Goal: Task Accomplishment & Management: Complete application form

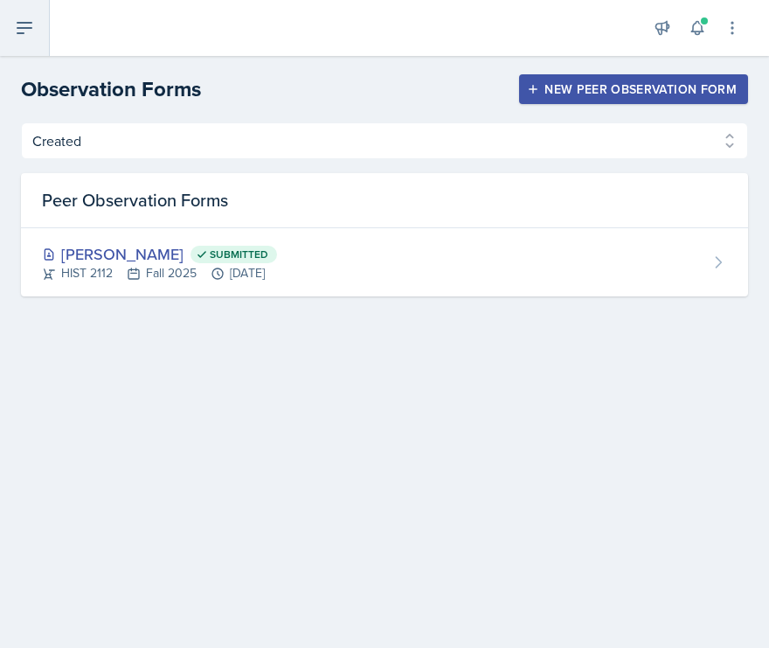
click at [37, 27] on button at bounding box center [25, 28] width 50 height 56
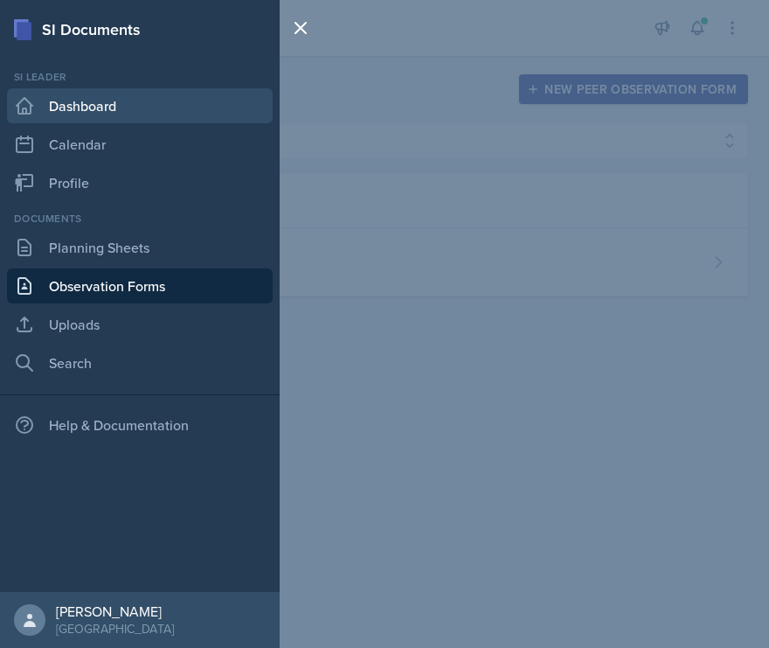
click at [101, 109] on link "Dashboard" at bounding box center [140, 105] width 266 height 35
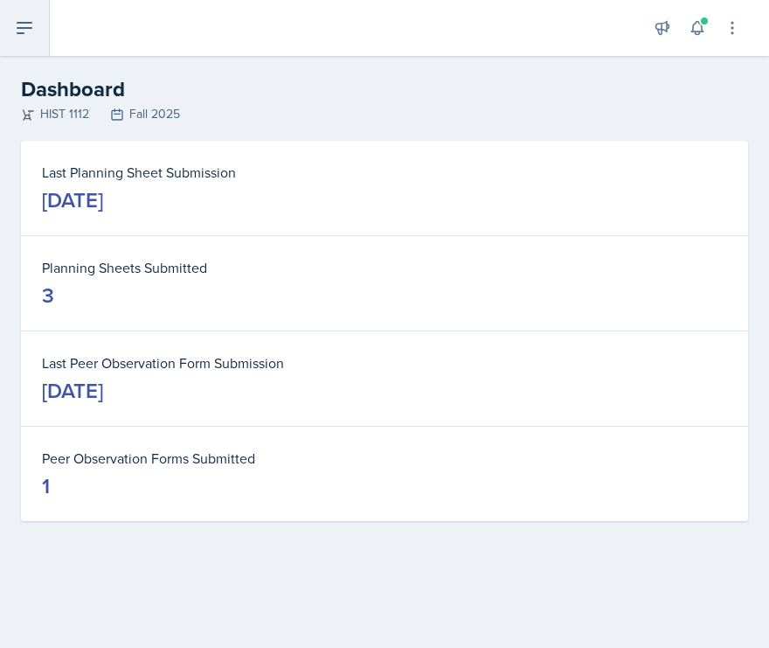
click at [45, 39] on button at bounding box center [25, 28] width 50 height 56
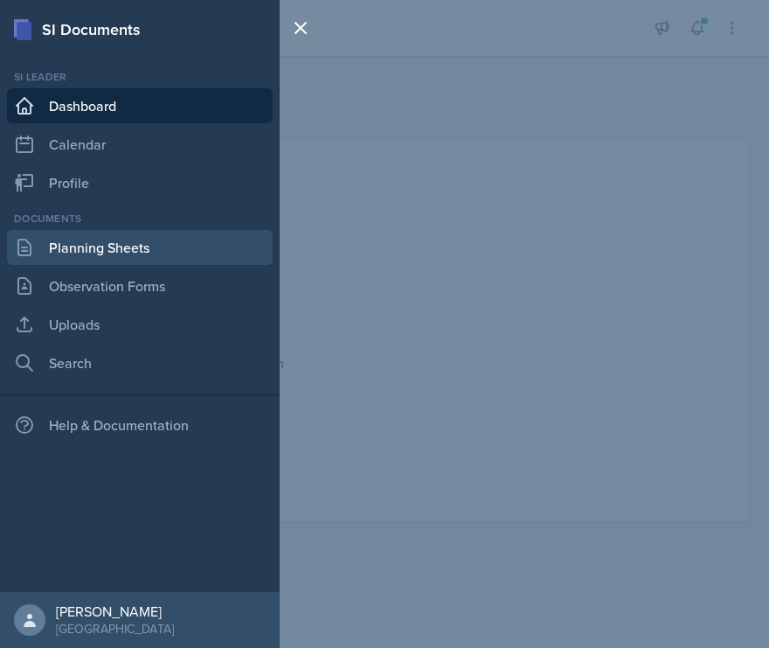
click at [93, 241] on link "Planning Sheets" at bounding box center [140, 247] width 266 height 35
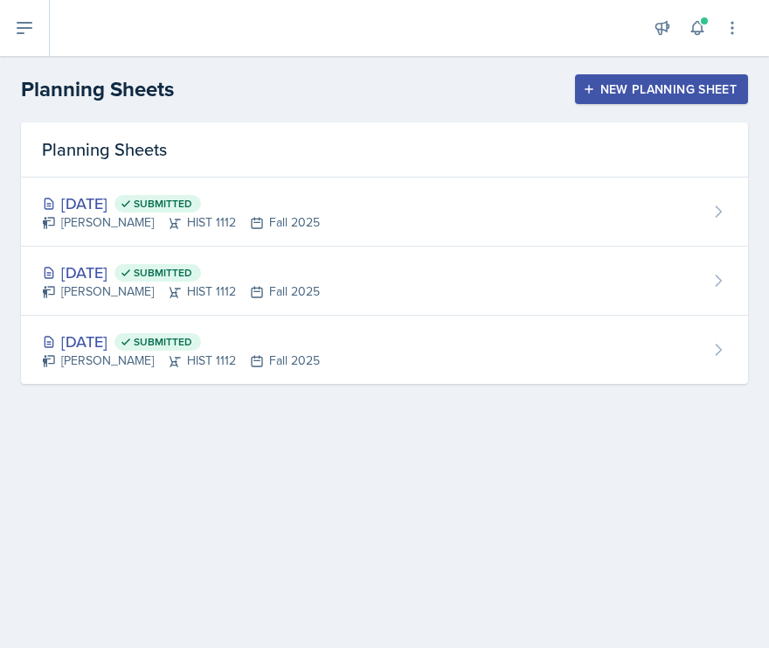
click at [668, 80] on button "New Planning Sheet" at bounding box center [661, 89] width 173 height 30
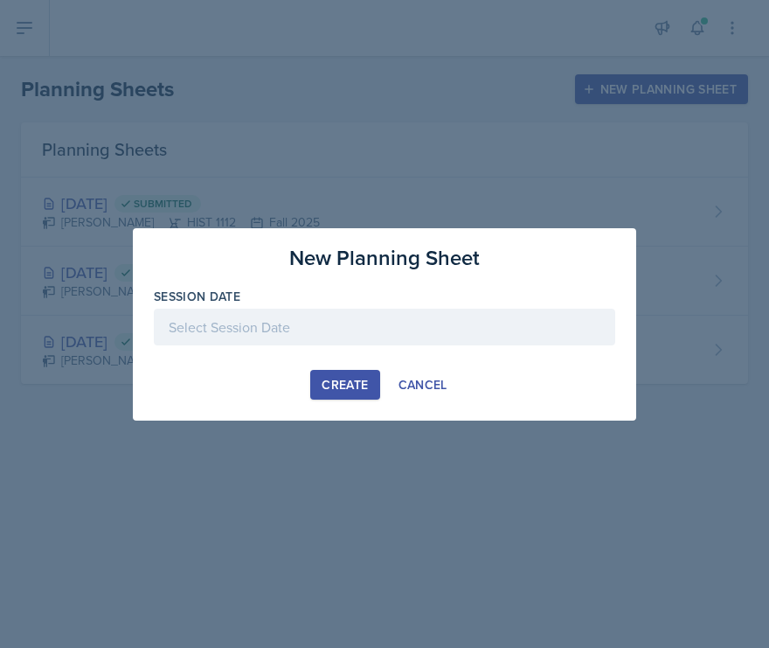
click at [364, 330] on div at bounding box center [384, 327] width 461 height 37
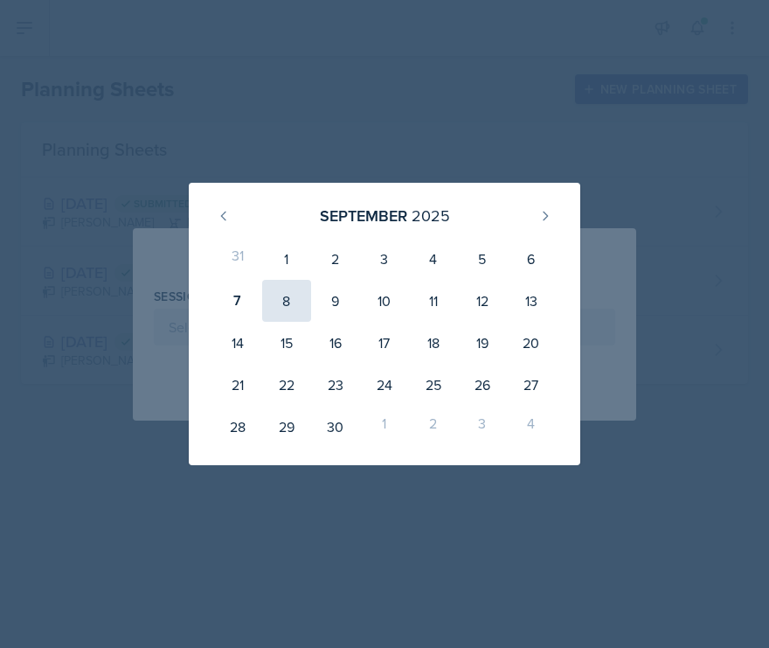
click at [279, 304] on div "8" at bounding box center [286, 301] width 49 height 42
type input "September 8th, 2025"
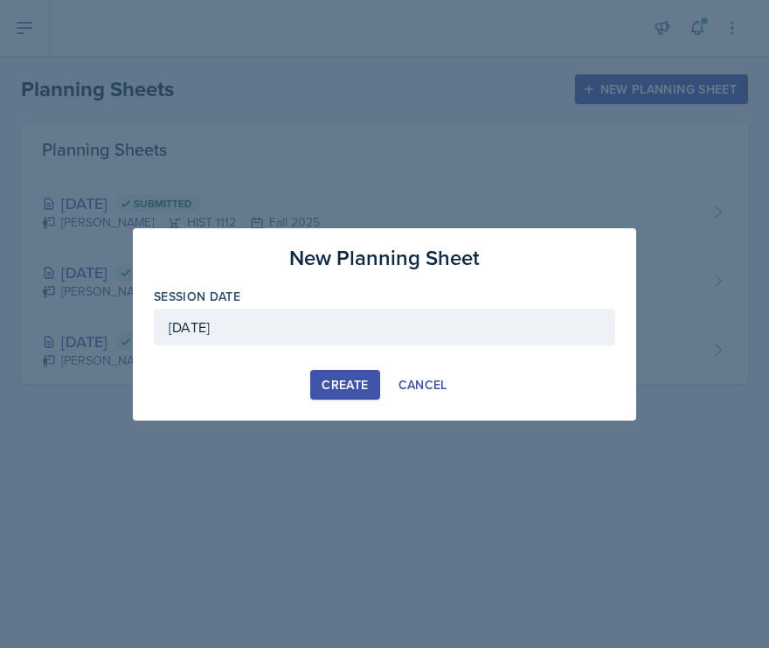
click at [350, 388] on div "Create" at bounding box center [345, 385] width 46 height 14
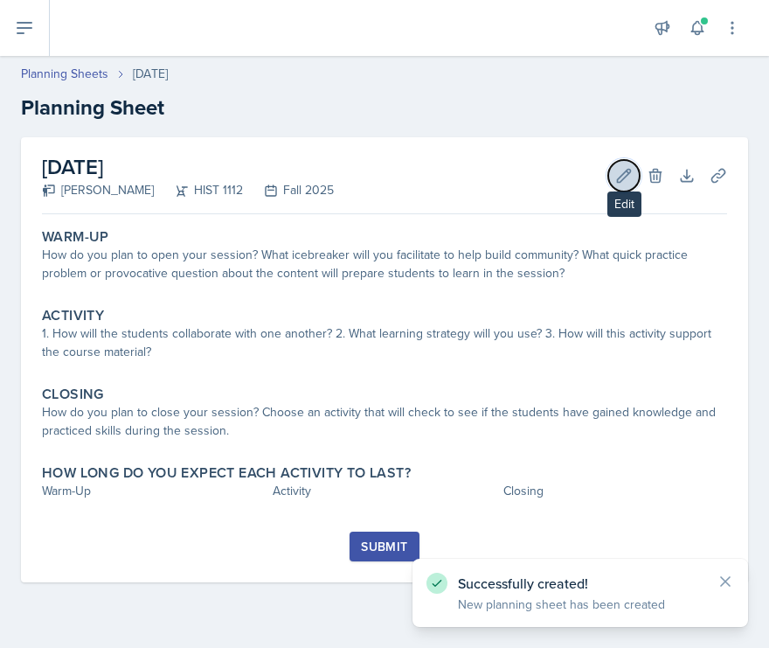
click at [620, 177] on icon at bounding box center [623, 175] width 17 height 17
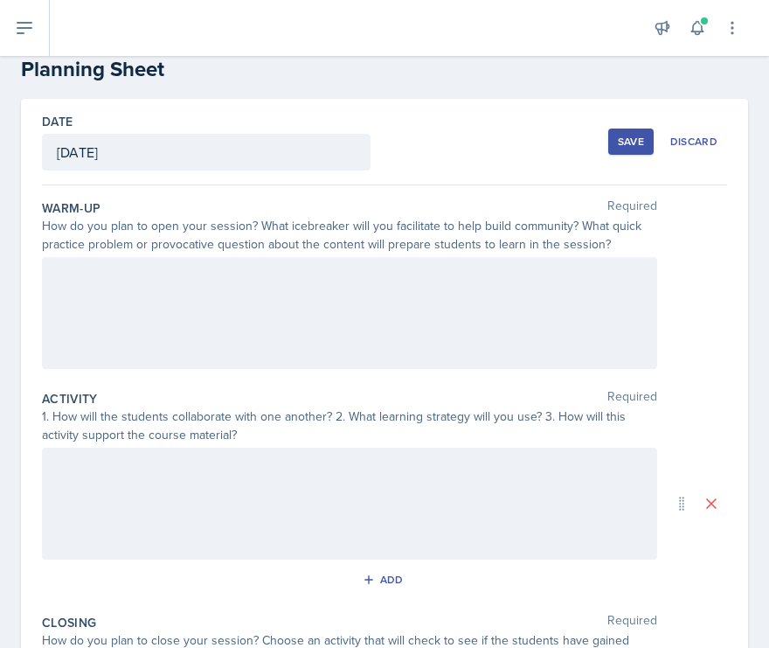
scroll to position [53, 0]
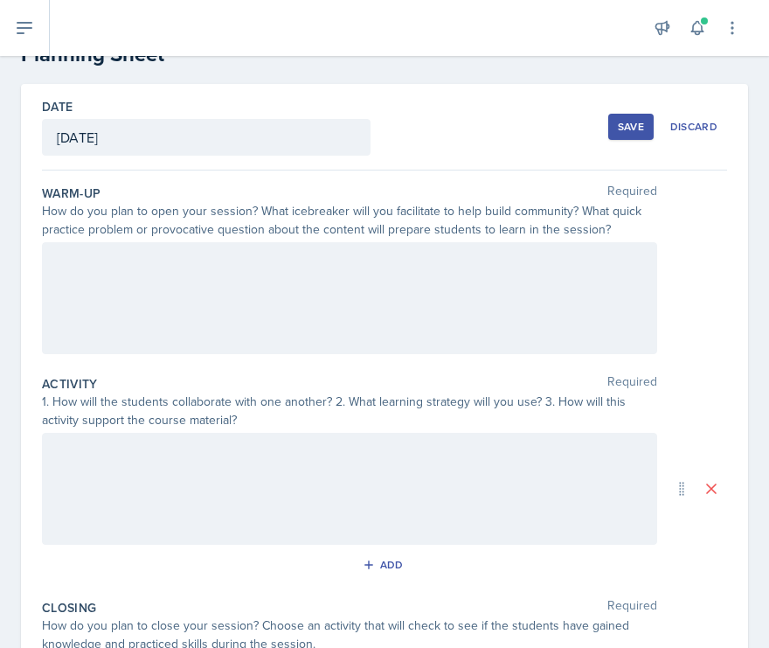
click at [350, 288] on div at bounding box center [349, 298] width 615 height 112
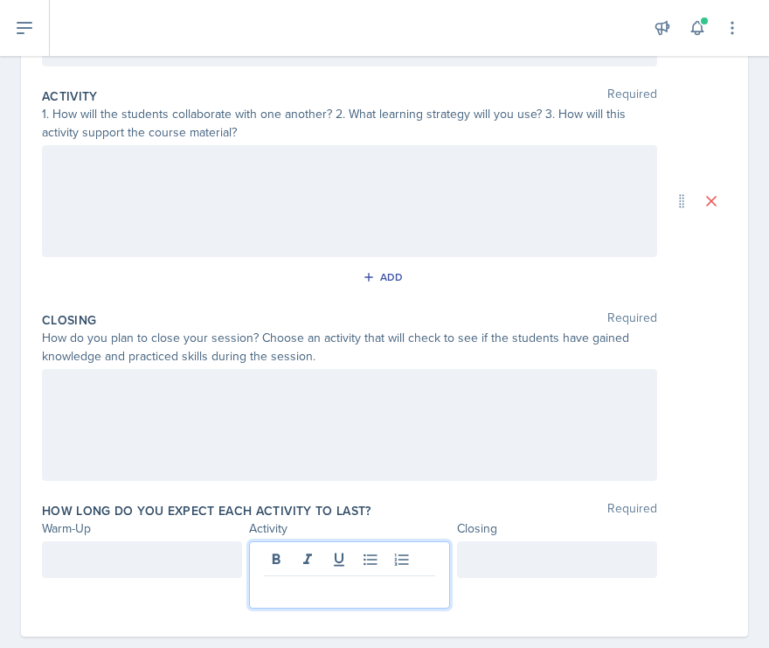
scroll to position [371, 0]
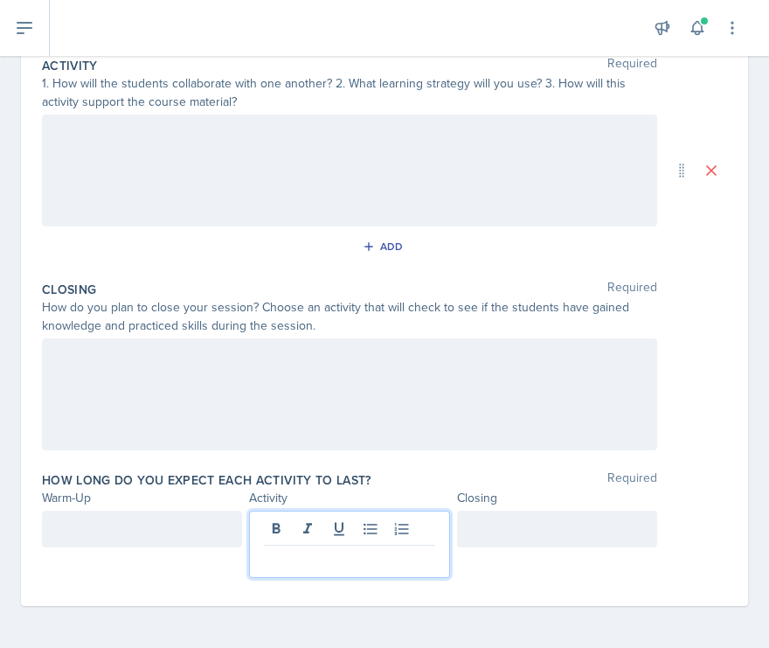
click at [335, 565] on p at bounding box center [349, 559] width 170 height 21
click at [156, 537] on div at bounding box center [142, 528] width 200 height 37
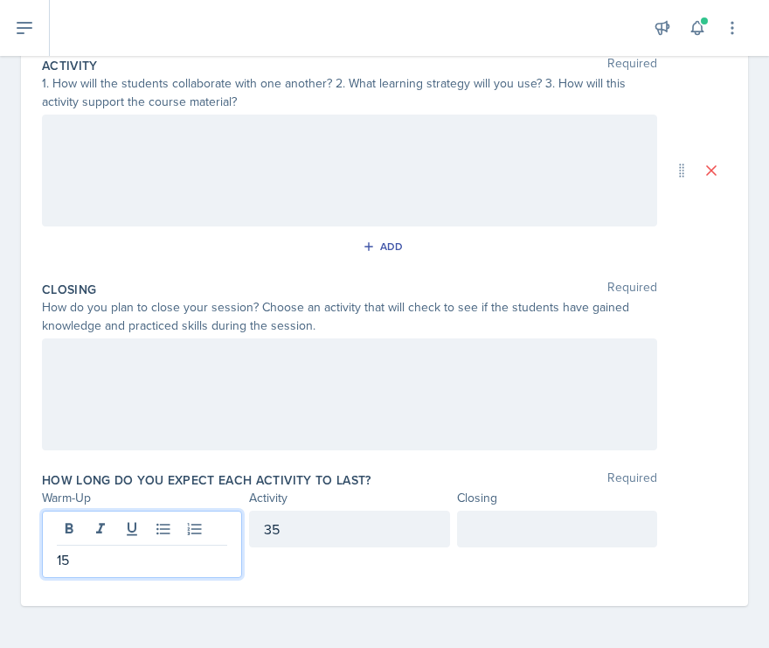
click at [508, 530] on div at bounding box center [557, 528] width 200 height 37
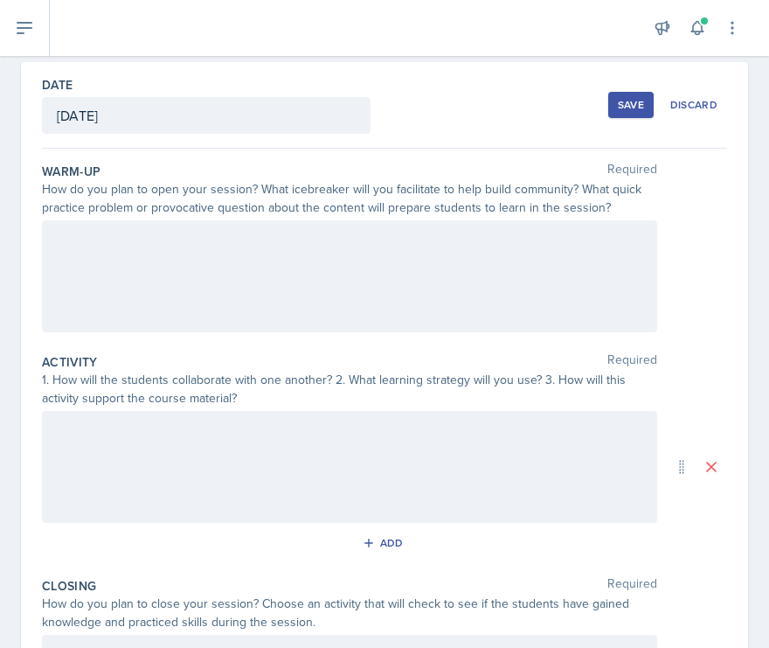
click at [189, 260] on div at bounding box center [349, 276] width 615 height 112
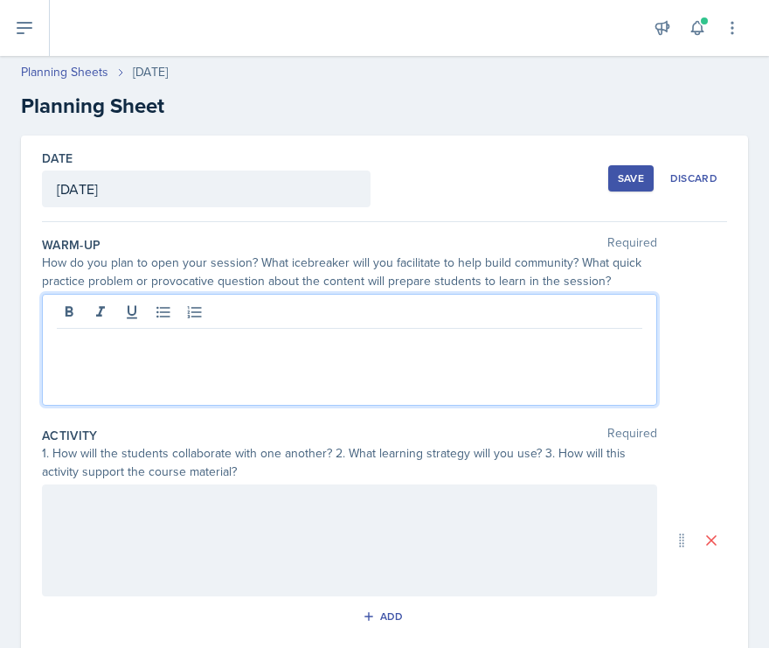
scroll to position [0, 0]
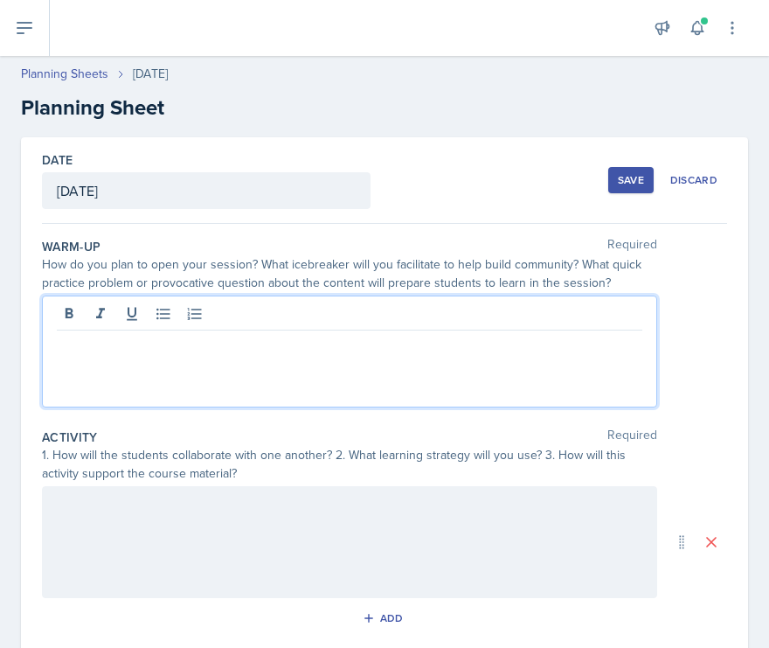
click at [634, 178] on div "Save" at bounding box center [631, 180] width 26 height 14
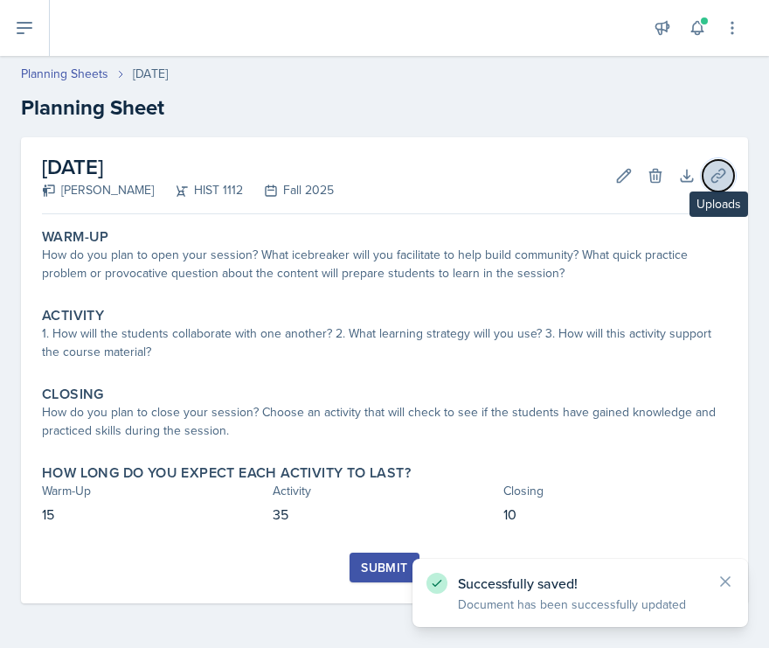
click at [720, 174] on icon at bounding box center [718, 175] width 17 height 17
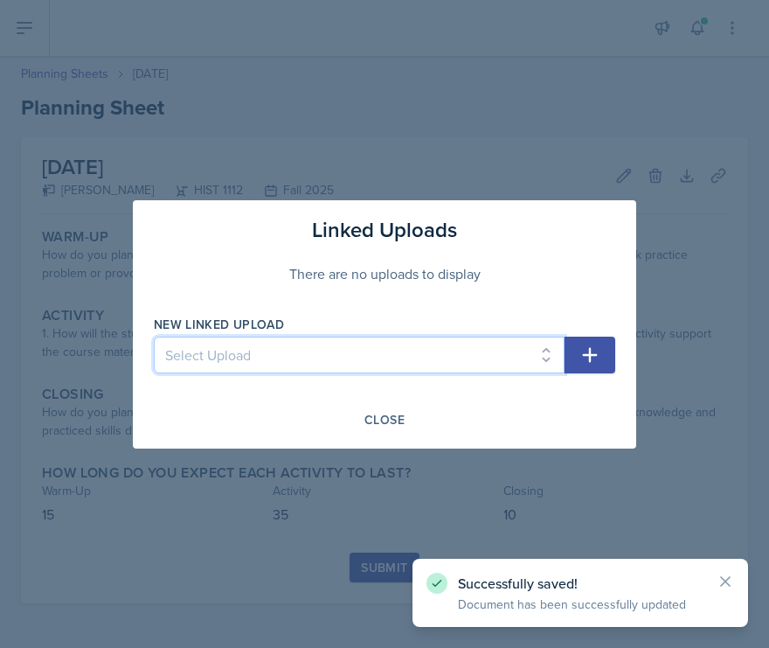
click at [364, 345] on select "Select Upload Session 2 planning sheet module 1 Session 2 planning sheet module…" at bounding box center [359, 354] width 411 height 37
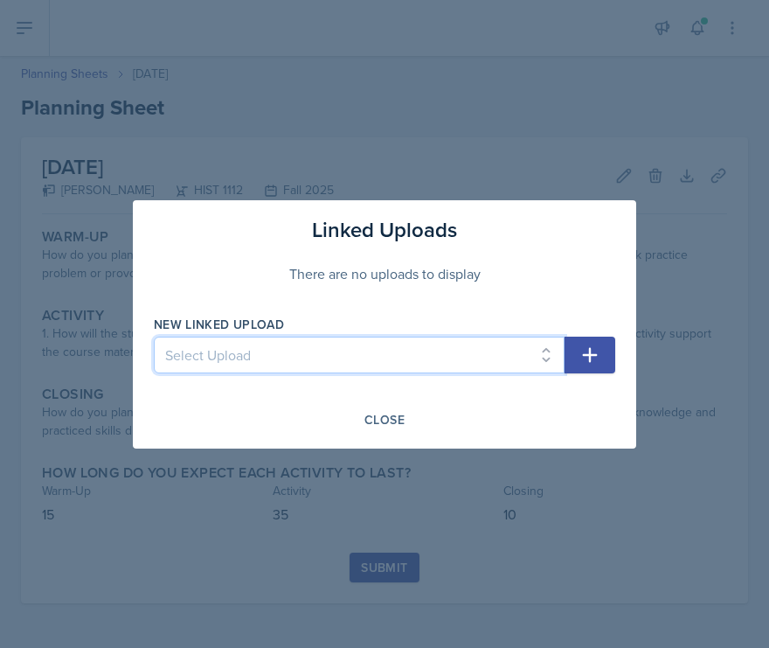
click at [357, 345] on select "Select Upload Session 2 planning sheet module 1 Session 2 planning sheet module…" at bounding box center [359, 354] width 411 height 37
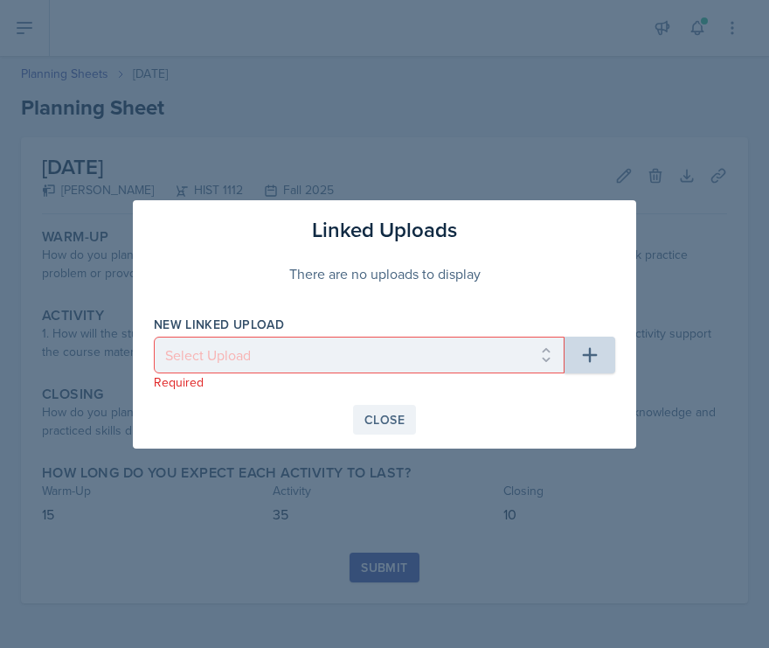
click at [399, 416] on div "Close" at bounding box center [384, 420] width 40 height 14
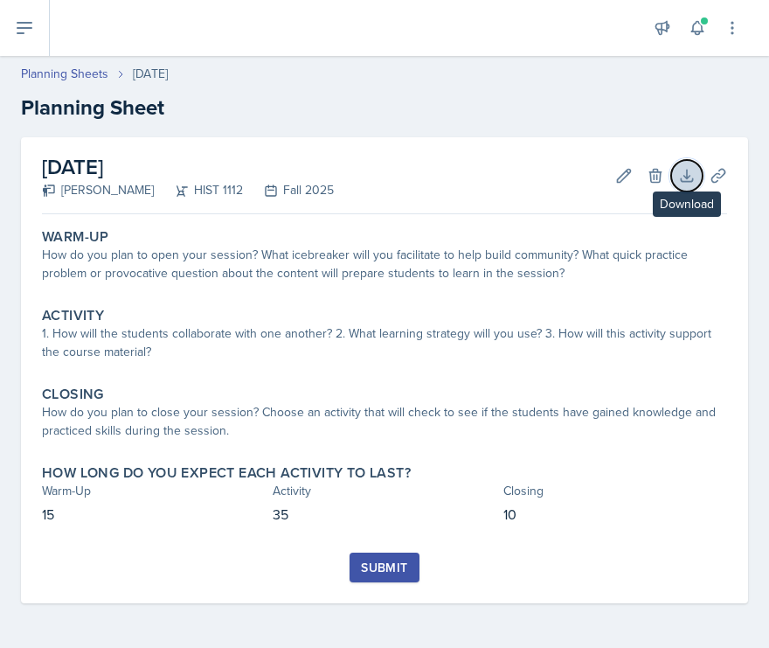
click at [690, 175] on icon at bounding box center [686, 175] width 11 height 11
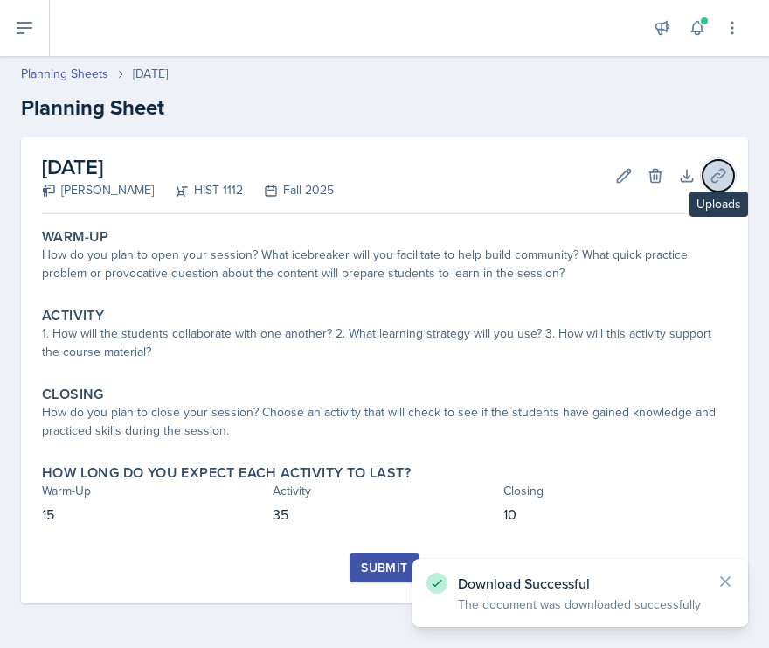
click at [718, 169] on icon at bounding box center [718, 175] width 17 height 17
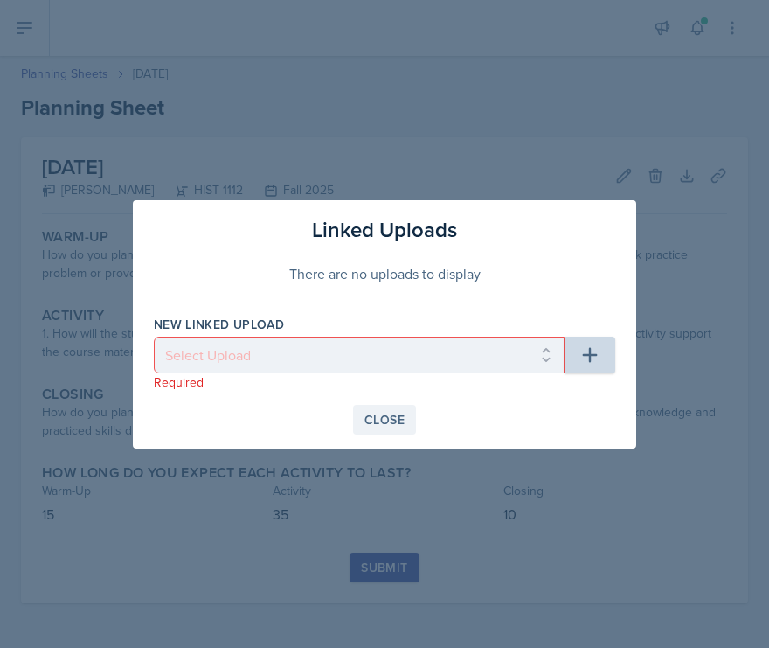
click at [391, 420] on div "Close" at bounding box center [384, 420] width 40 height 14
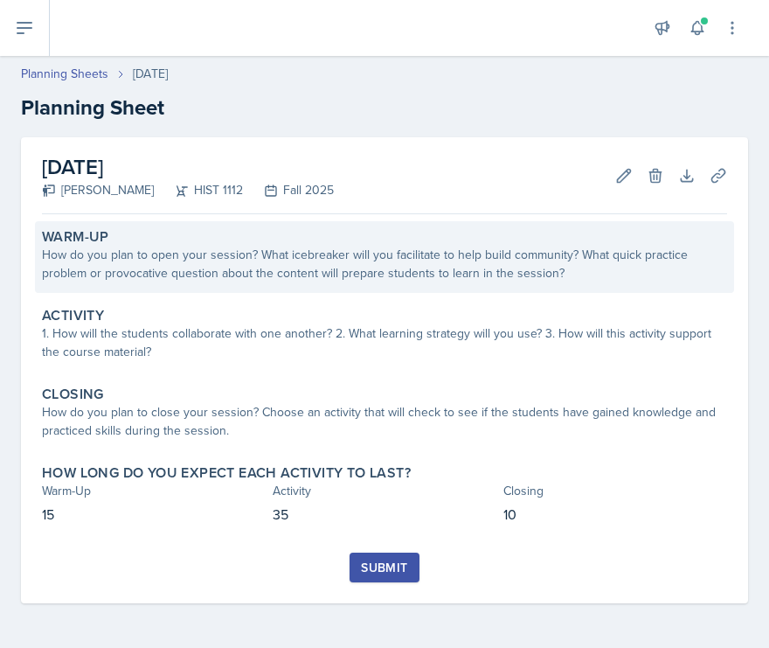
click at [304, 275] on div "How do you plan to open your session? What icebreaker will you facilitate to he…" at bounding box center [384, 264] width 685 height 37
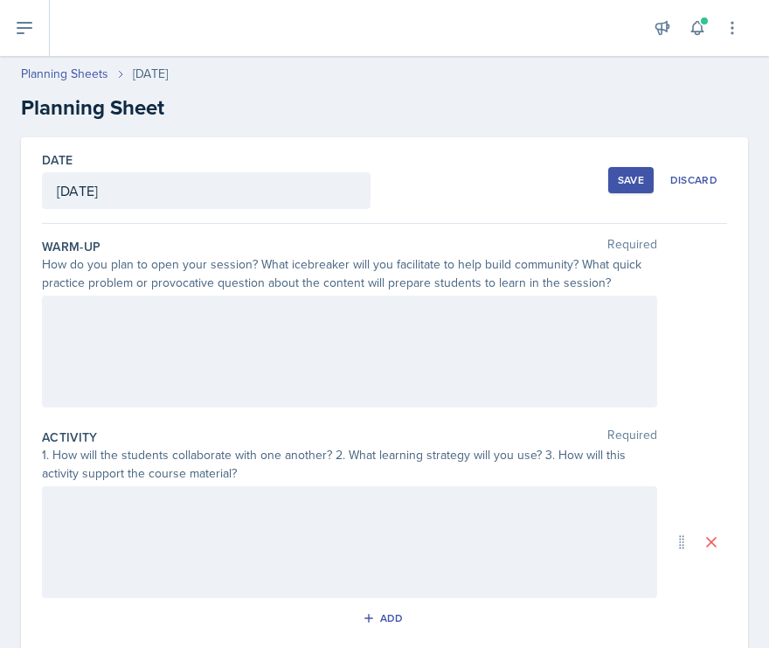
click at [312, 347] on div at bounding box center [349, 351] width 615 height 112
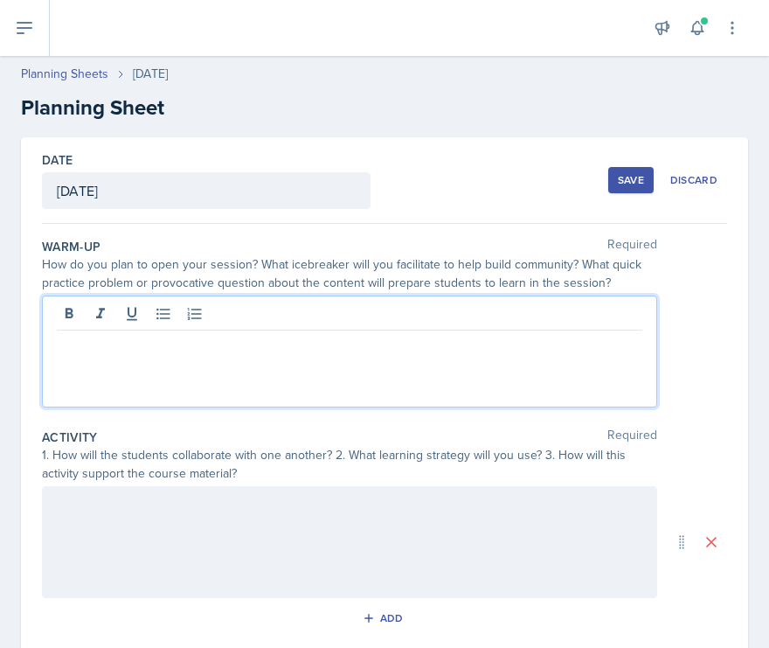
click at [628, 182] on div "Save" at bounding box center [631, 180] width 26 height 14
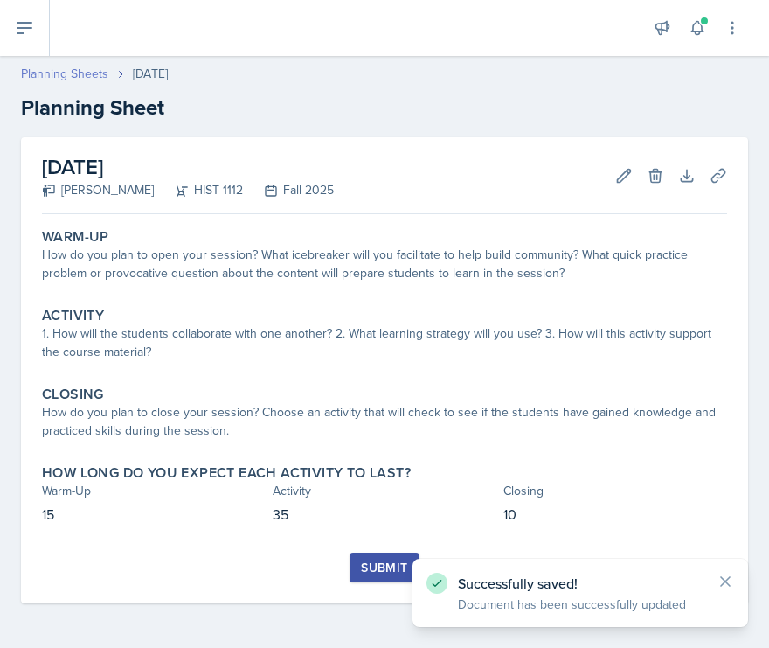
click at [41, 74] on link "Planning Sheets" at bounding box center [64, 74] width 87 height 18
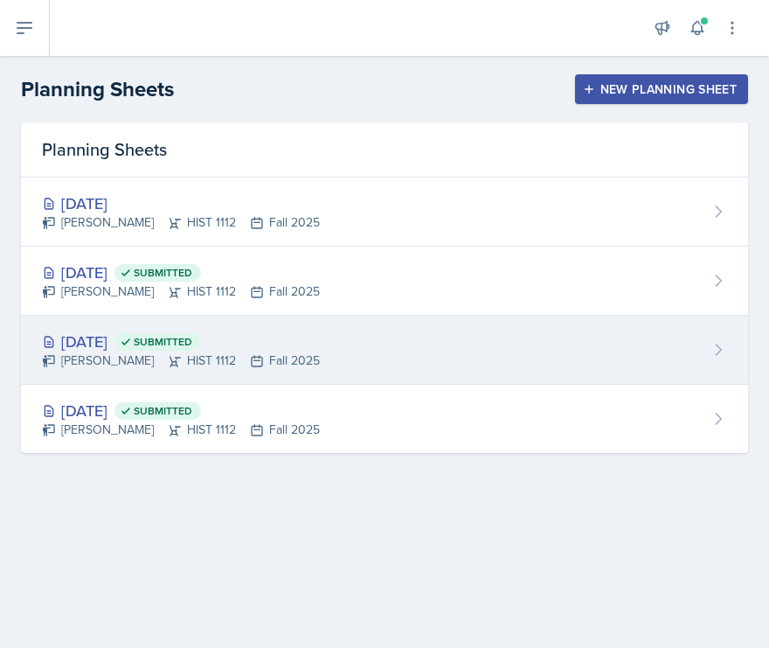
click at [225, 357] on div "Darby Bowen HIST 1112 Fall 2025" at bounding box center [181, 360] width 278 height 18
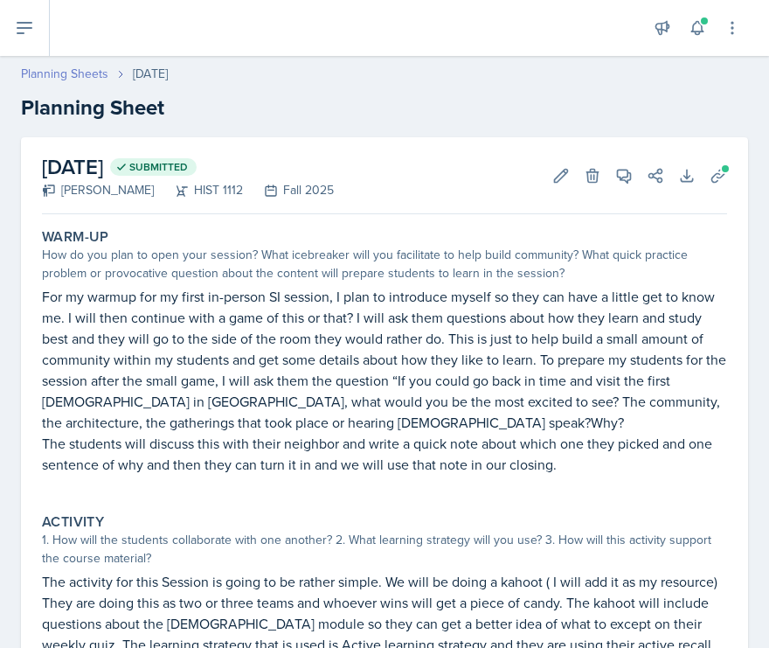
click at [70, 66] on link "Planning Sheets" at bounding box center [64, 74] width 87 height 18
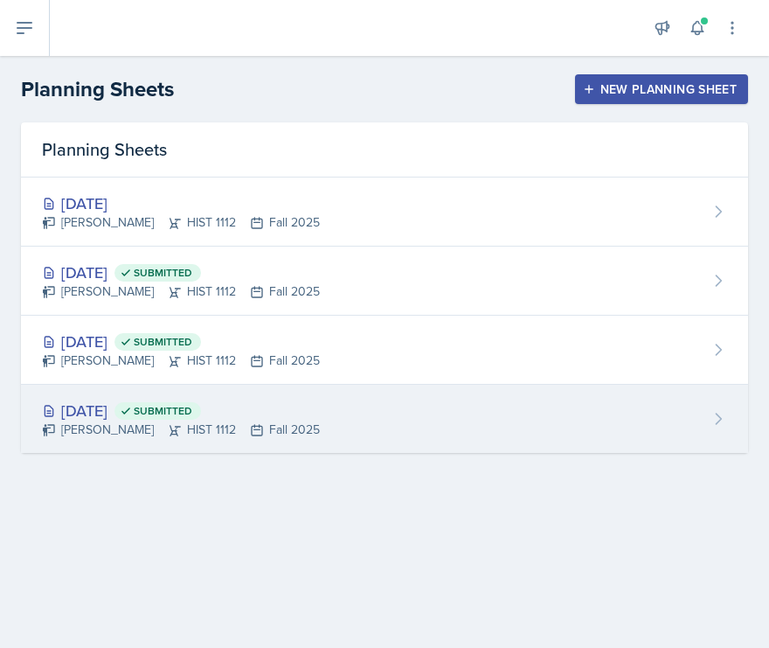
click at [158, 396] on div "Aug 25th, 2025 Submitted Darby Bowen HIST 1112 Fall 2025" at bounding box center [384, 419] width 727 height 68
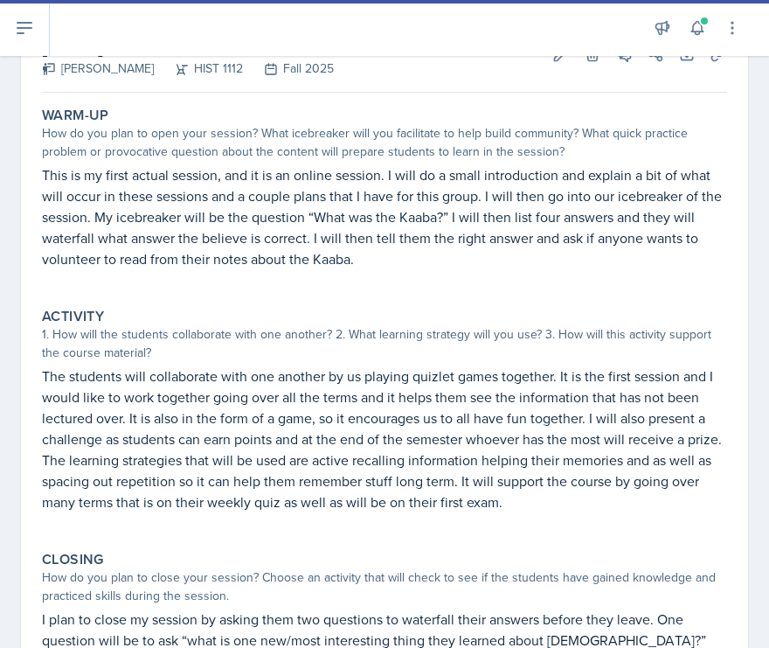
scroll to position [259, 0]
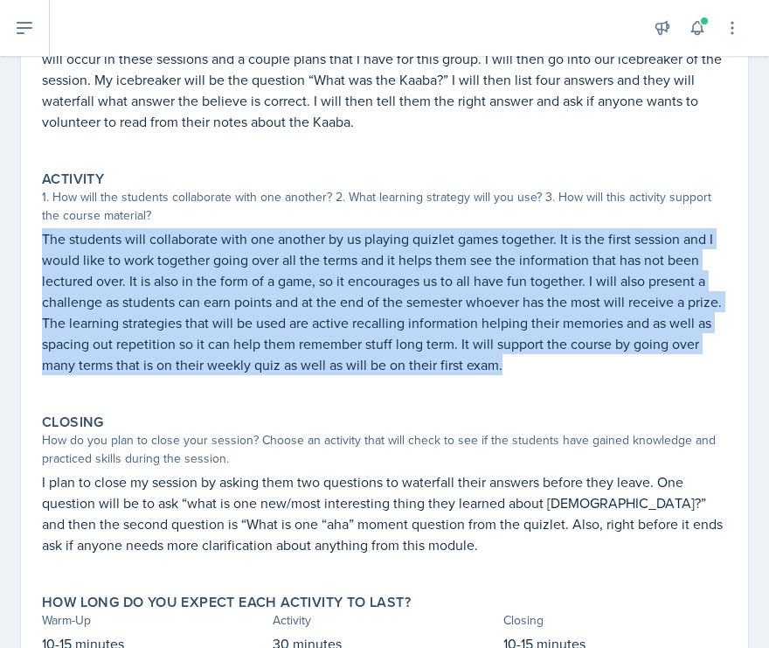
drag, startPoint x: 38, startPoint y: 239, endPoint x: 553, endPoint y: 363, distance: 530.4
click at [553, 363] on div "Activity 1. How will the students collaborate with one another? 2. What learnin…" at bounding box center [384, 281] width 699 height 236
copy p "The students will collaborate with one another by us playing quizlet games toge…"
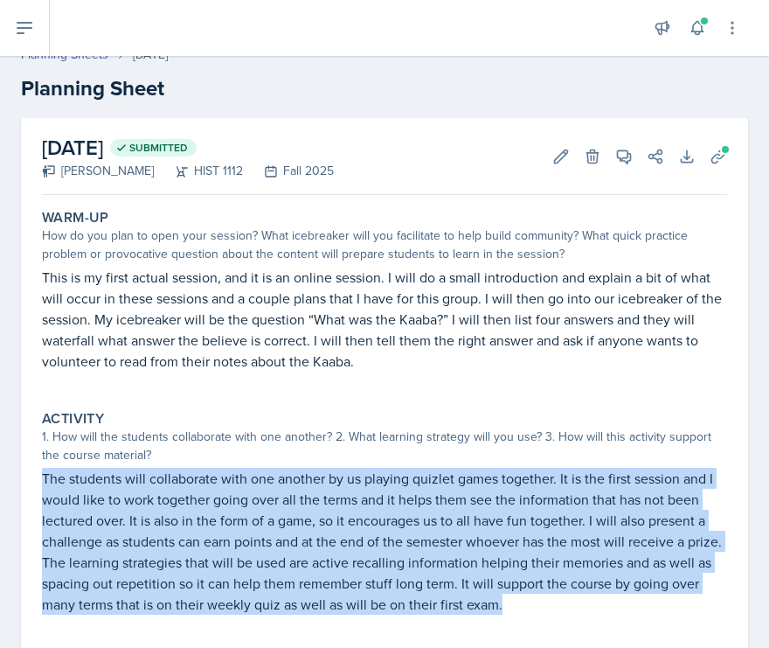
scroll to position [0, 0]
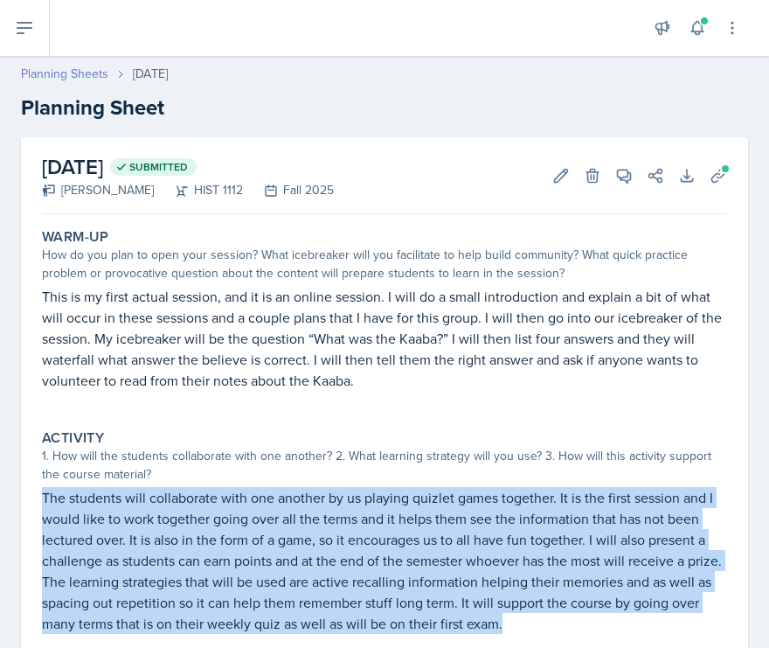
click at [77, 73] on link "Planning Sheets" at bounding box center [64, 74] width 87 height 18
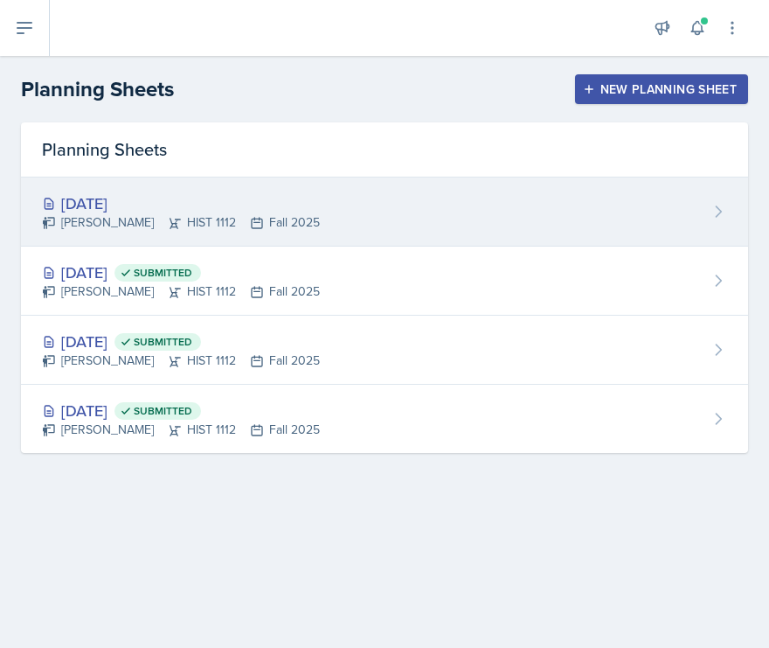
click at [185, 228] on div "Darby Bowen HIST 1112 Fall 2025" at bounding box center [181, 222] width 278 height 18
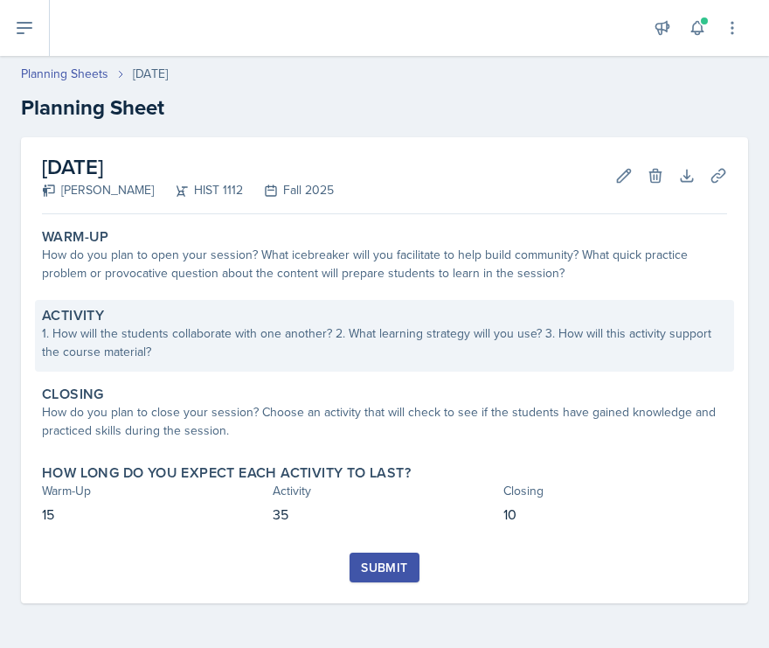
click at [306, 357] on div "1. How will the students collaborate with one another? 2. What learning strateg…" at bounding box center [384, 342] width 685 height 37
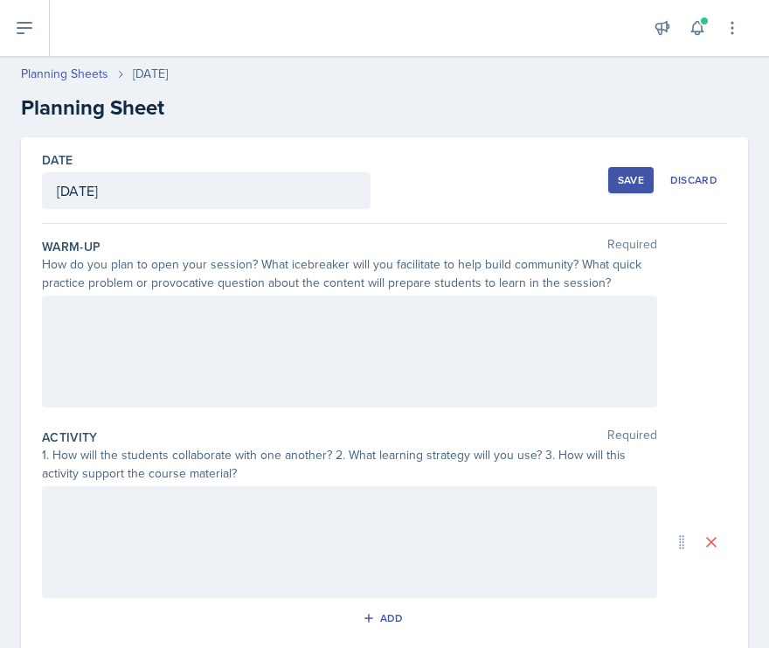
click at [270, 512] on div at bounding box center [349, 542] width 615 height 112
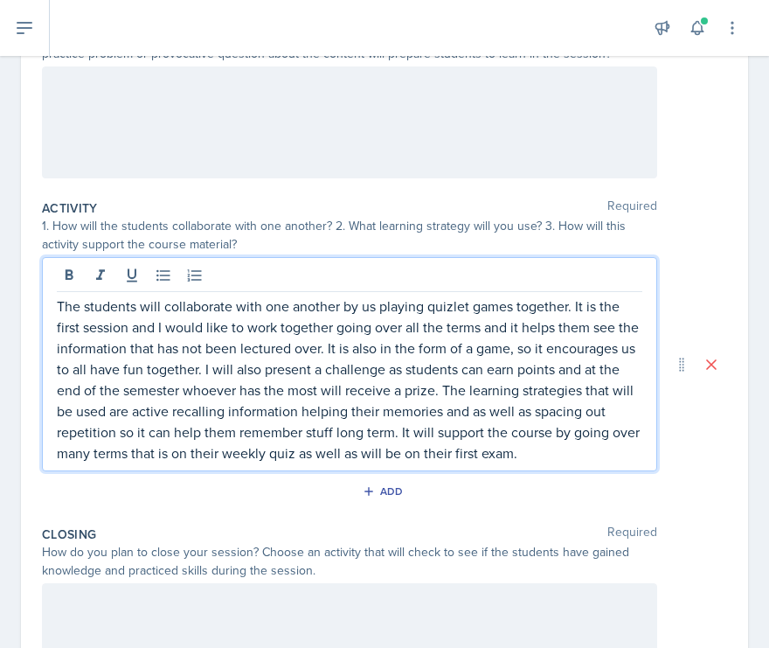
scroll to position [230, 0]
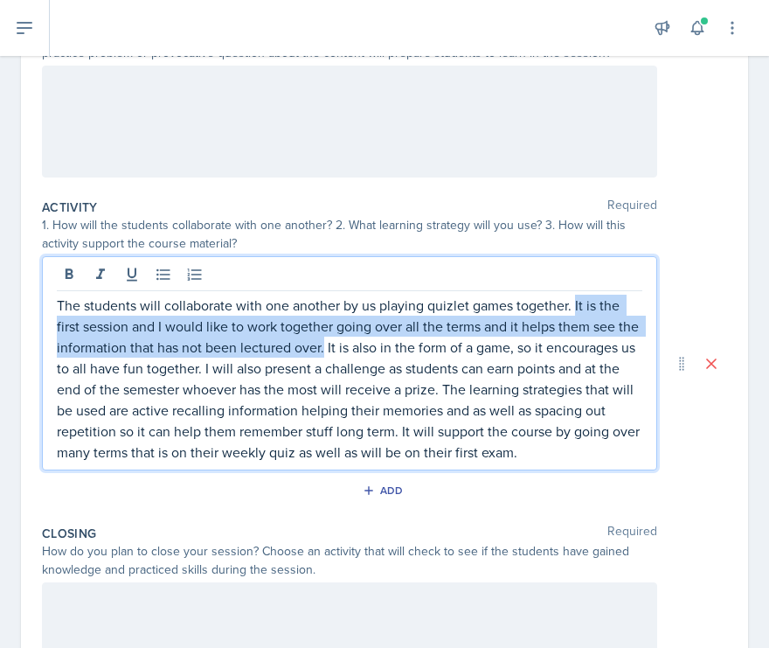
drag, startPoint x: 323, startPoint y: 350, endPoint x: 573, endPoint y: 307, distance: 254.6
click at [573, 307] on p "The students will collaborate with one another by us playing quizlet games toge…" at bounding box center [350, 379] width 586 height 168
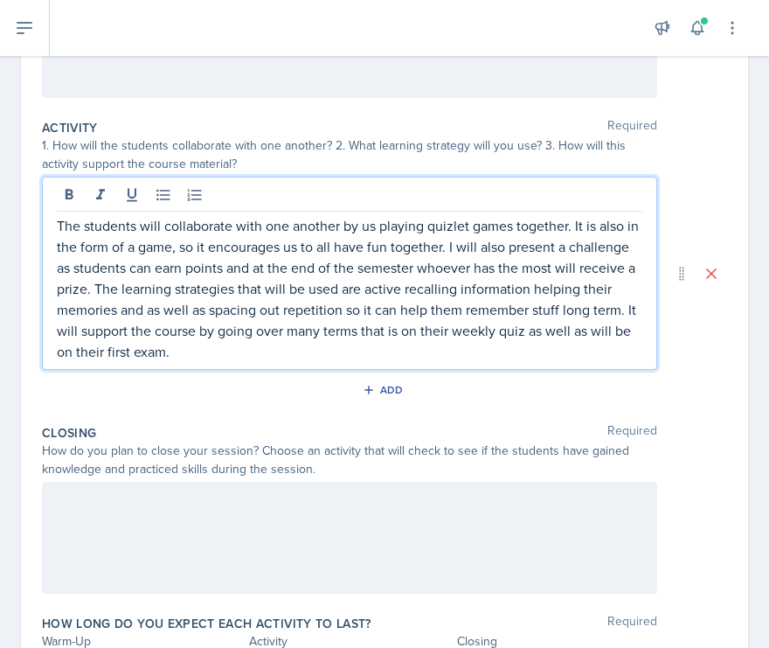
scroll to position [316, 0]
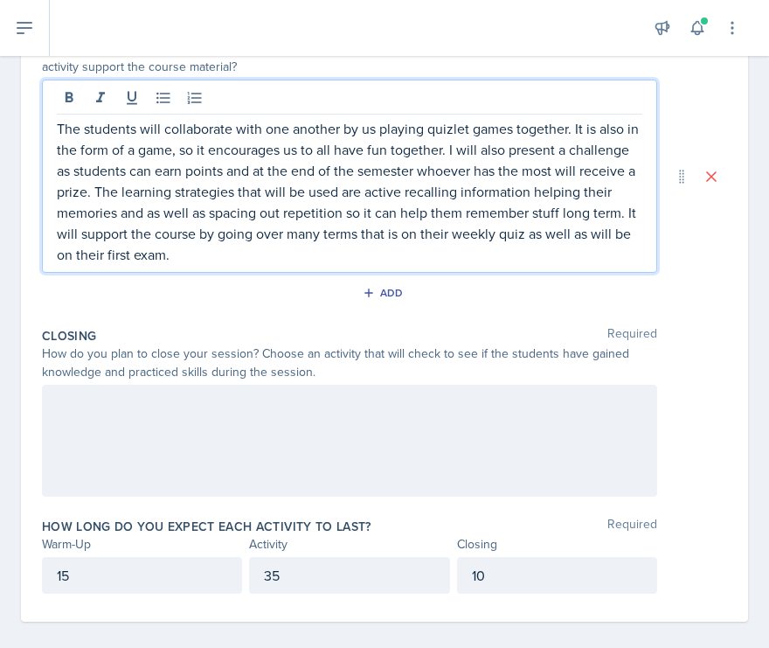
click at [369, 437] on div at bounding box center [349, 441] width 615 height 112
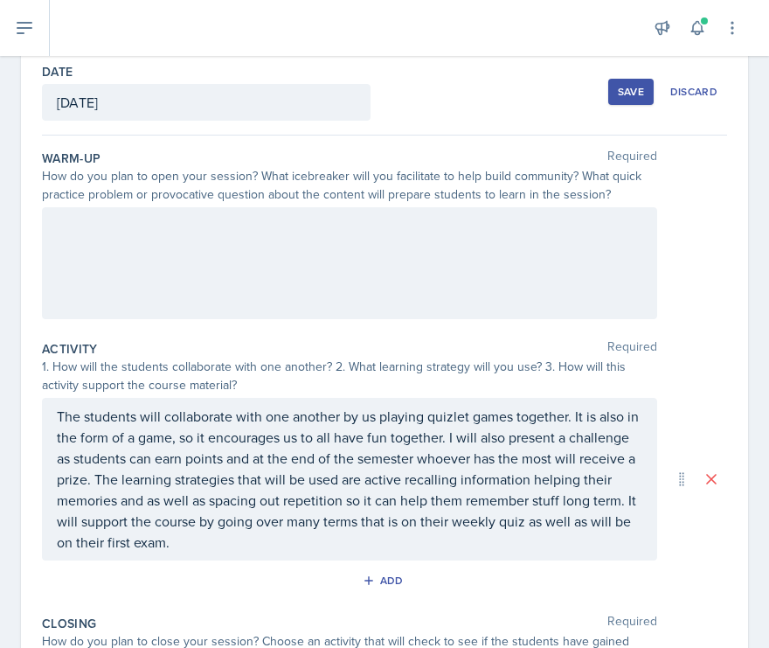
scroll to position [0, 0]
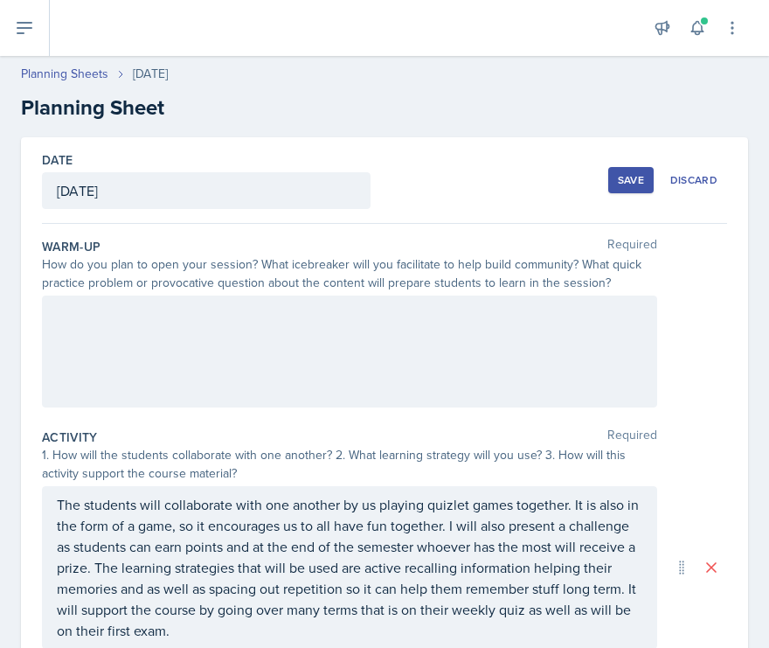
click at [356, 343] on div at bounding box center [349, 351] width 615 height 112
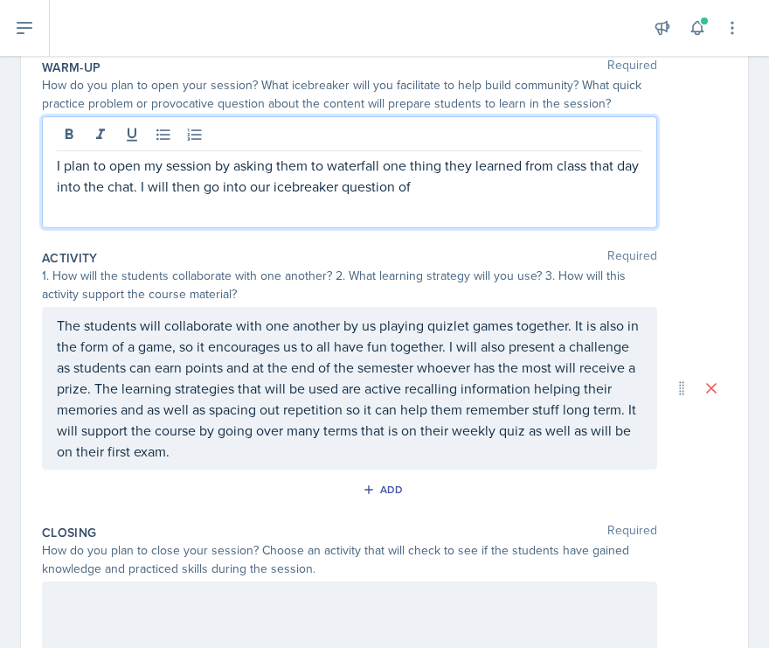
scroll to position [178, 0]
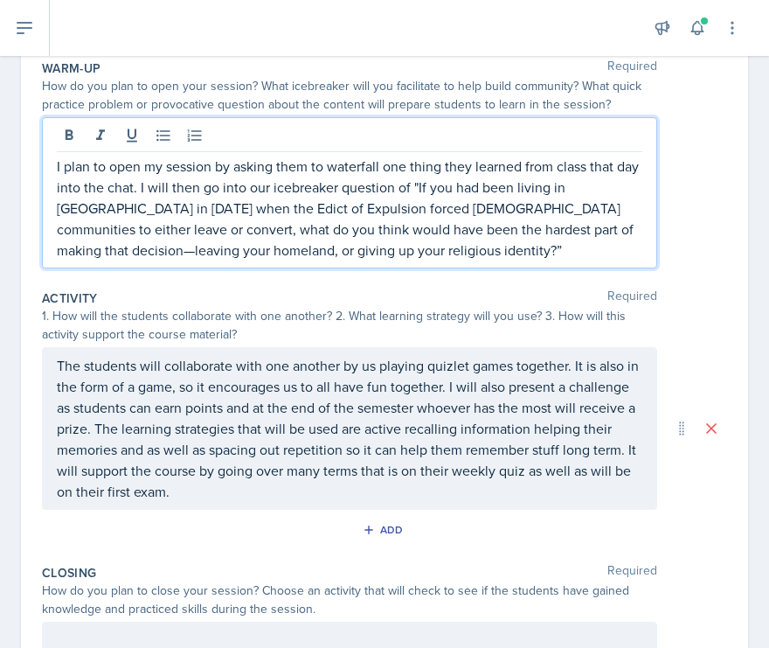
click at [475, 234] on p "I plan to open my session by asking them to waterfall one thing they learned fr…" at bounding box center [350, 208] width 586 height 105
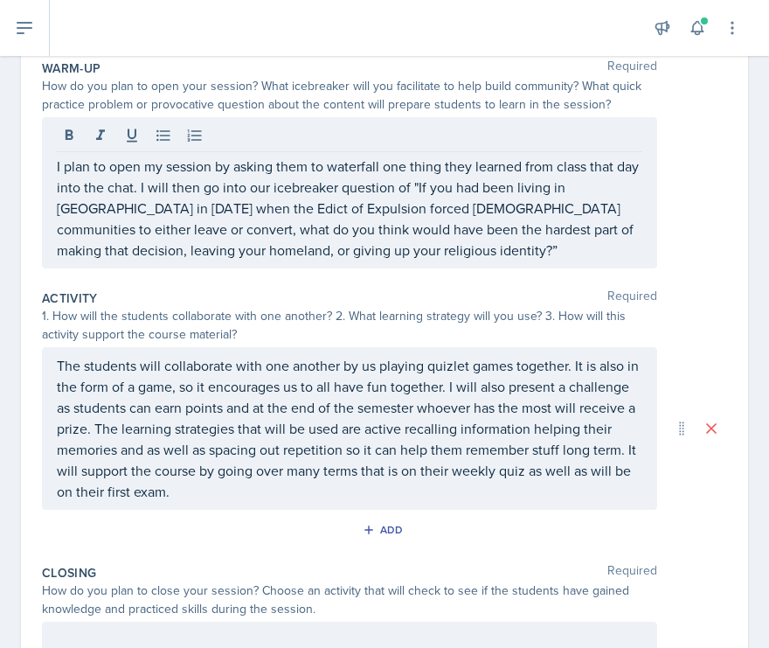
click at [534, 263] on div "I plan to open my session by asking them to waterfall one thing they learned fr…" at bounding box center [349, 192] width 615 height 151
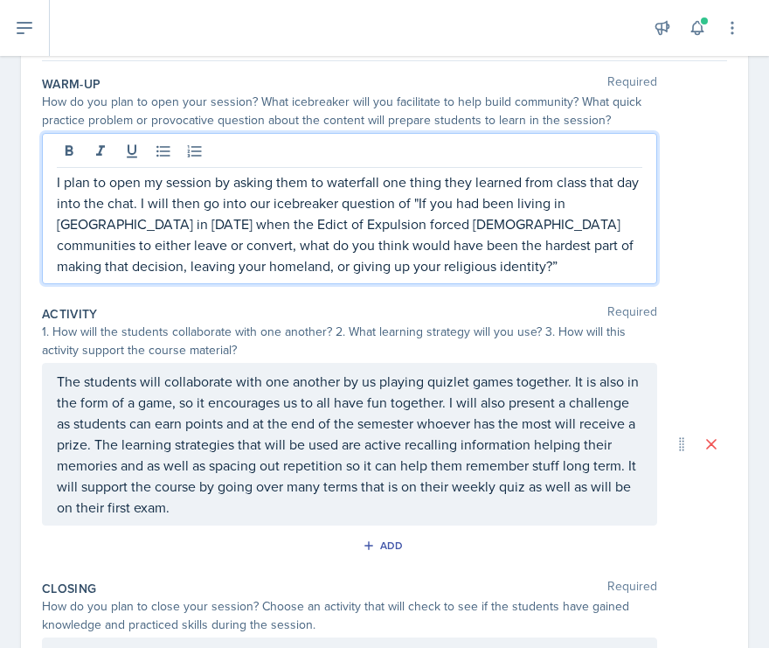
scroll to position [152, 0]
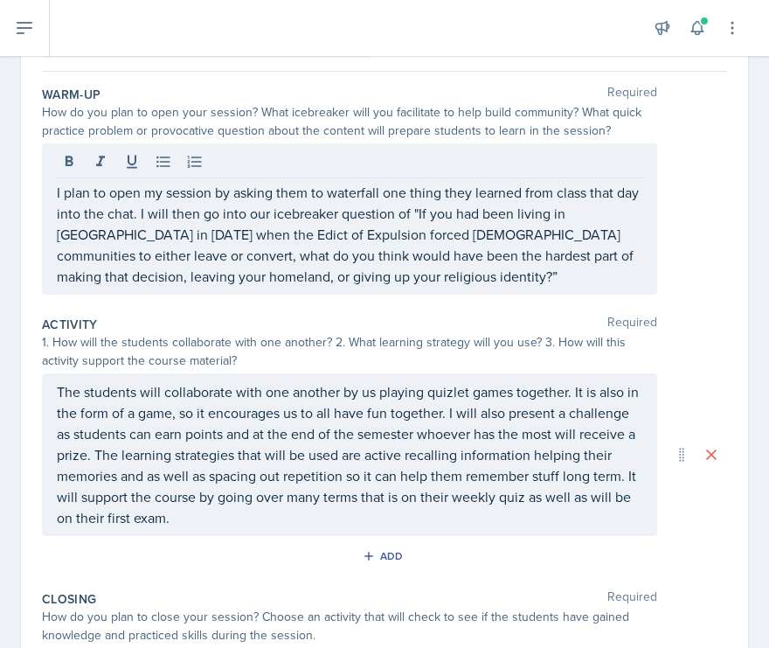
click at [398, 290] on div "I plan to open my session by asking them to waterfall one thing they learned fr…" at bounding box center [349, 218] width 615 height 151
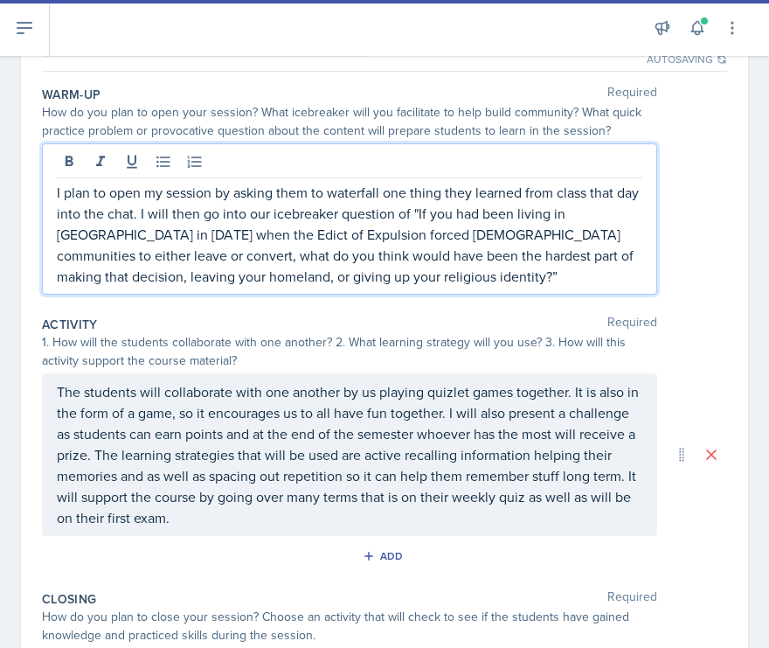
click at [397, 281] on p "I plan to open my session by asking them to waterfall one thing they learned fr…" at bounding box center [350, 234] width 586 height 105
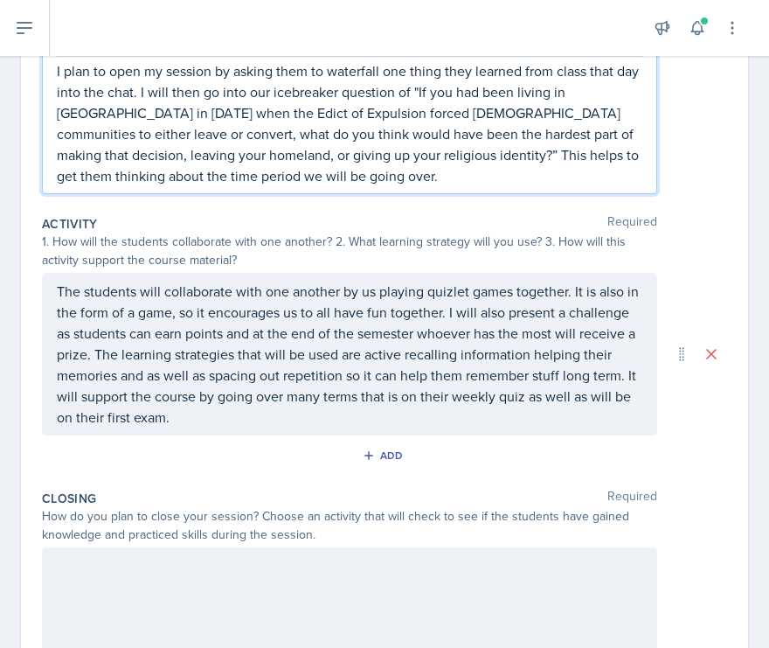
scroll to position [274, 0]
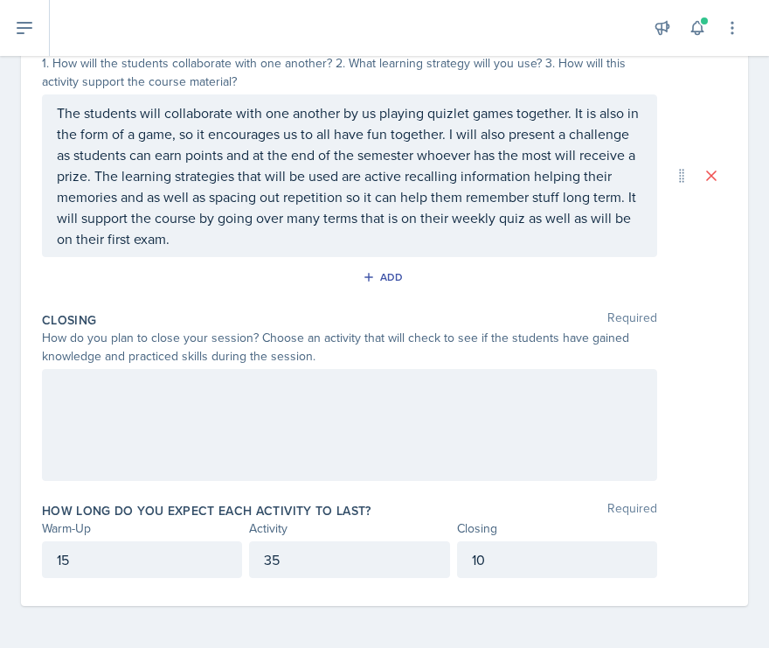
click at [216, 409] on div at bounding box center [349, 425] width 615 height 112
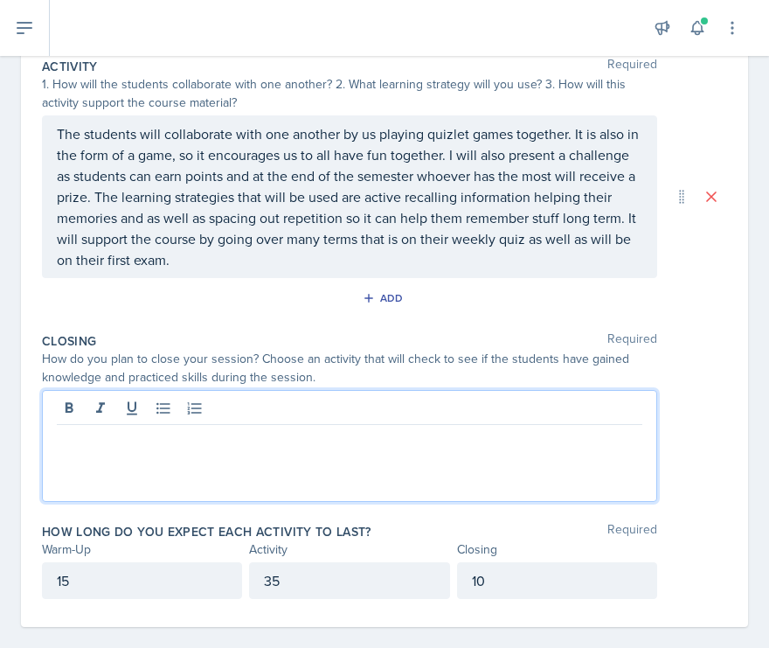
scroll to position [419, 0]
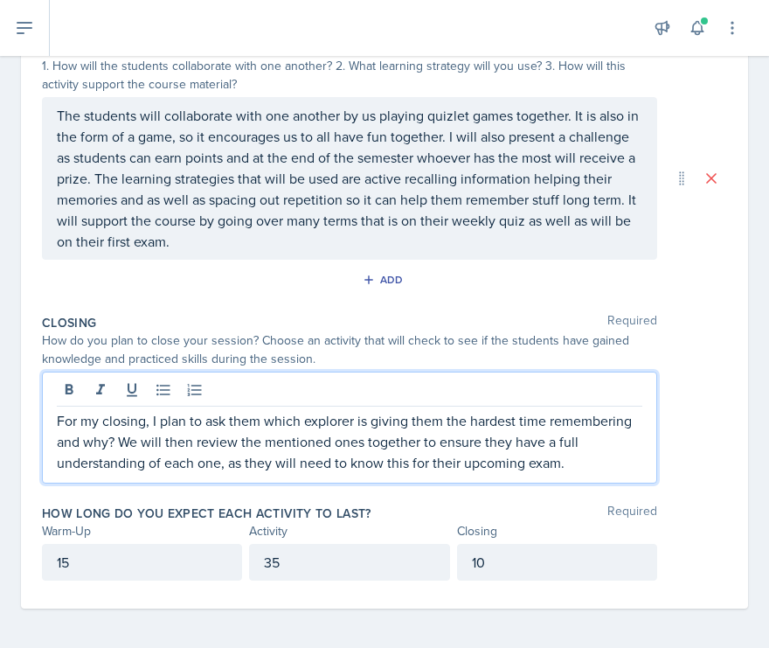
click at [617, 454] on p "For my closing, I plan to ask them which explorer is giving them the hardest ti…" at bounding box center [350, 441] width 586 height 63
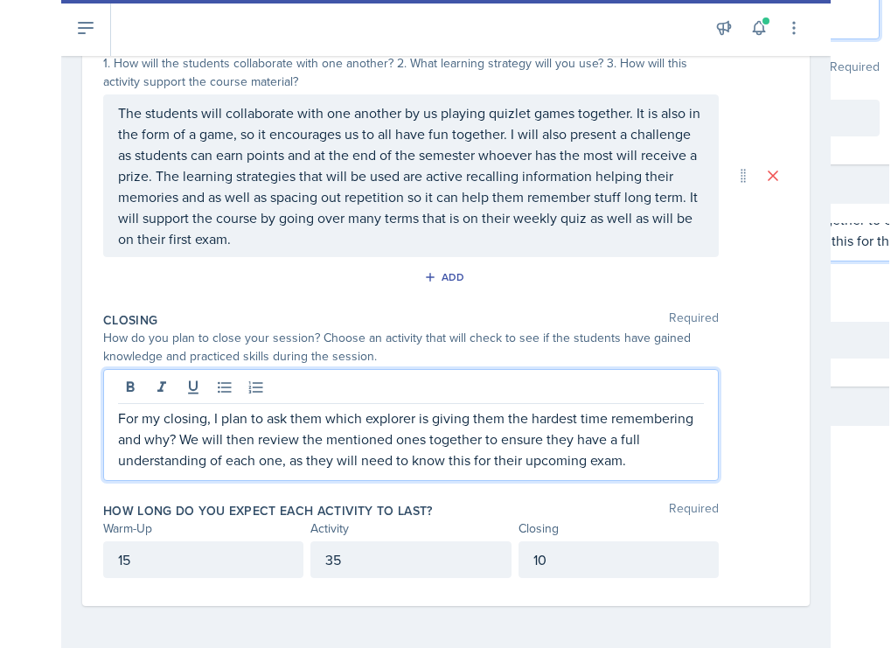
scroll to position [379, 0]
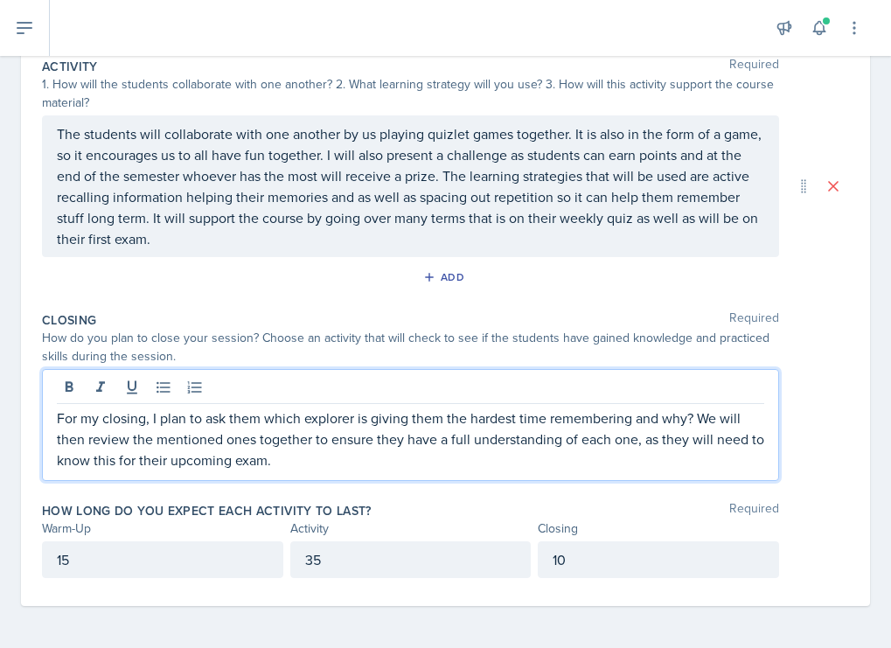
click at [470, 492] on div "Closing Required How do you plan to close your session? Choose an activity that…" at bounding box center [445, 399] width 807 height 191
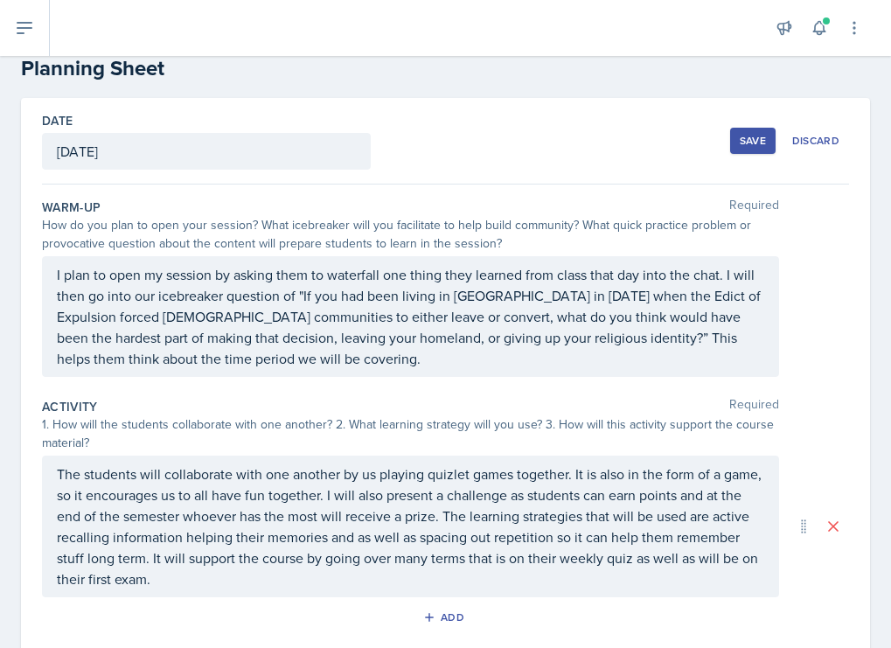
scroll to position [0, 0]
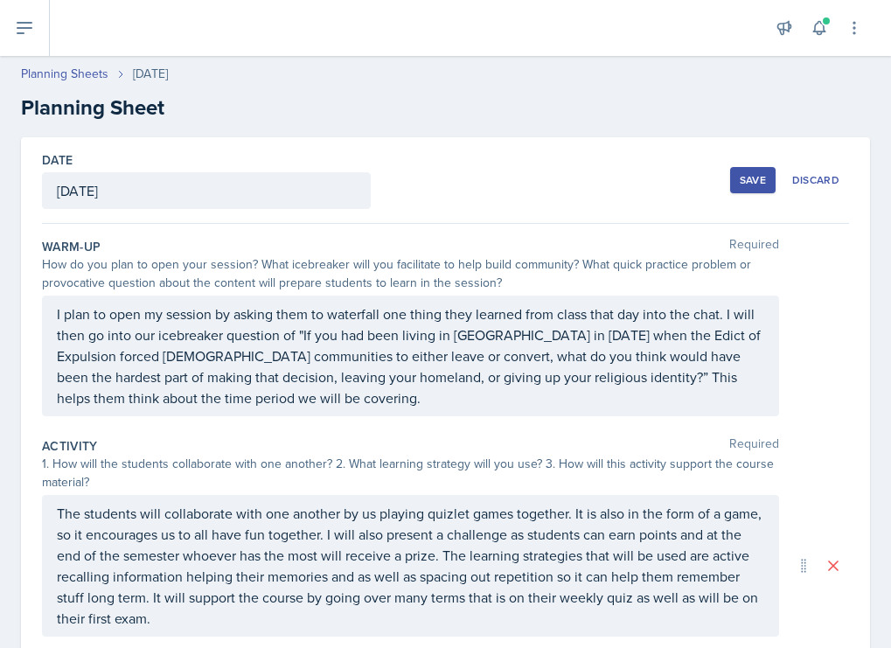
click at [760, 173] on div "Save" at bounding box center [752, 180] width 26 height 14
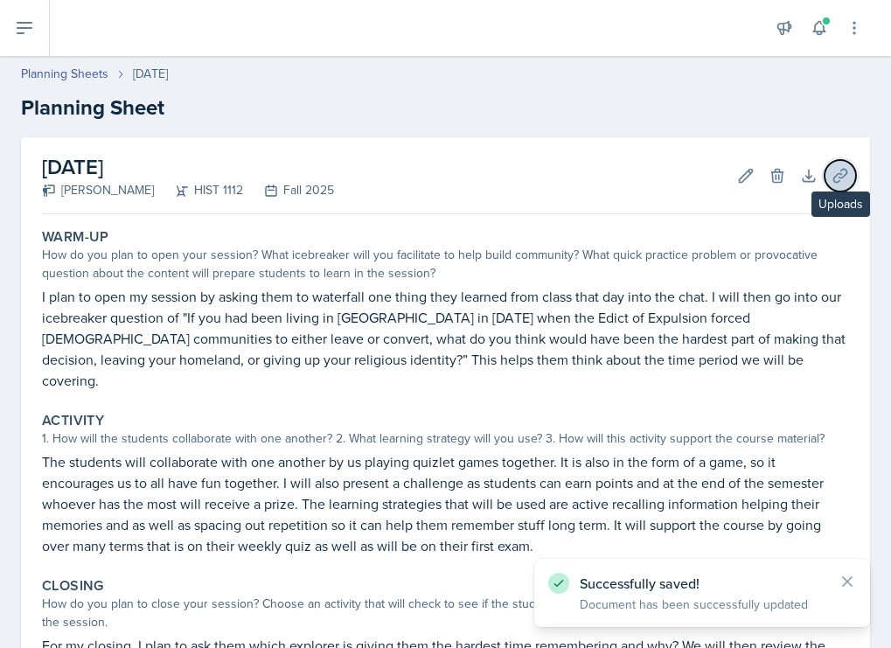
click at [768, 173] on icon at bounding box center [839, 175] width 17 height 17
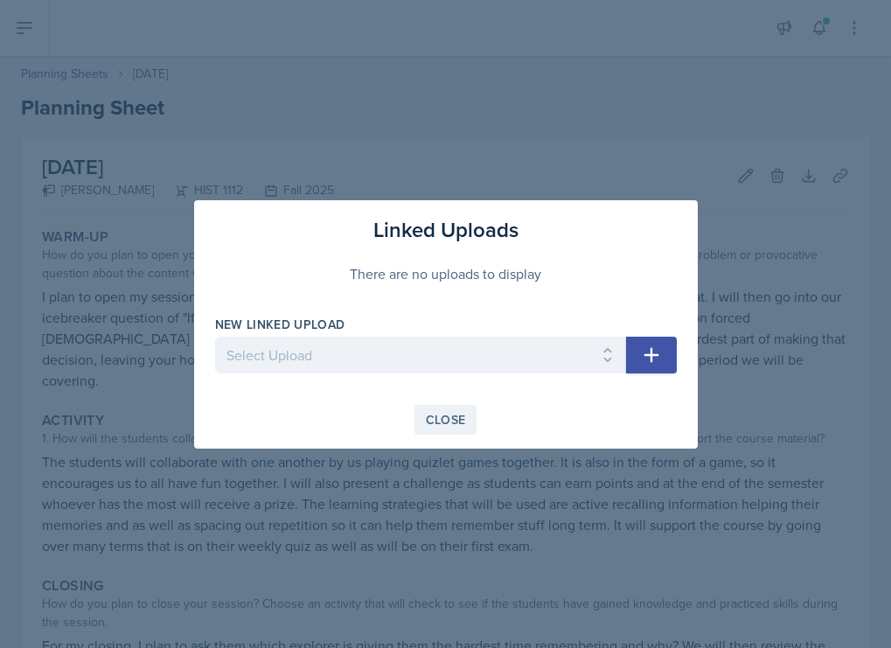
click at [459, 413] on div "Close" at bounding box center [446, 420] width 40 height 14
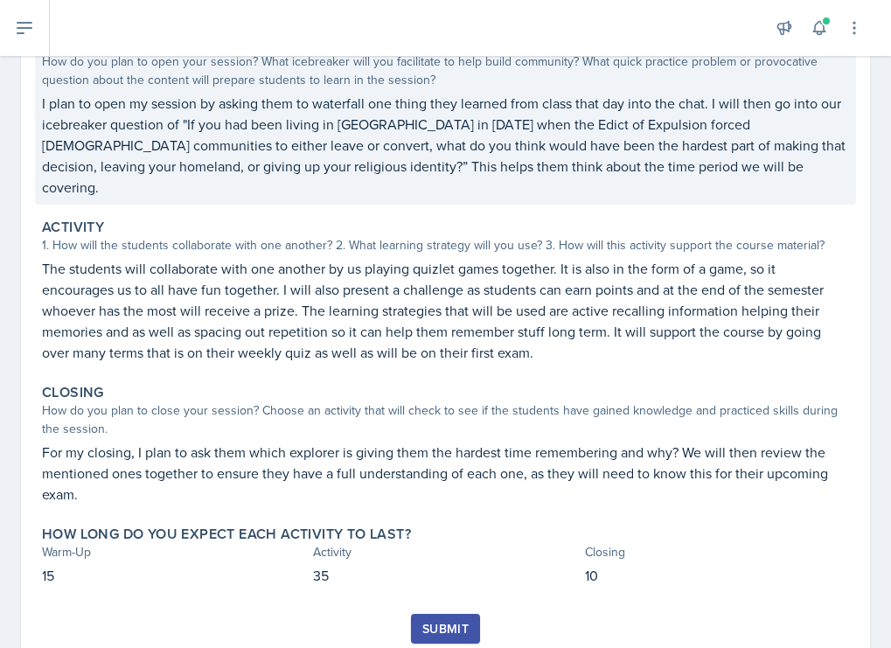
scroll to position [231, 0]
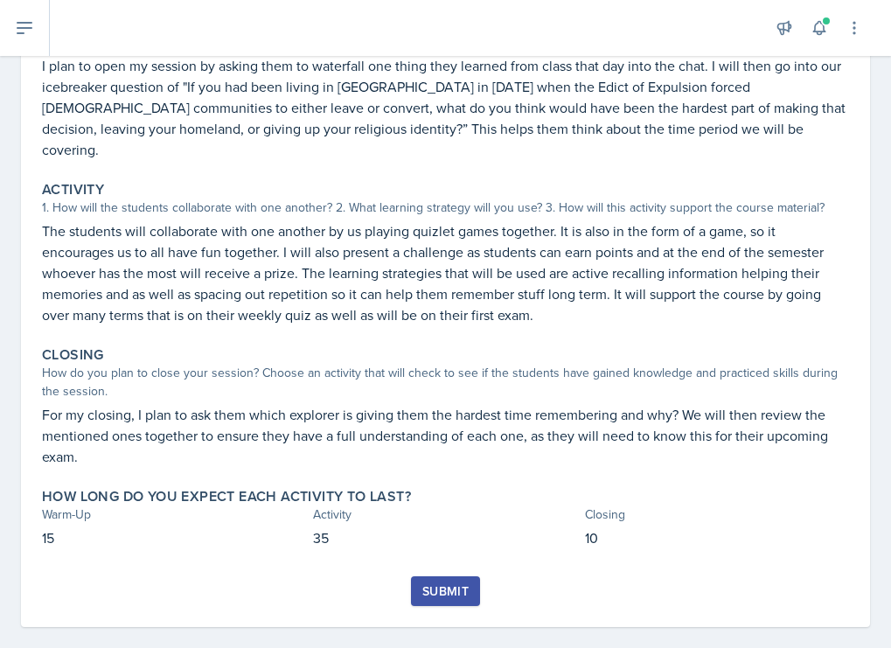
click at [451, 584] on div "Submit" at bounding box center [445, 591] width 46 height 14
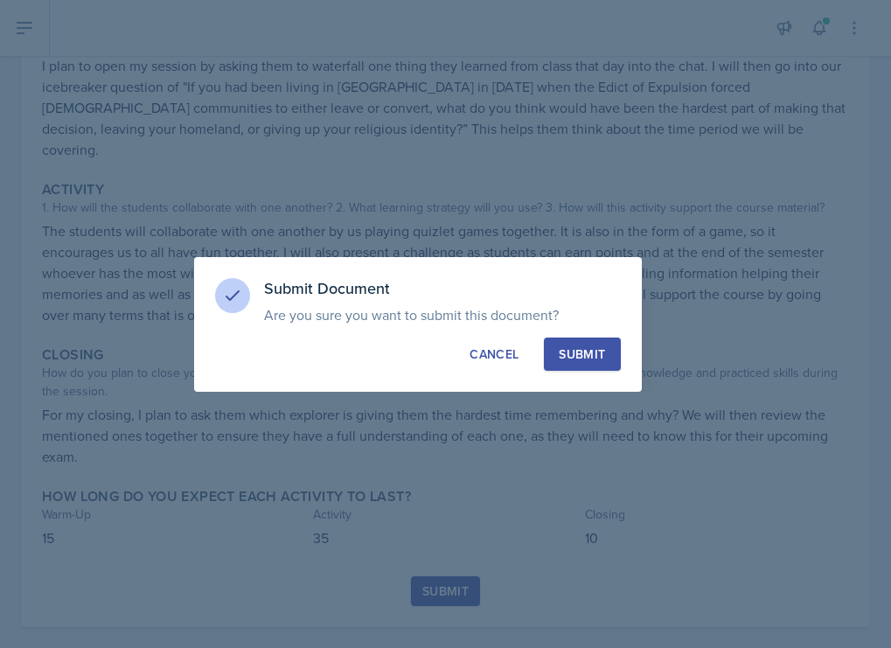
click at [554, 349] on button "Submit" at bounding box center [582, 353] width 76 height 33
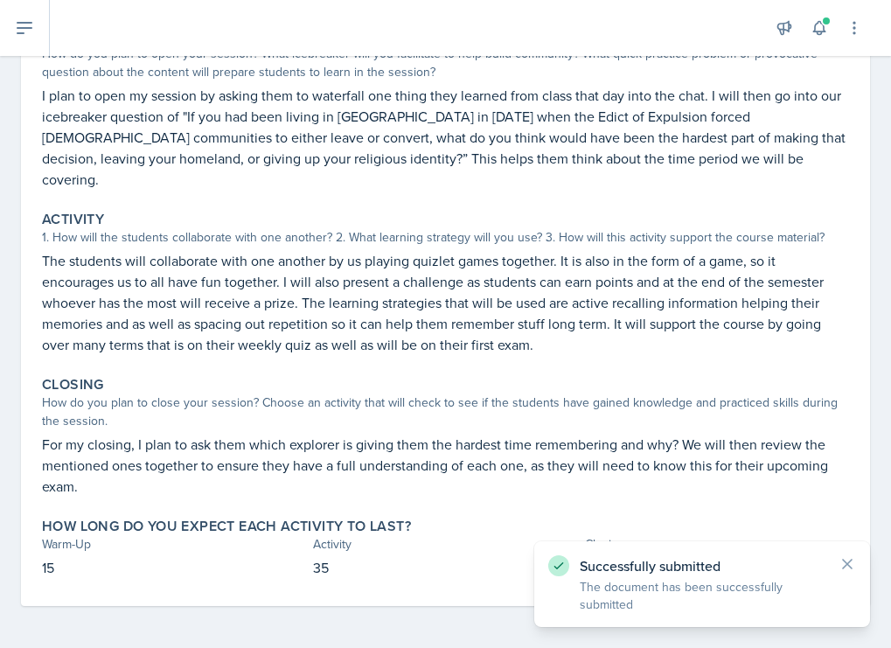
scroll to position [180, 0]
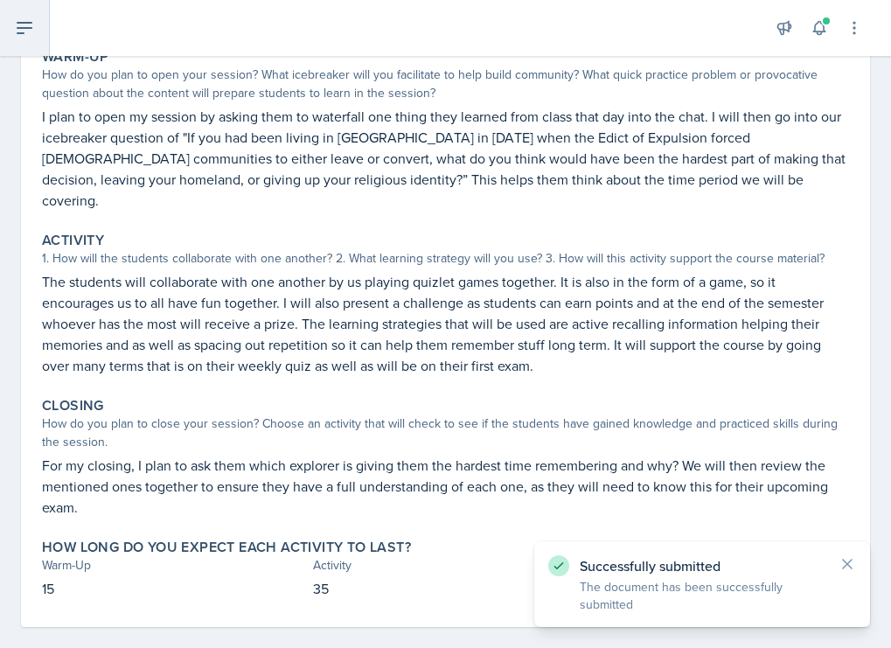
click at [14, 31] on icon at bounding box center [24, 27] width 21 height 21
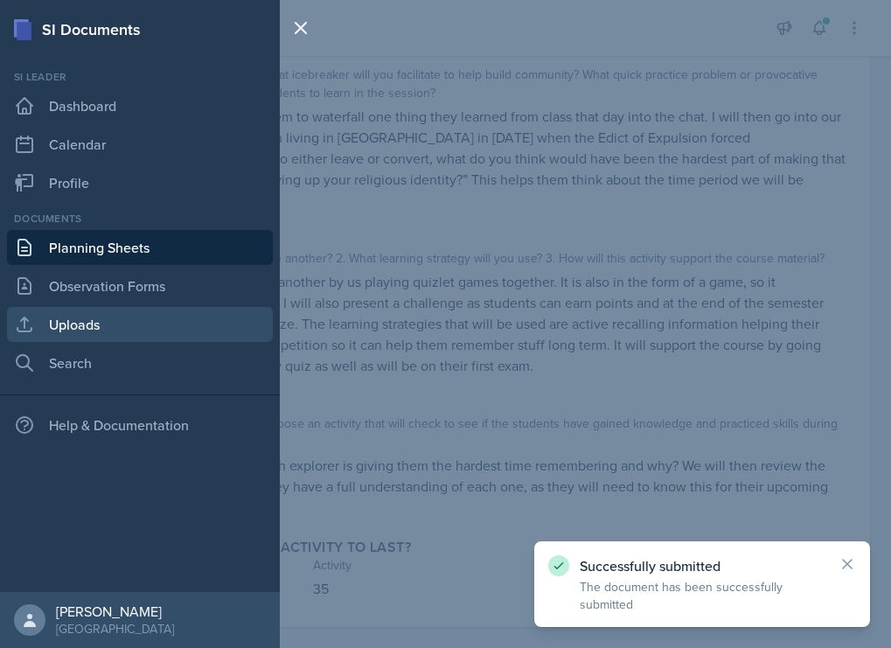
click at [107, 309] on link "Uploads" at bounding box center [140, 324] width 266 height 35
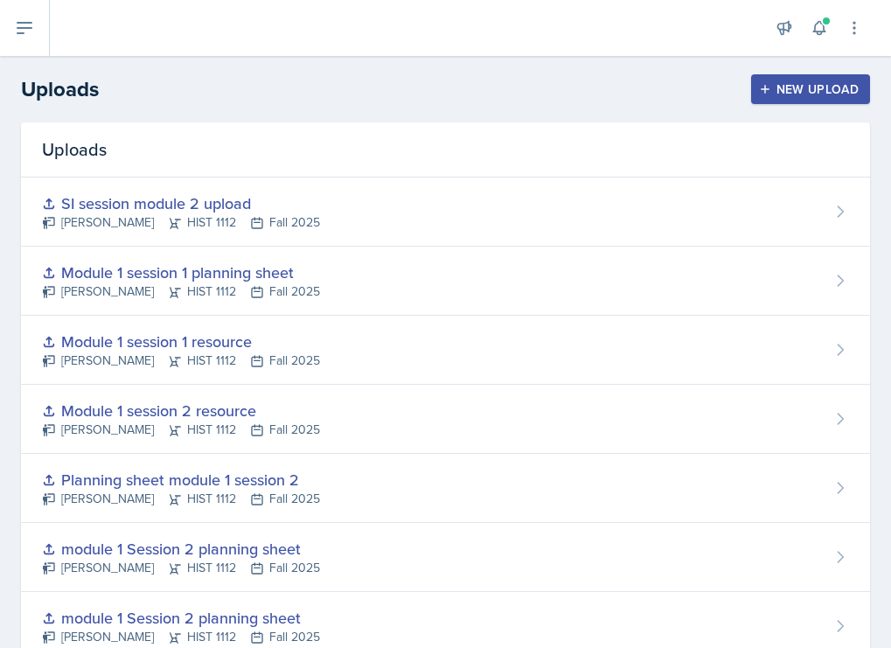
click at [768, 87] on div "New Upload" at bounding box center [810, 89] width 97 height 14
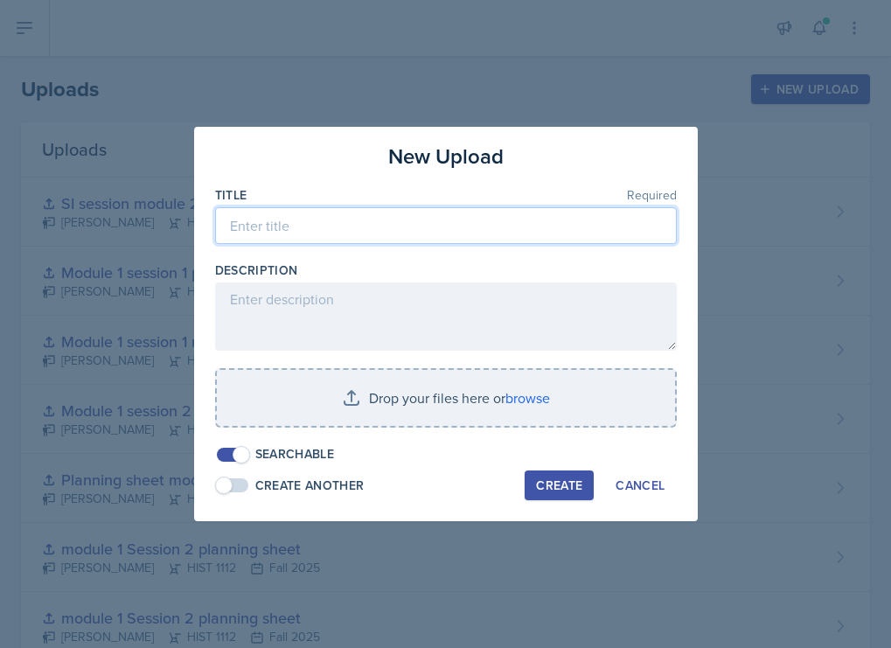
click at [531, 231] on input at bounding box center [445, 225] width 461 height 37
type input "Q"
type input "September 8th resource upload"
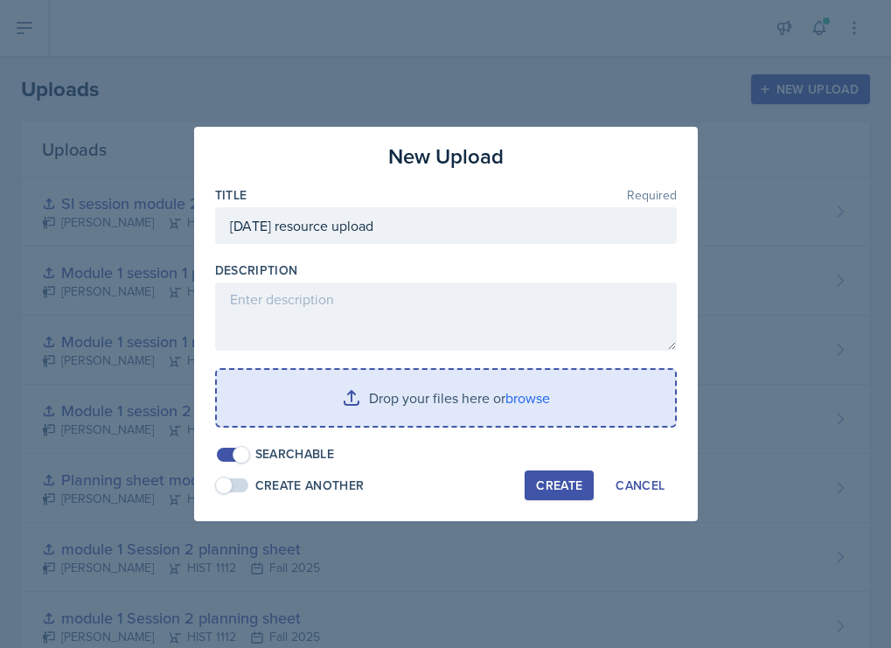
click at [502, 381] on input "file" at bounding box center [446, 398] width 458 height 56
click at [437, 406] on input "file" at bounding box center [446, 398] width 458 height 56
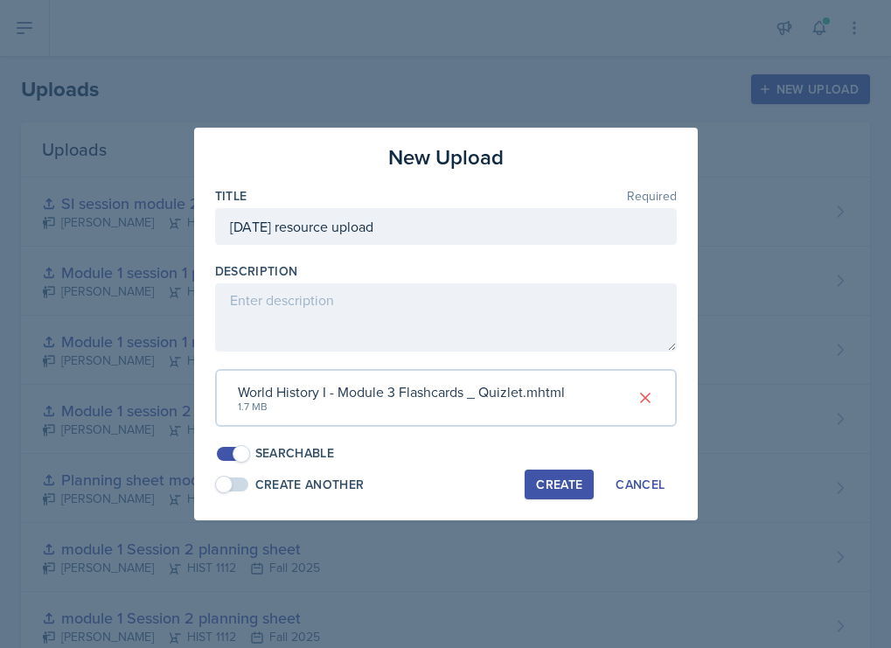
click at [576, 482] on div "Create" at bounding box center [559, 484] width 46 height 14
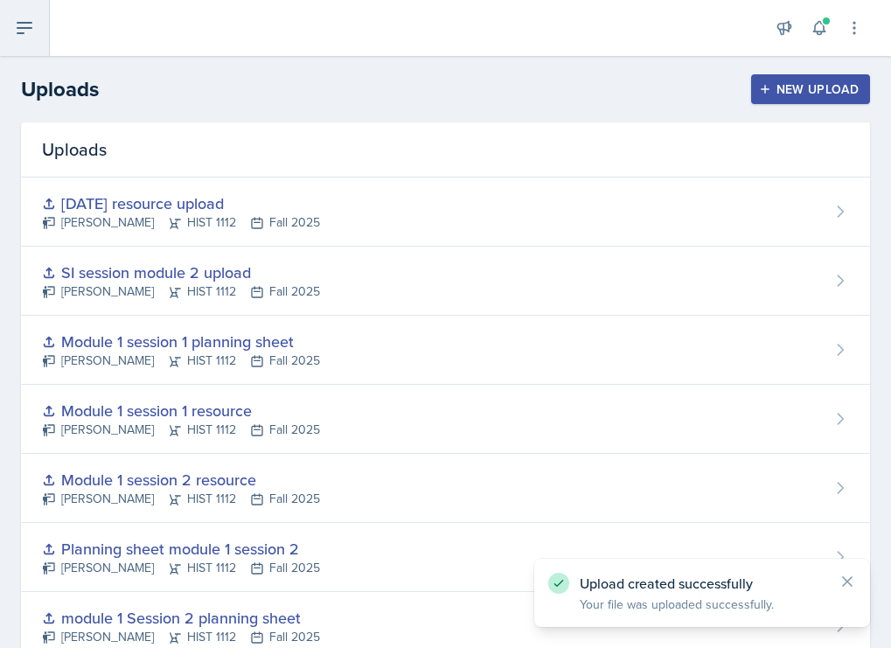
click at [19, 38] on button at bounding box center [25, 28] width 50 height 56
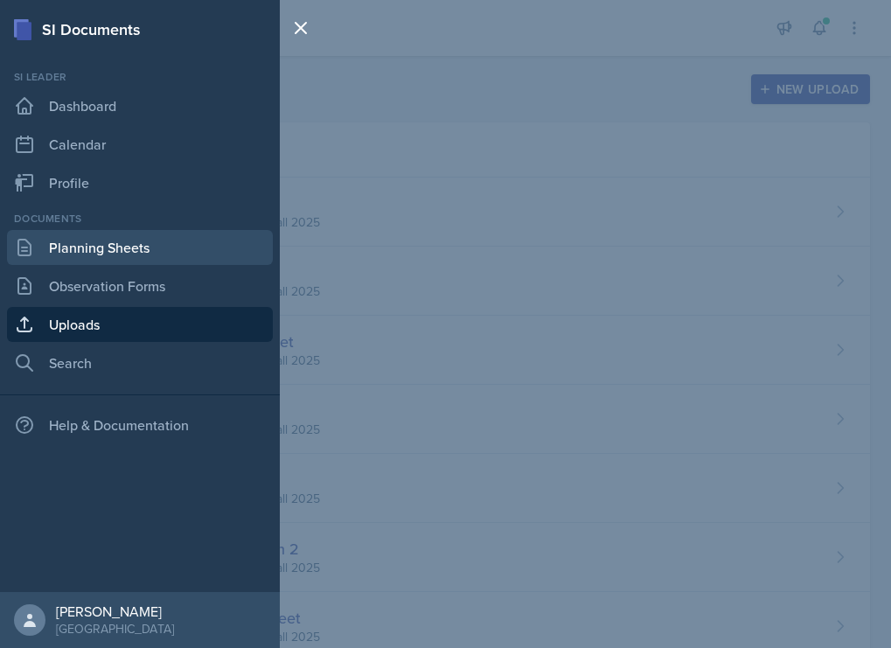
click at [115, 241] on link "Planning Sheets" at bounding box center [140, 247] width 266 height 35
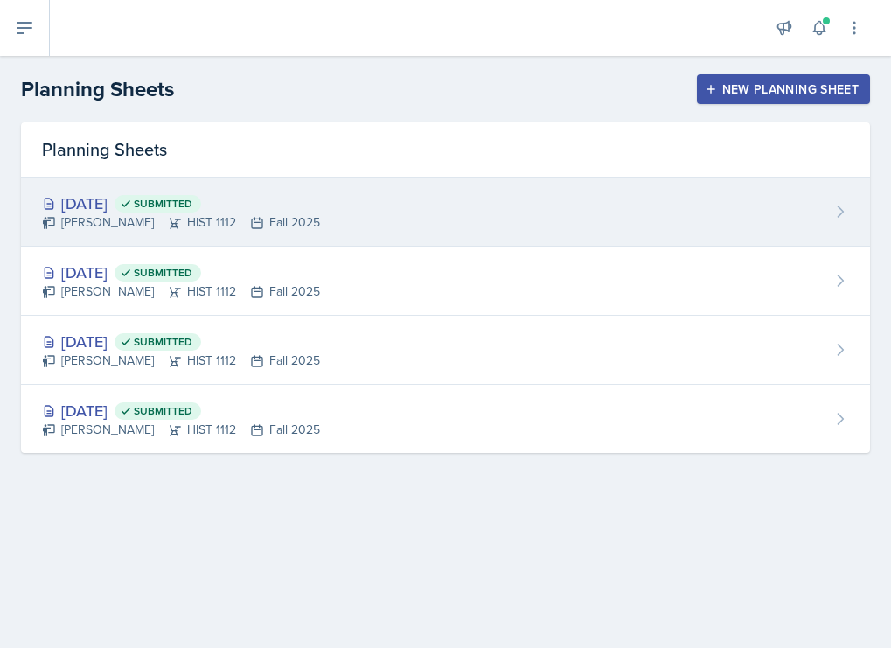
click at [383, 228] on div "Sep 8th, 2025 Submitted Darby Bowen HIST 1112 Fall 2025" at bounding box center [445, 211] width 849 height 69
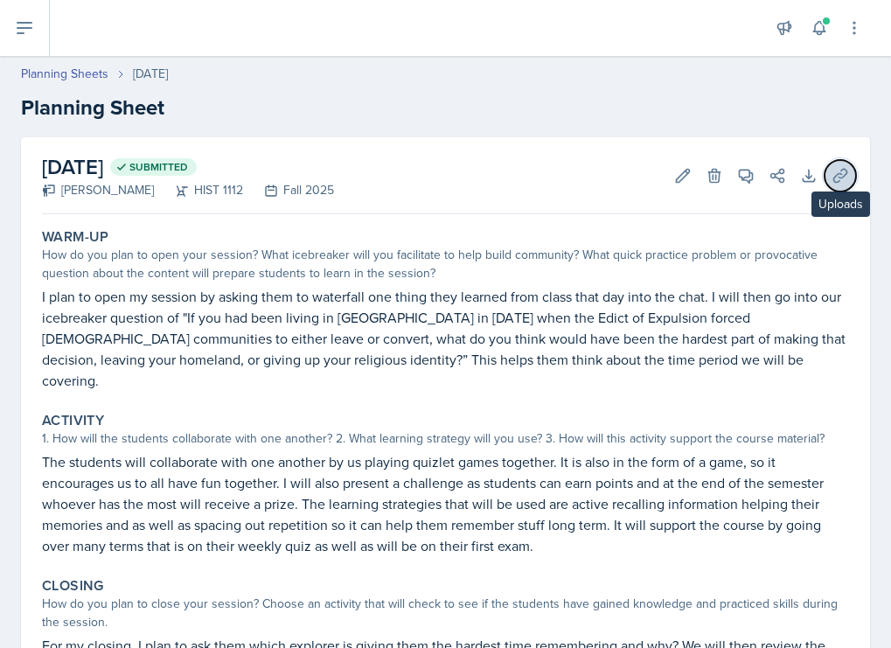
click at [768, 177] on icon at bounding box center [839, 175] width 13 height 13
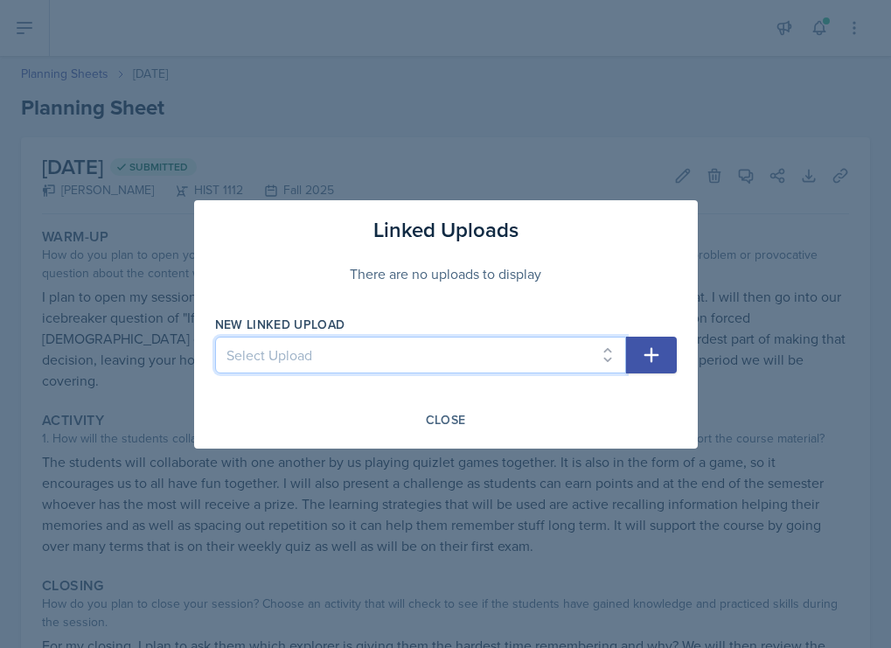
click at [488, 358] on select "Select Upload Session 2 planning sheet module 1 Session 2 planning sheet module…" at bounding box center [420, 354] width 411 height 37
select select "26a258ef-c490-4edc-9e17-16c0ce5263ea"
click at [215, 336] on select "Select Upload Session 2 planning sheet module 1 Session 2 planning sheet module…" at bounding box center [420, 354] width 411 height 37
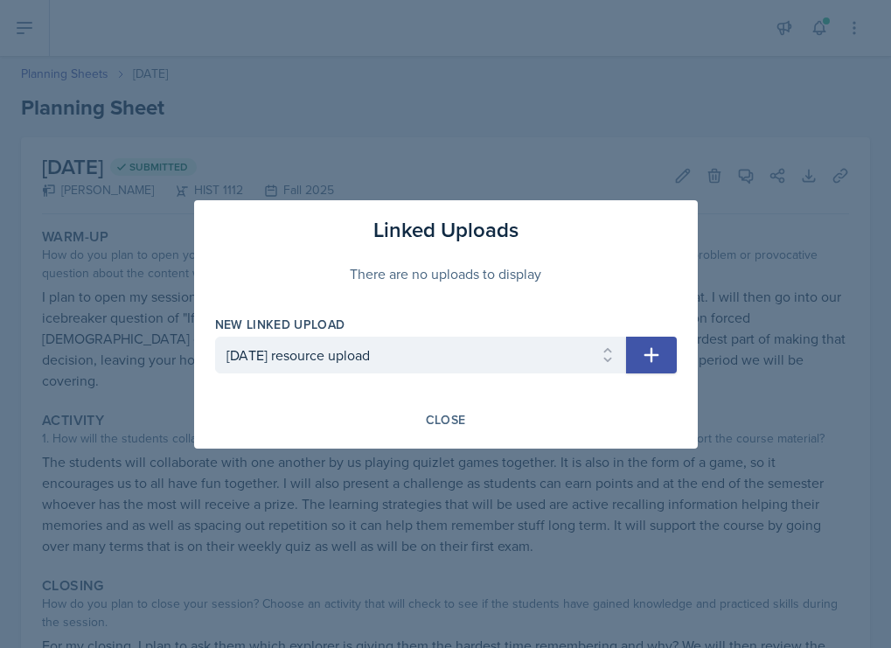
click at [655, 354] on icon "button" at bounding box center [650, 354] width 15 height 15
select select
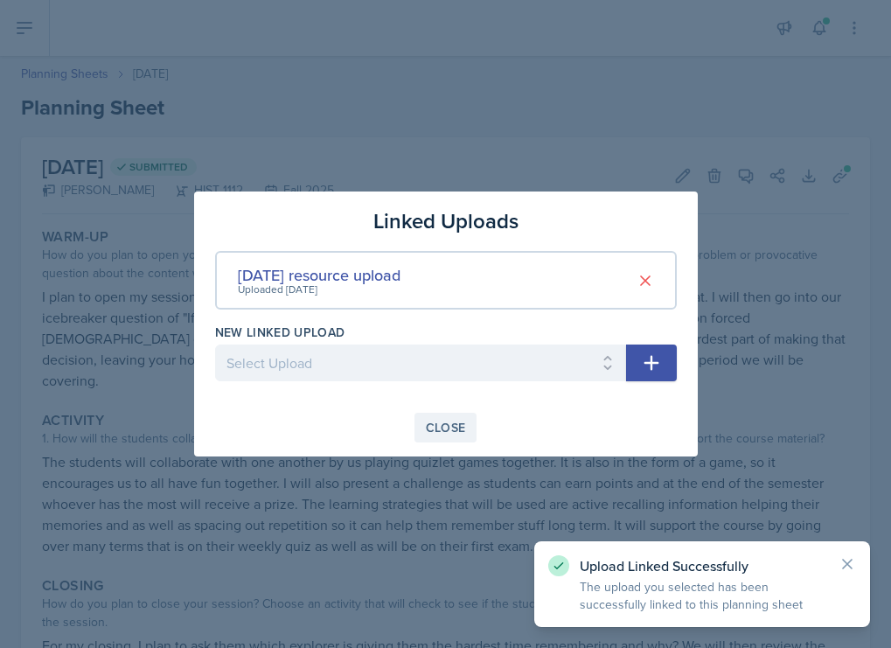
click at [445, 427] on div "Close" at bounding box center [446, 427] width 40 height 14
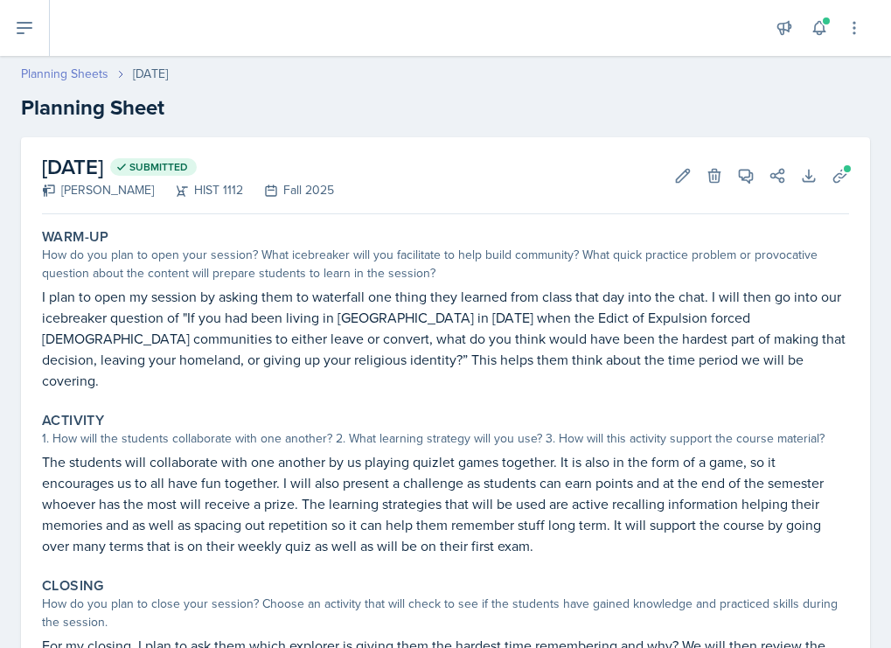
click at [54, 70] on link "Planning Sheets" at bounding box center [64, 74] width 87 height 18
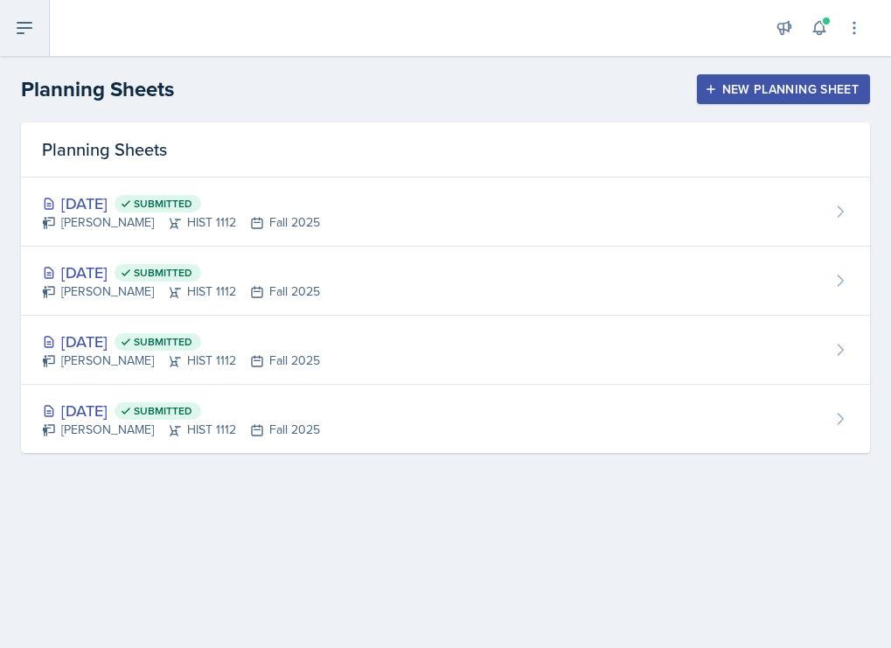
click at [30, 11] on button at bounding box center [25, 28] width 50 height 56
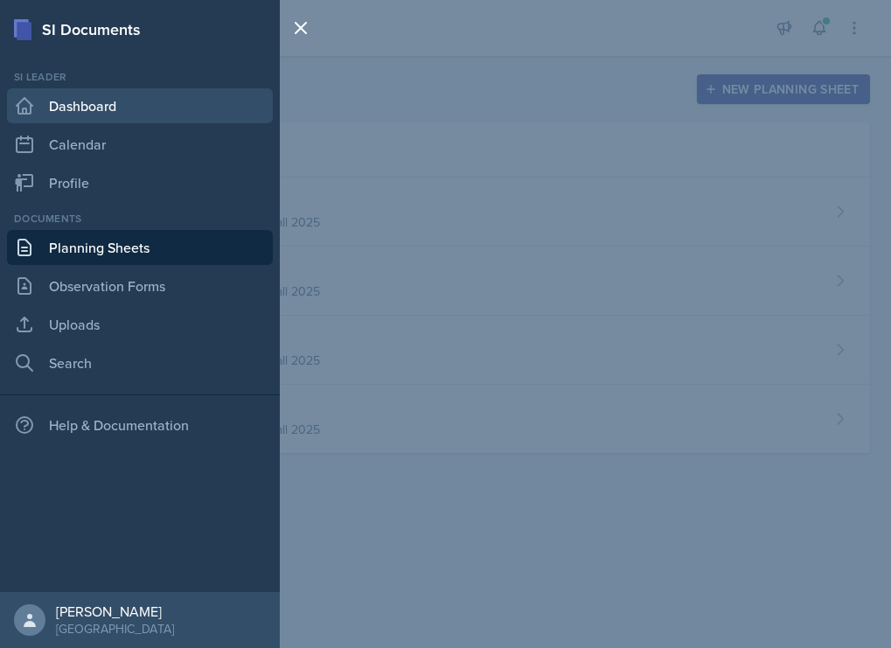
click at [101, 114] on link "Dashboard" at bounding box center [140, 105] width 266 height 35
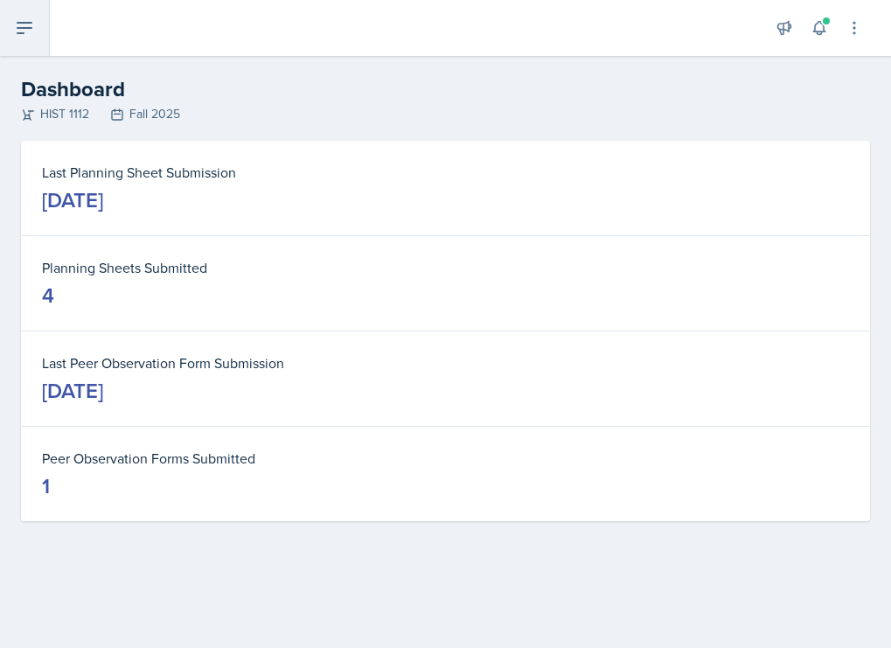
click at [17, 24] on icon at bounding box center [24, 27] width 21 height 21
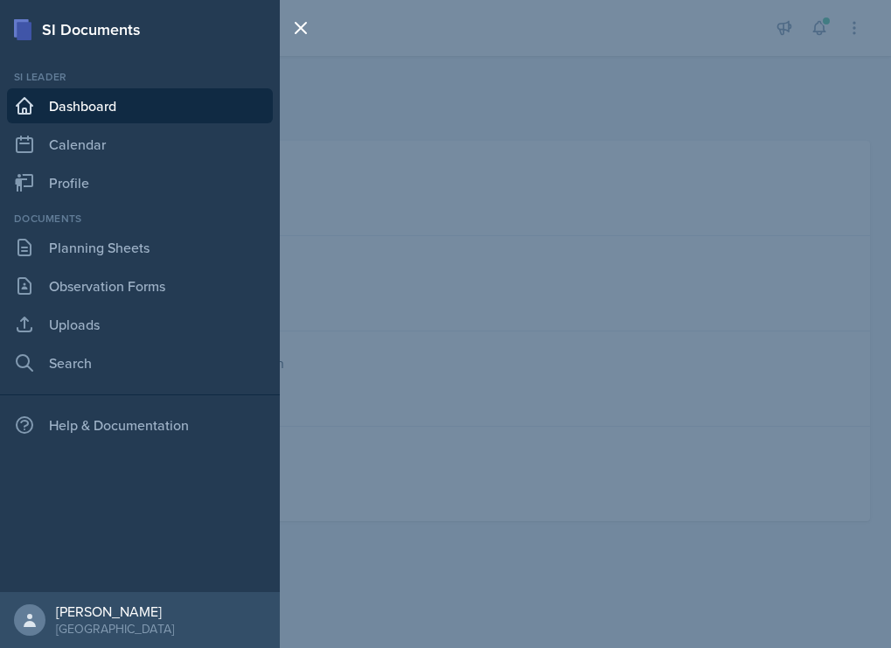
click at [343, 152] on div "SI Documents Si leader Dashboard Calendar Profile Documents Planning Sheets Obs…" at bounding box center [445, 324] width 891 height 648
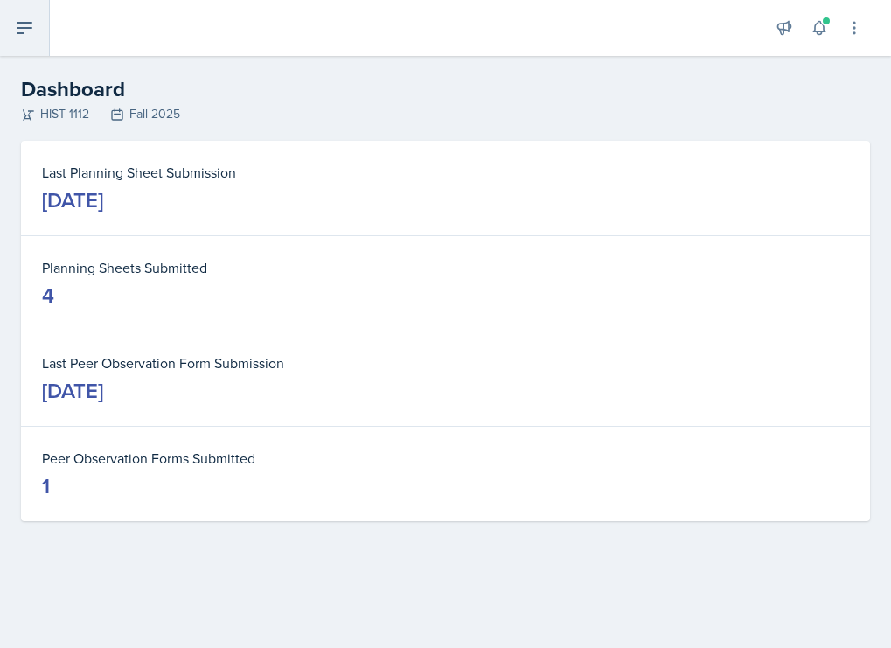
click at [28, 23] on icon at bounding box center [24, 28] width 14 height 10
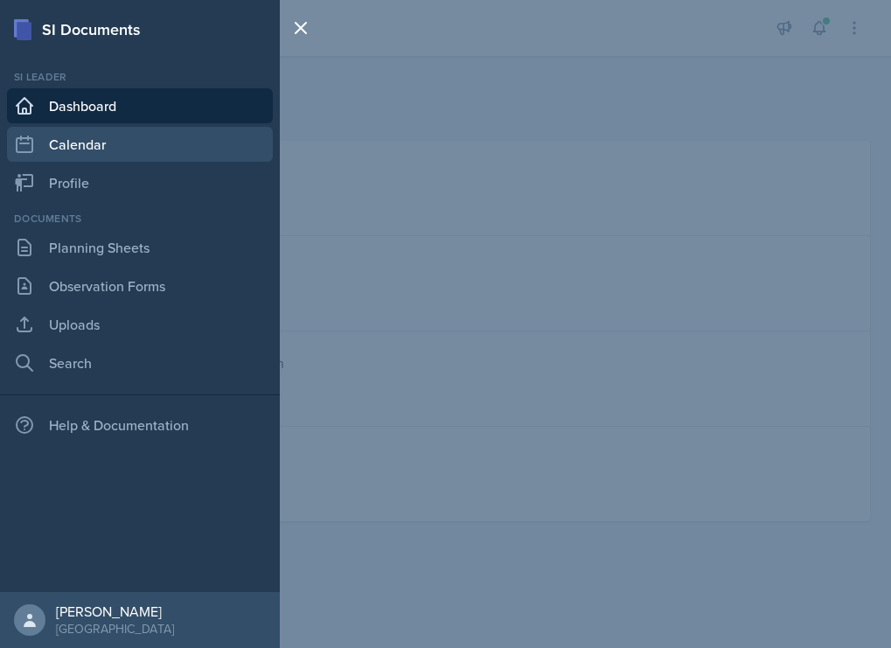
click at [132, 152] on link "Calendar" at bounding box center [140, 144] width 266 height 35
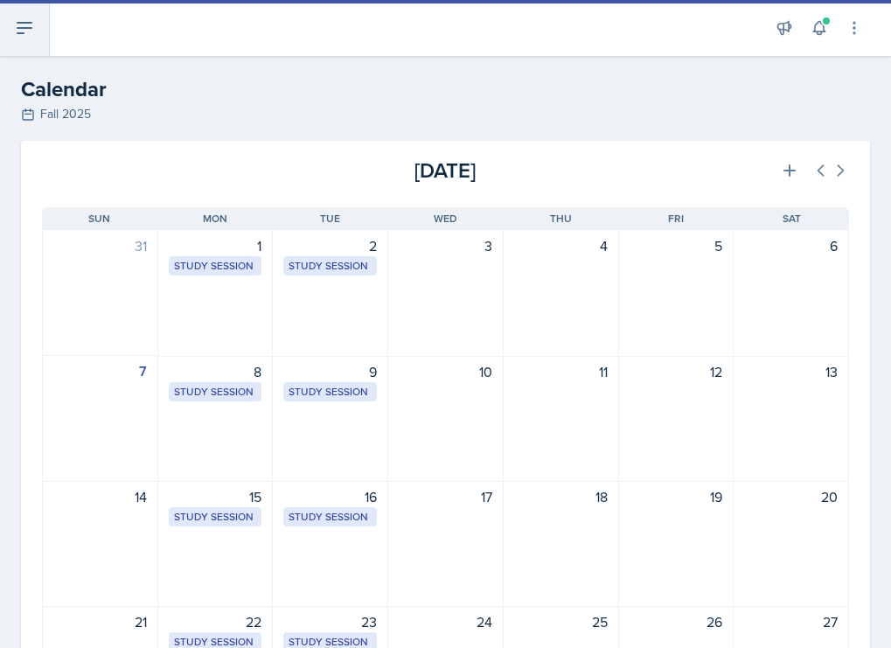
click at [22, 37] on icon at bounding box center [24, 27] width 21 height 21
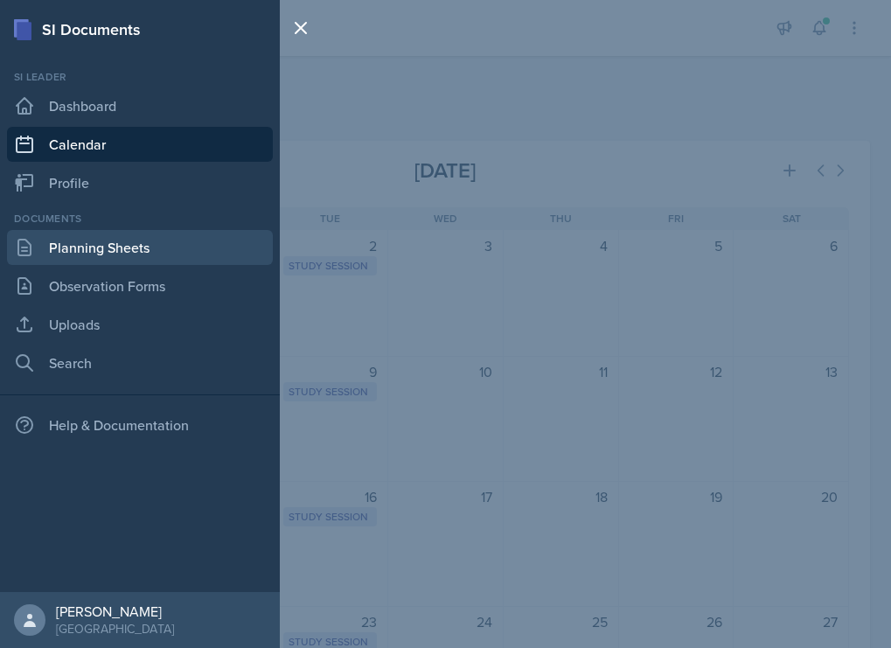
click at [66, 260] on link "Planning Sheets" at bounding box center [140, 247] width 266 height 35
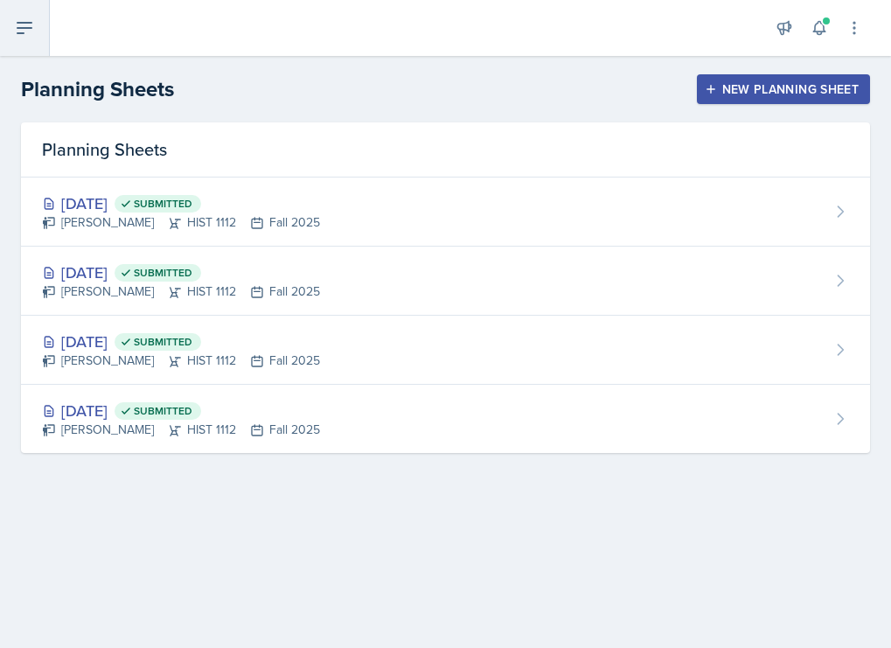
click at [24, 25] on icon at bounding box center [24, 27] width 21 height 21
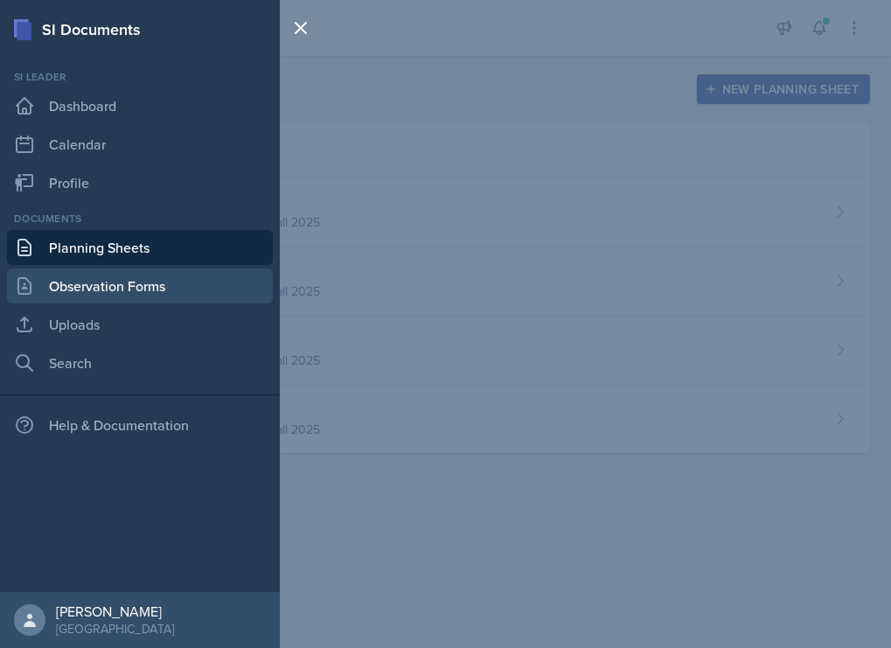
click at [121, 290] on link "Observation Forms" at bounding box center [140, 285] width 266 height 35
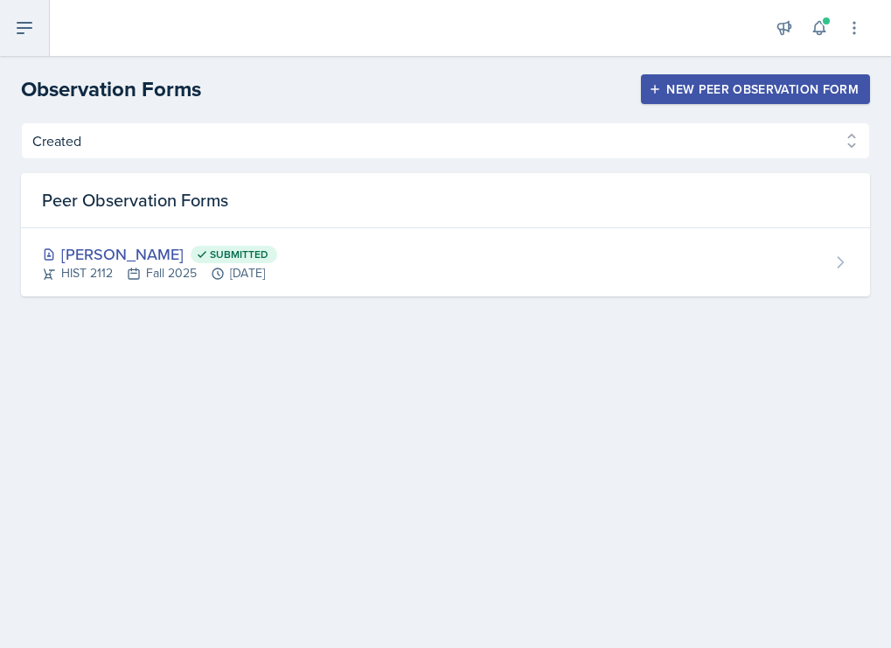
click at [37, 24] on button at bounding box center [25, 28] width 50 height 56
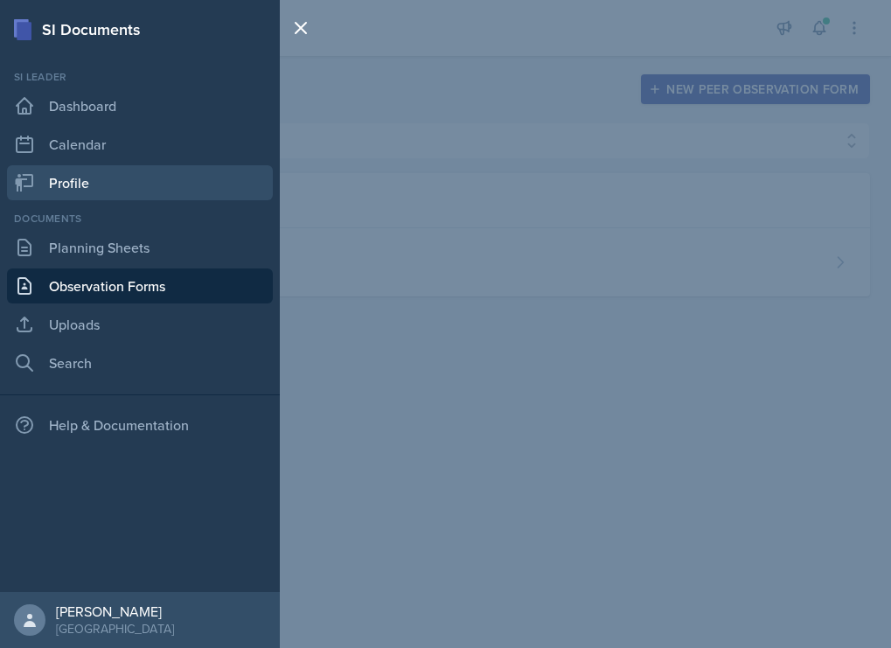
click at [114, 171] on link "Profile" at bounding box center [140, 182] width 266 height 35
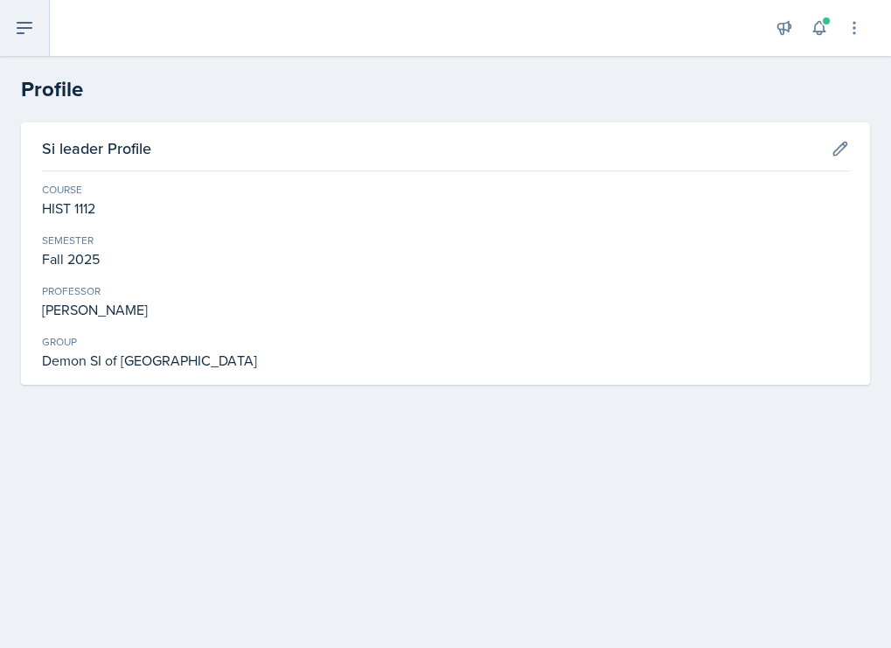
click at [27, 30] on icon at bounding box center [24, 27] width 21 height 21
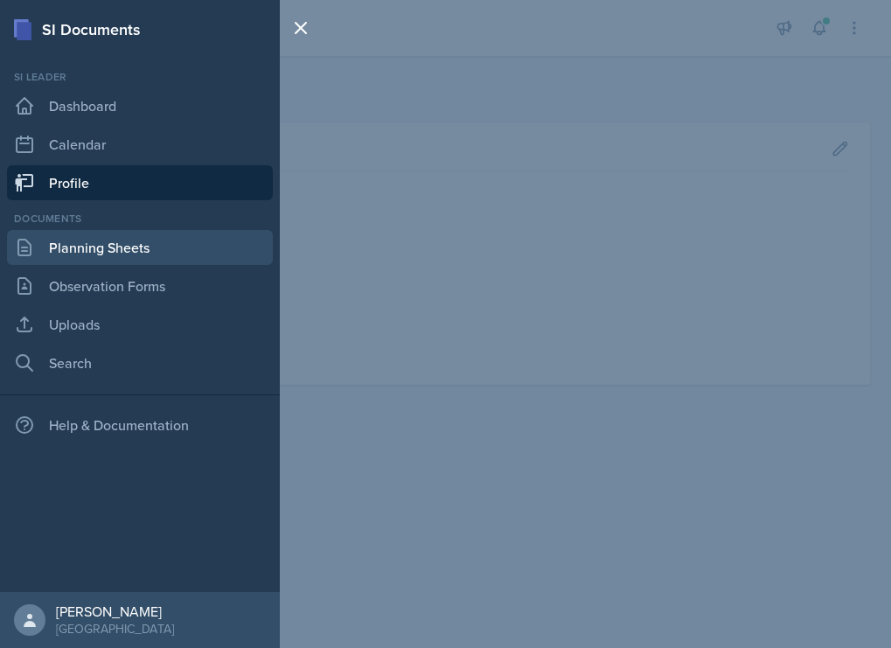
click at [135, 257] on link "Planning Sheets" at bounding box center [140, 247] width 266 height 35
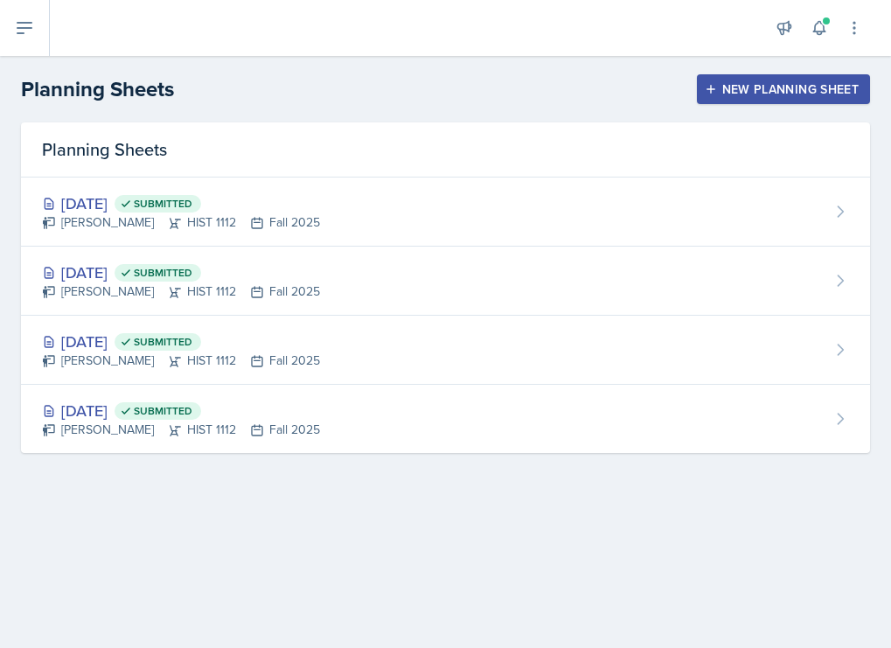
click at [762, 89] on div "New Planning Sheet" at bounding box center [783, 89] width 150 height 14
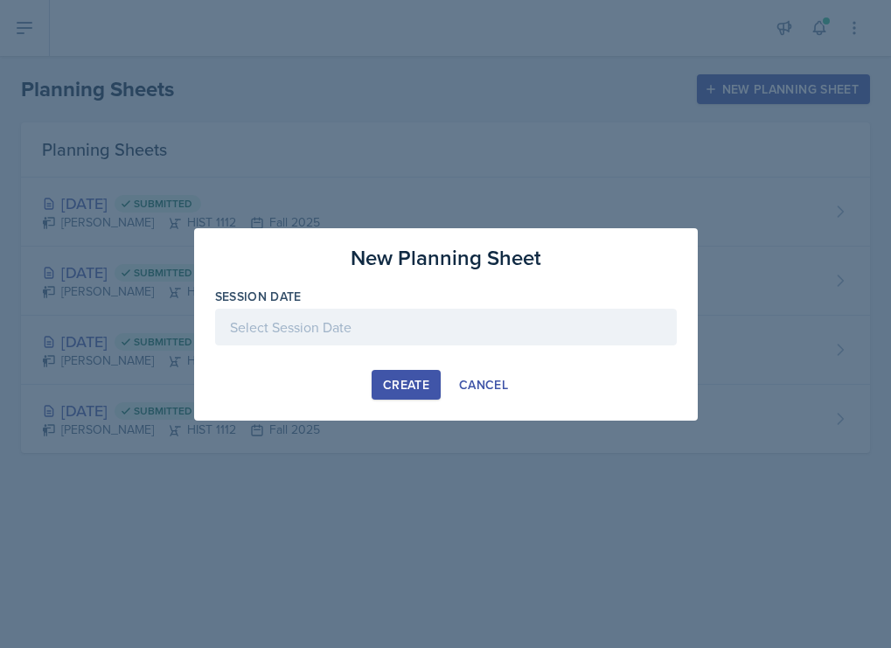
click at [390, 326] on div at bounding box center [445, 327] width 461 height 37
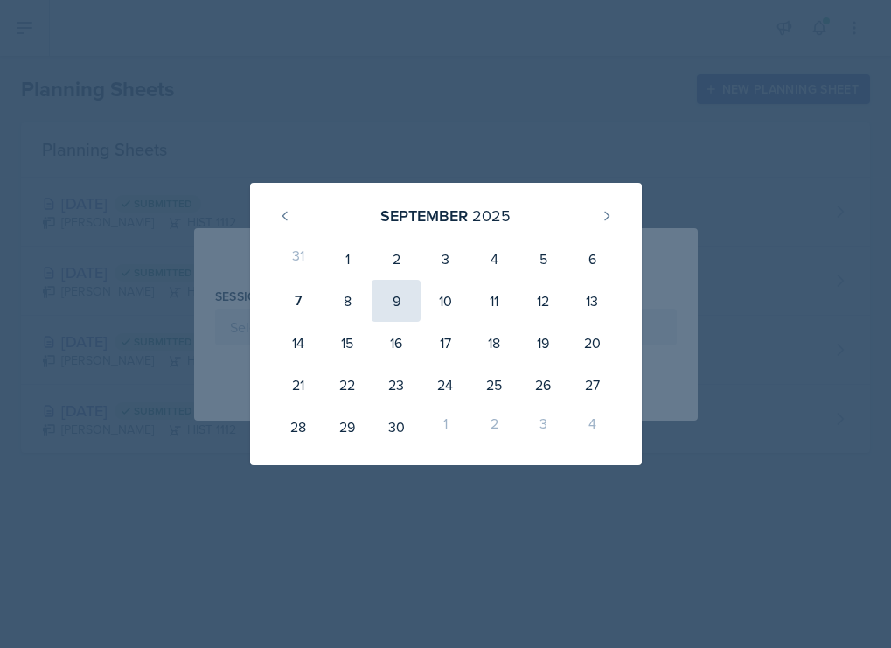
click at [403, 298] on div "9" at bounding box center [395, 301] width 49 height 42
type input "September 9th, 2025"
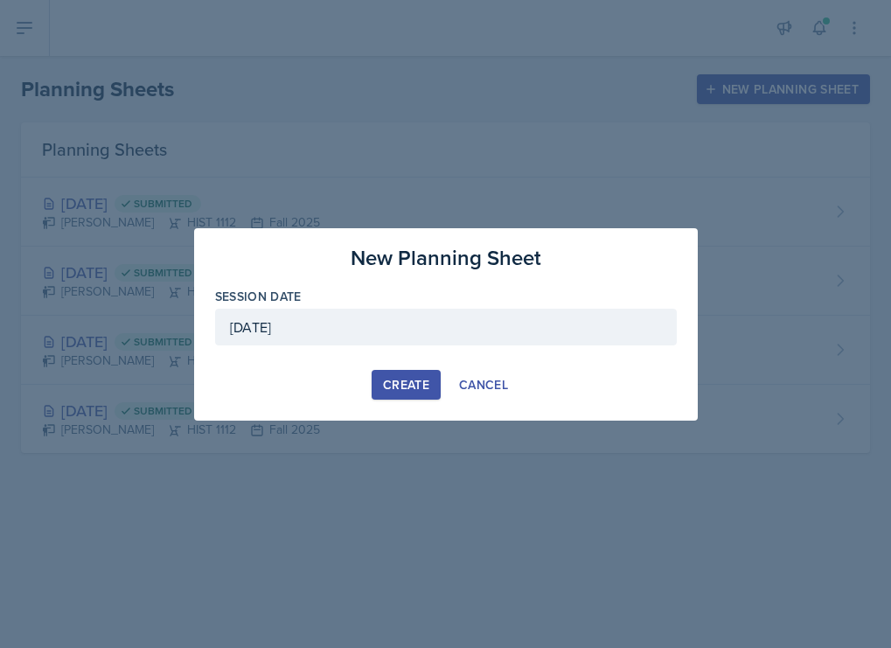
click at [415, 382] on div "Create" at bounding box center [406, 385] width 46 height 14
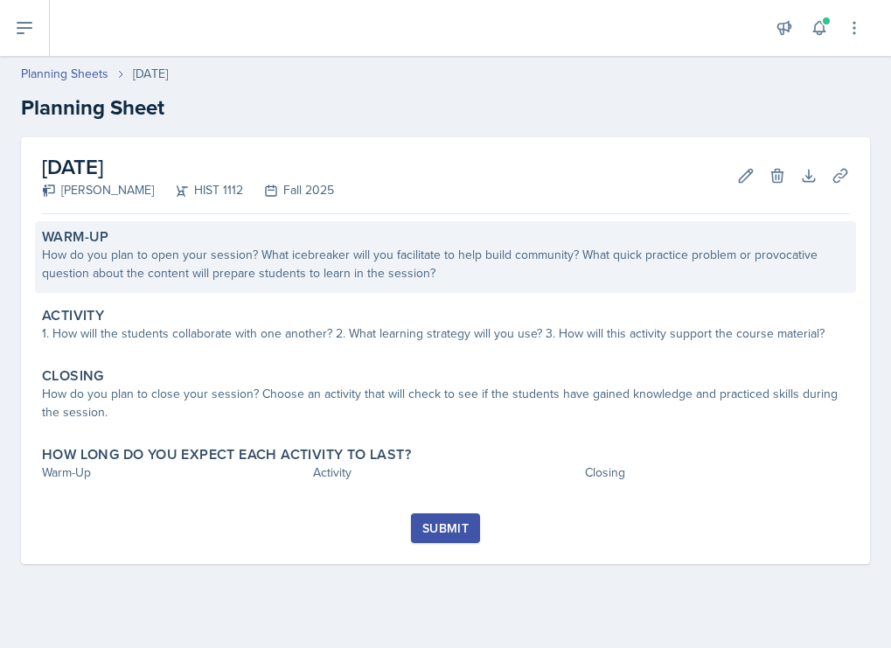
click at [401, 231] on div "Warm-Up" at bounding box center [445, 236] width 807 height 17
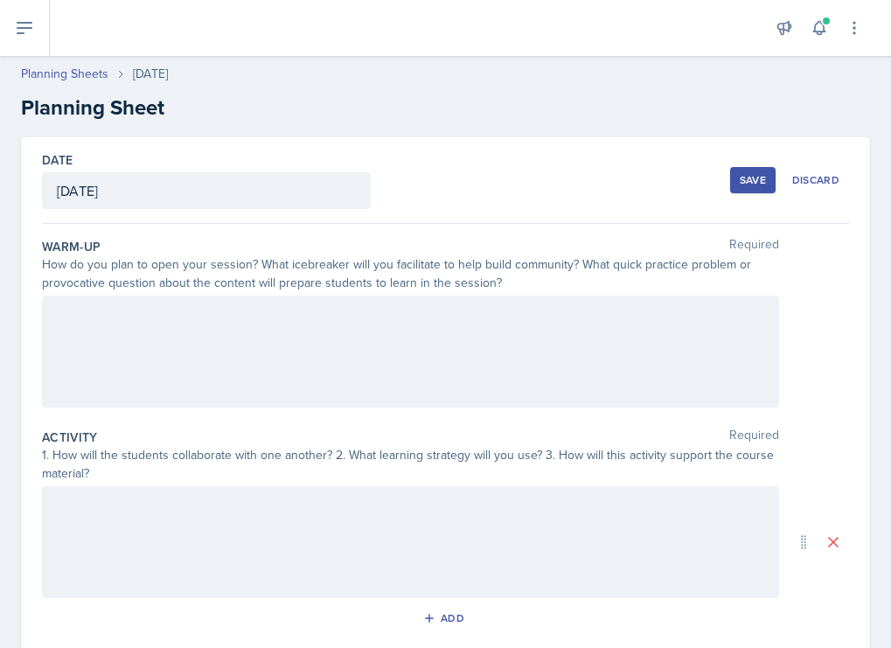
click at [301, 329] on div at bounding box center [410, 351] width 737 height 112
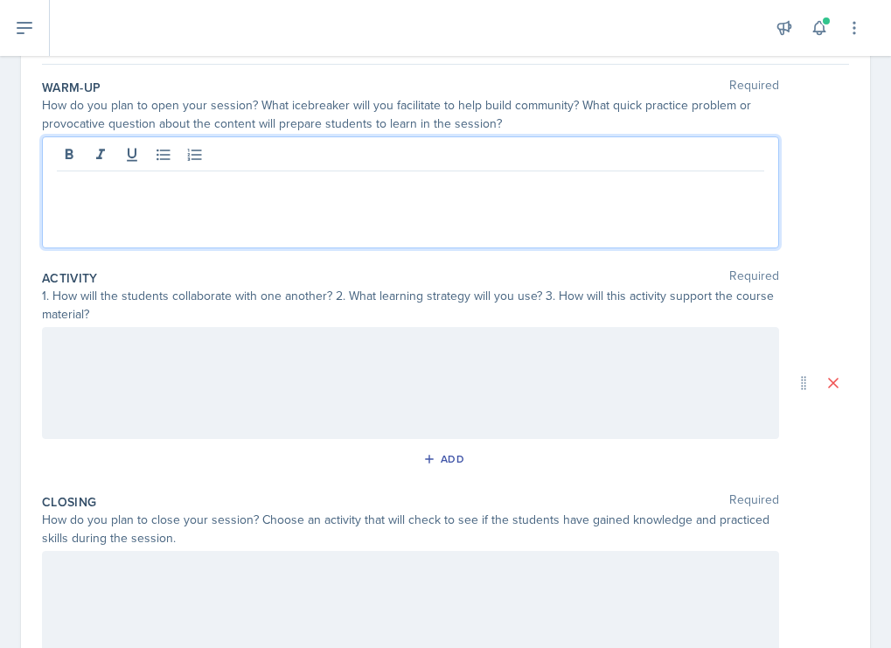
scroll to position [123, 0]
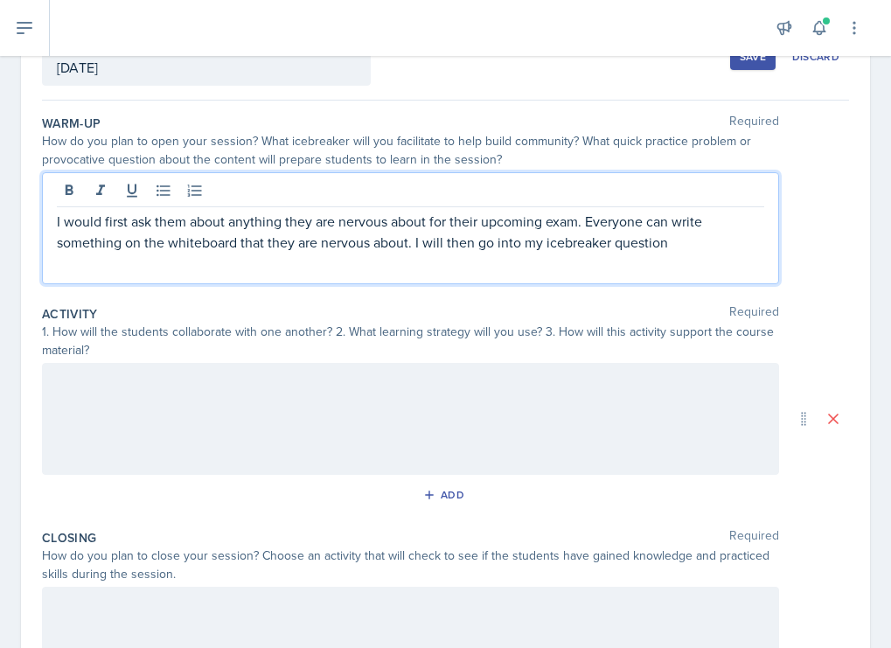
click at [711, 245] on p "I would first ask them about anything they are nervous about for their upcoming…" at bounding box center [410, 232] width 707 height 42
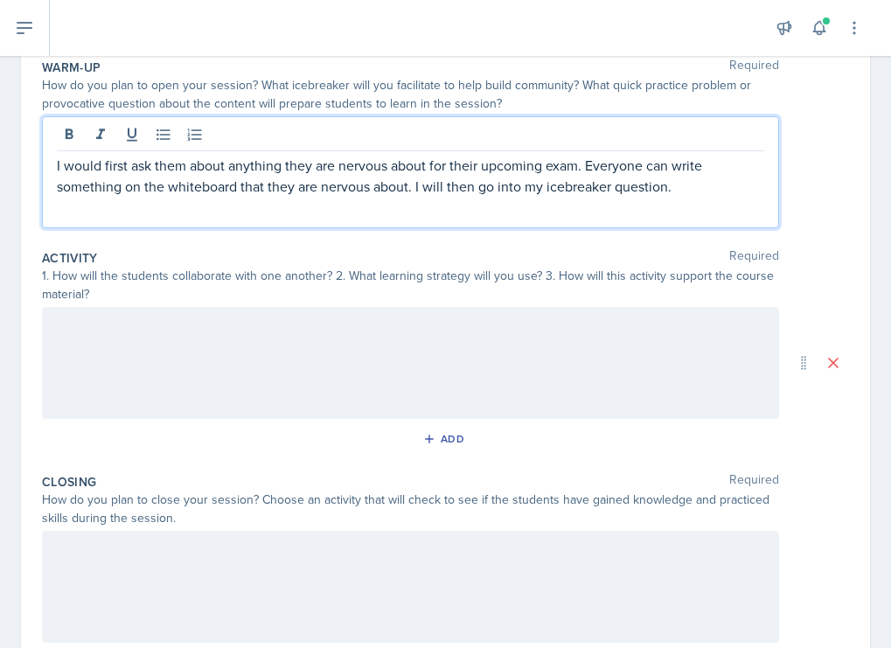
scroll to position [169, 0]
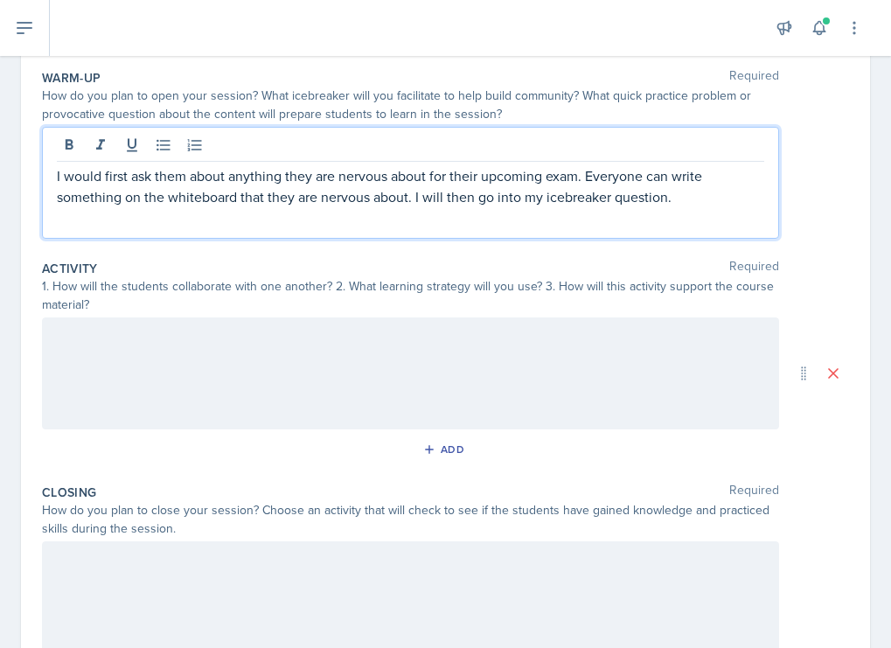
click at [704, 209] on div "I would first ask them about anything they are nervous about for their upcoming…" at bounding box center [410, 183] width 737 height 112
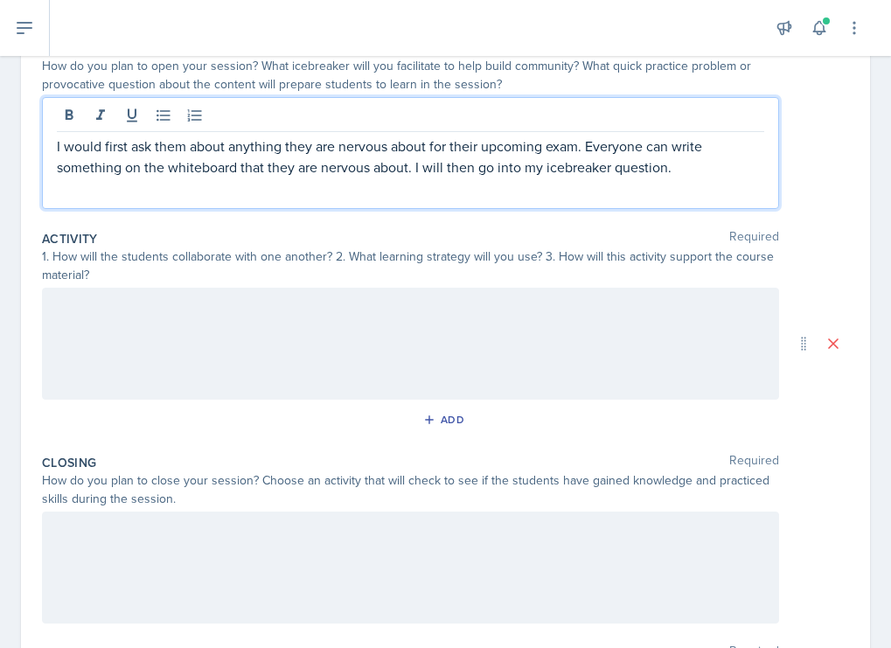
scroll to position [200, 0]
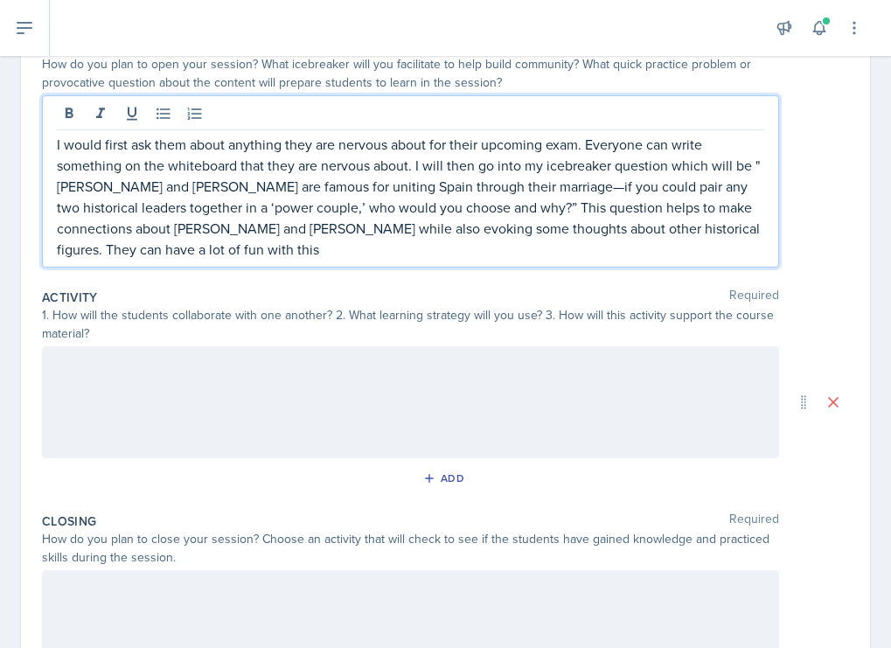
click at [527, 243] on p "I would first ask them about anything they are nervous about for their upcoming…" at bounding box center [410, 197] width 707 height 126
click at [498, 244] on p "I would first ask them about anything they are nervous about for their upcoming…" at bounding box center [410, 197] width 707 height 126
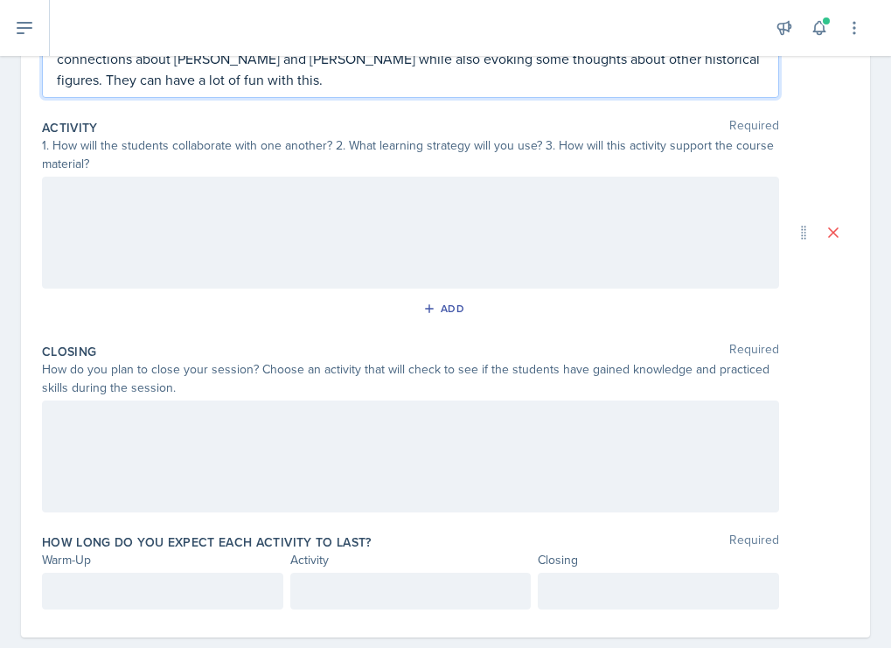
scroll to position [401, 0]
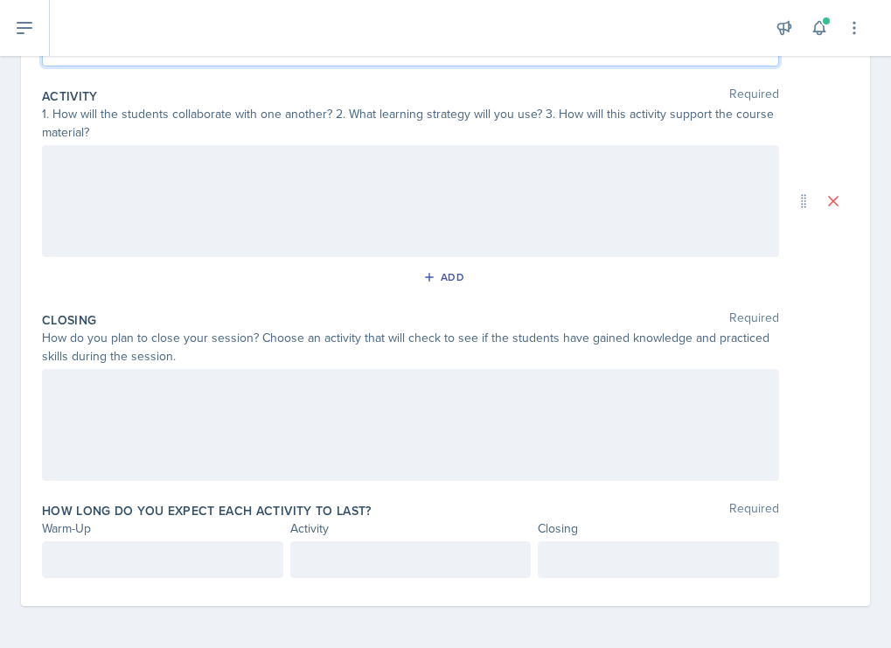
click at [208, 545] on div at bounding box center [162, 559] width 241 height 37
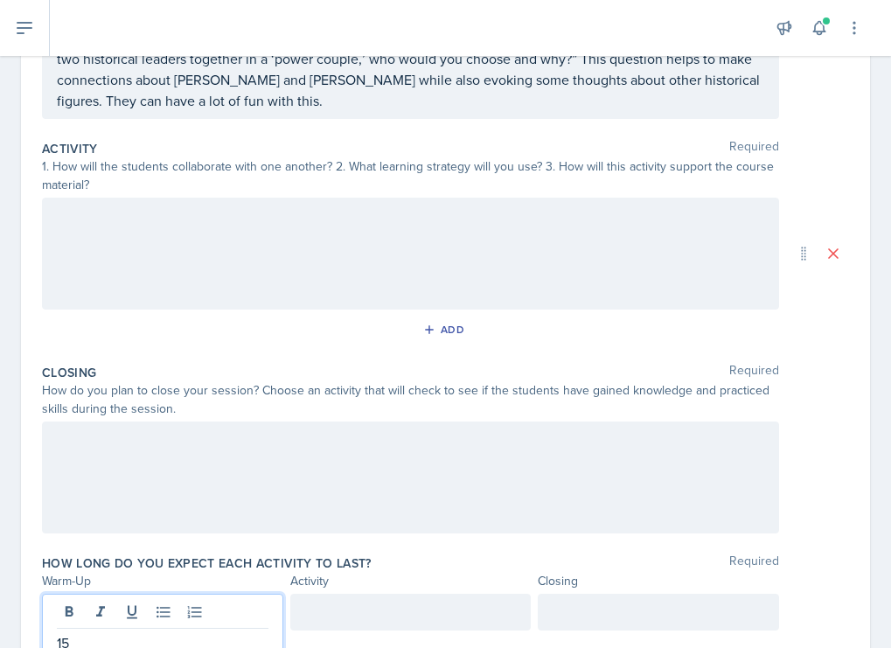
click at [351, 265] on div at bounding box center [410, 254] width 737 height 112
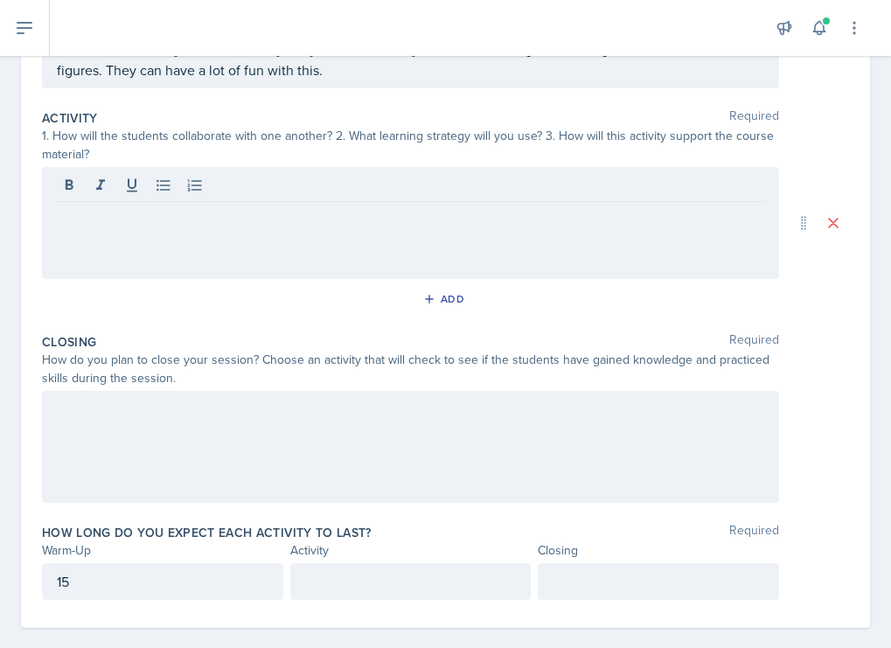
click at [512, 249] on div at bounding box center [410, 223] width 737 height 112
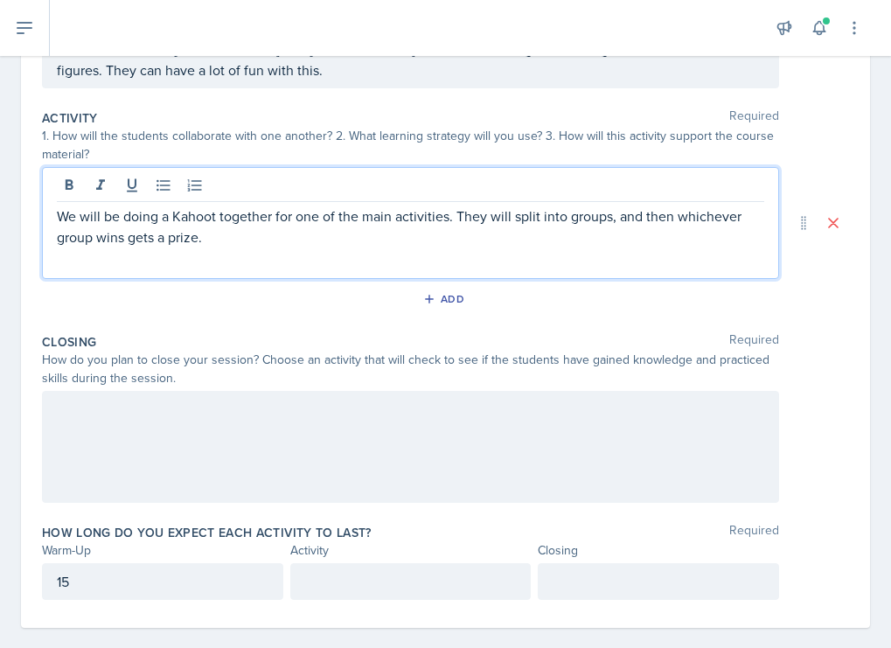
click at [374, 252] on div "We will be doing a Kahoot together for one of the main activities. They will sp…" at bounding box center [410, 223] width 737 height 112
click at [356, 241] on p "We will be doing a Kahoot together for one of the main activities. They will sp…" at bounding box center [410, 226] width 707 height 42
click at [205, 242] on p "We will be doing a Kahoot together for one of the main activities. They will sp…" at bounding box center [410, 226] width 707 height 42
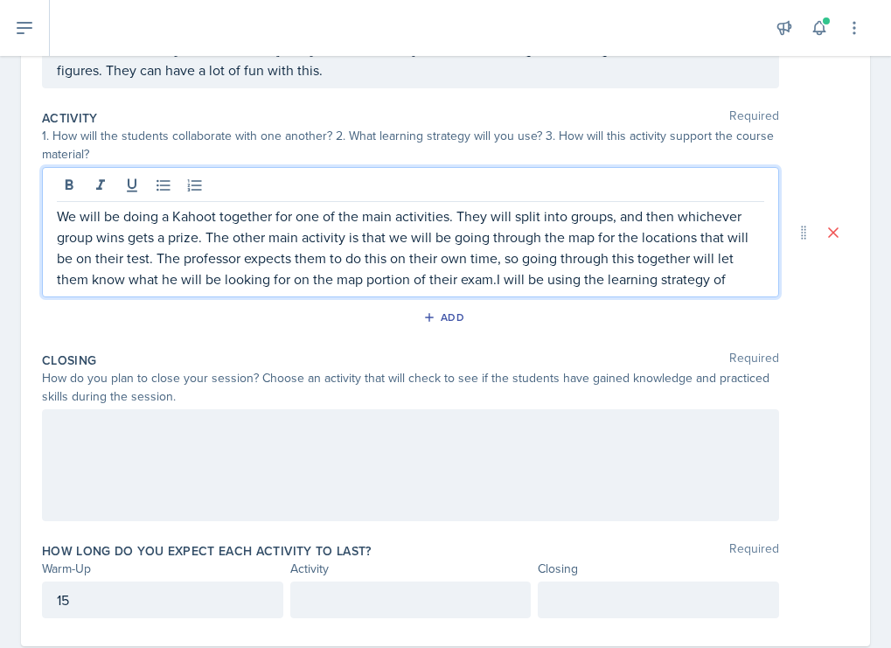
click at [738, 270] on p "We will be doing a Kahoot together for one of the main activities. They will sp…" at bounding box center [410, 247] width 707 height 84
click at [697, 241] on p "We will be doing a Kahoot together for one of the main activities. They will sp…" at bounding box center [410, 247] width 707 height 84
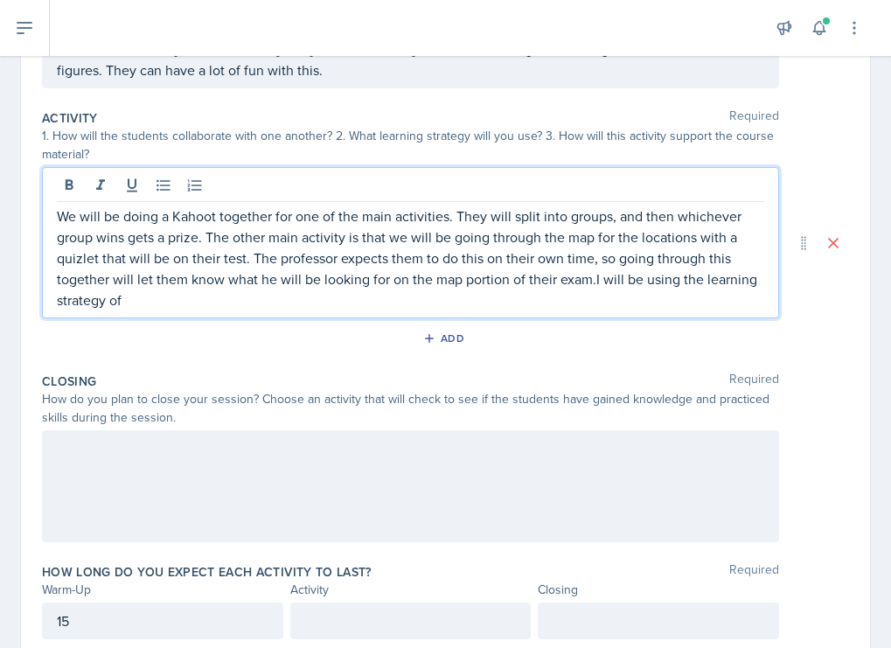
click at [653, 295] on p "We will be doing a Kahoot together for one of the main activities. They will sp…" at bounding box center [410, 257] width 707 height 105
click at [586, 297] on p "We will be doing a Kahoot together for one of the main activities. They will sp…" at bounding box center [410, 257] width 707 height 105
click at [104, 303] on p "We will be doing a Kahoot together for one of the main activities. They will sp…" at bounding box center [410, 257] width 707 height 105
click at [179, 306] on p "We will be doing a Kahoot together for one of the main activities. They will sp…" at bounding box center [410, 257] width 707 height 105
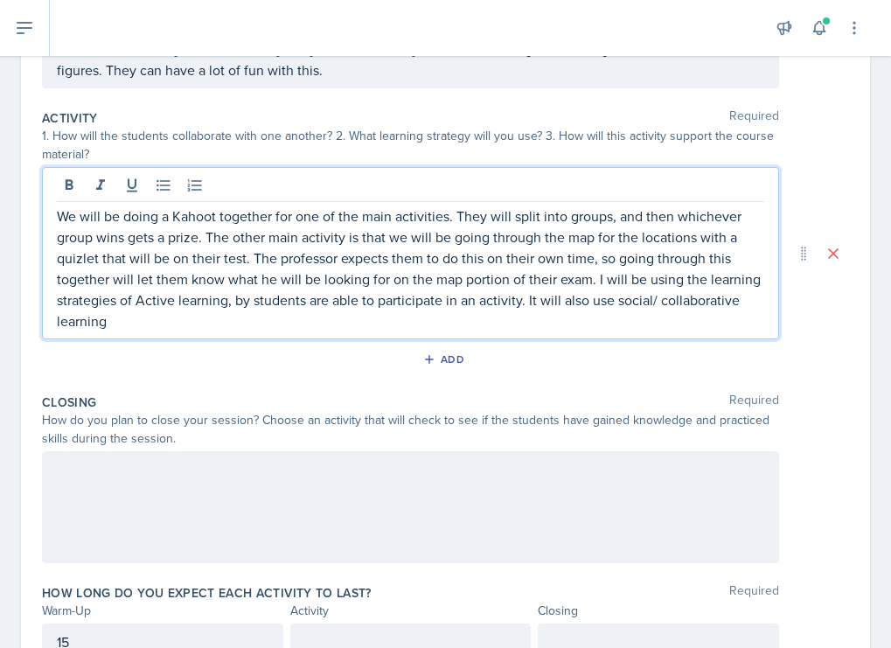
click at [477, 309] on p "We will be doing a Kahoot together for one of the main activities. They will sp…" at bounding box center [410, 268] width 707 height 126
click at [459, 316] on p "We will be doing a Kahoot together for one of the main activities. They will sp…" at bounding box center [410, 268] width 707 height 126
click at [366, 309] on p "We will be doing a Kahoot together for one of the main activities. They will sp…" at bounding box center [410, 268] width 707 height 126
click at [366, 316] on p "We will be doing a Kahoot together for one of the main activities. They will sp…" at bounding box center [410, 268] width 707 height 126
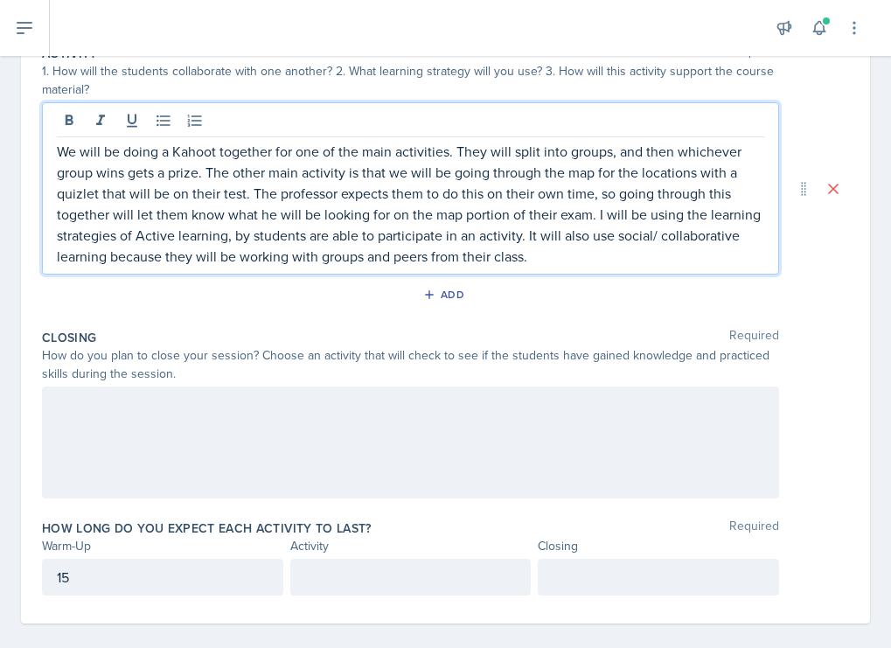
scroll to position [431, 0]
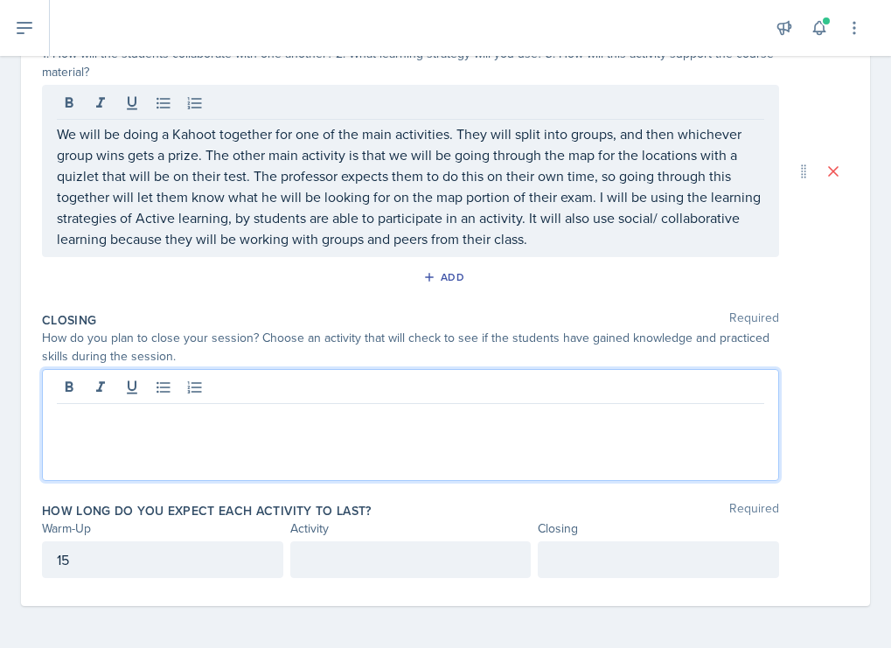
click at [345, 389] on div at bounding box center [410, 425] width 737 height 112
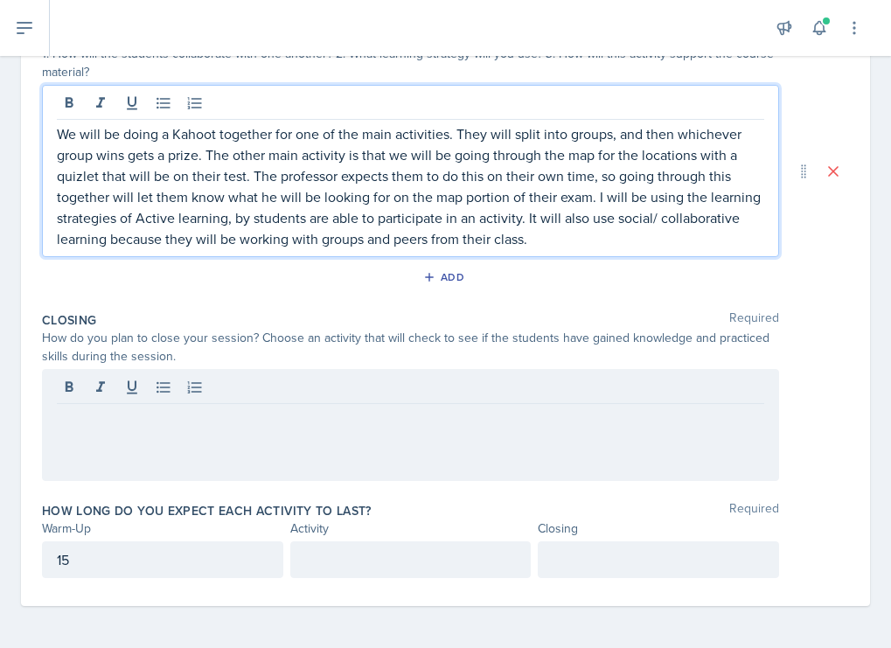
click at [554, 239] on p "We will be doing a Kahoot together for one of the main activities. They will sp…" at bounding box center [410, 186] width 707 height 126
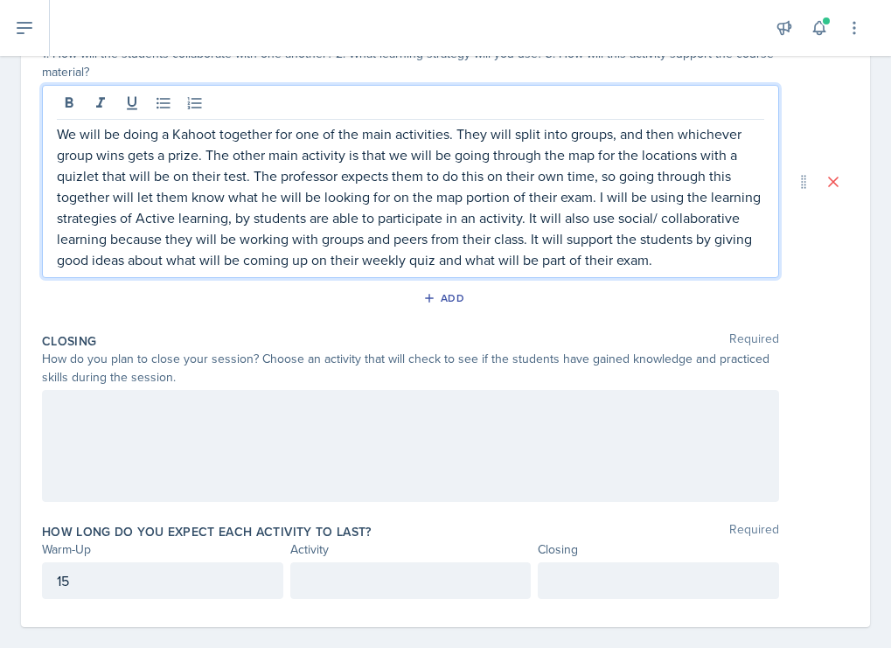
scroll to position [452, 0]
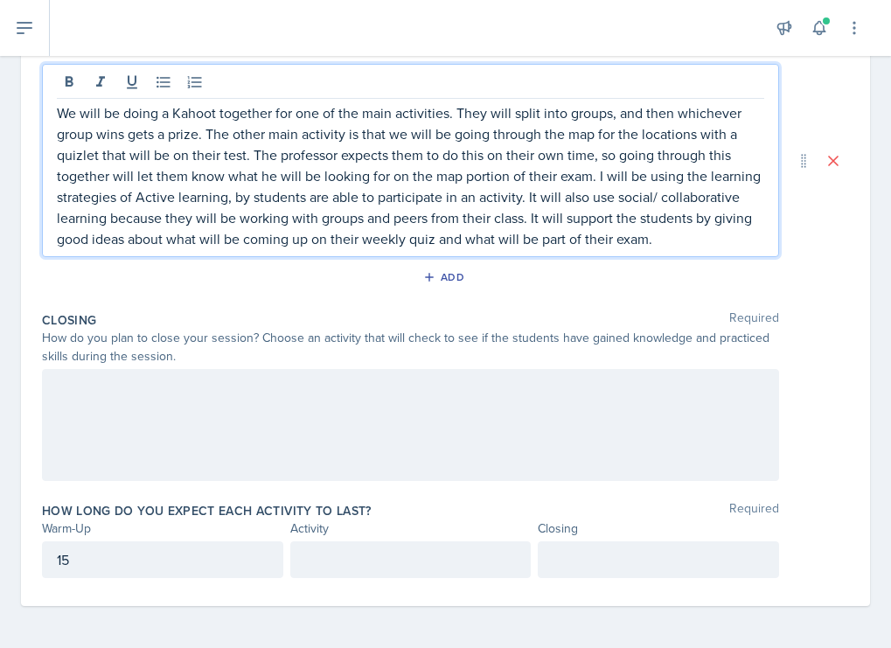
click at [344, 547] on div at bounding box center [410, 559] width 241 height 37
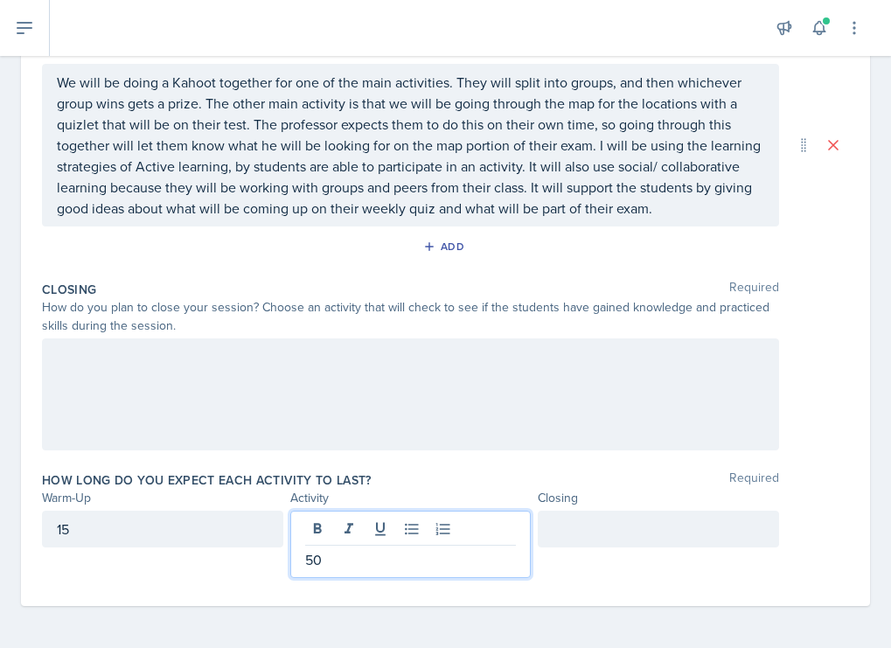
click at [588, 525] on div at bounding box center [658, 528] width 241 height 37
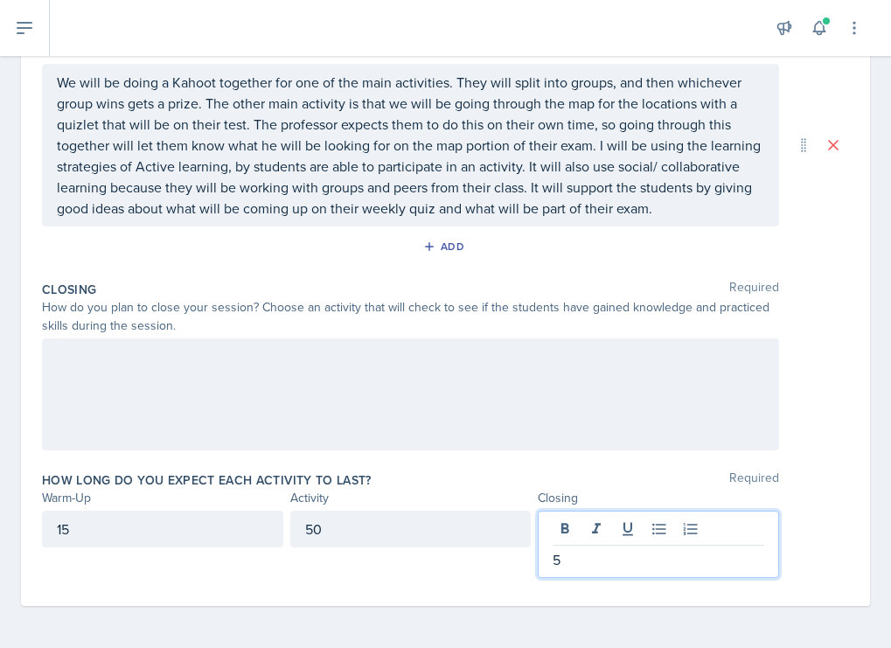
click at [469, 417] on div at bounding box center [410, 394] width 737 height 112
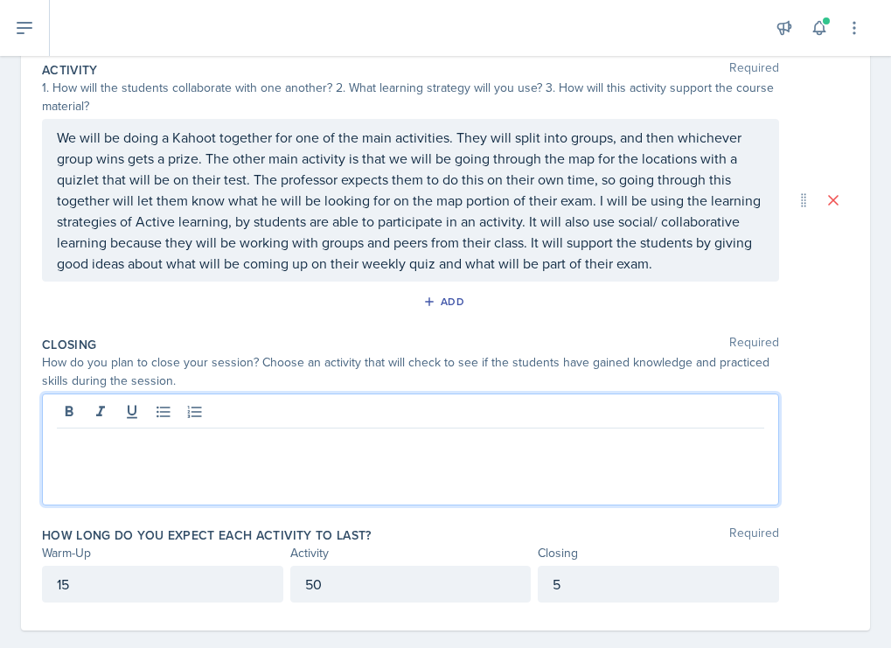
scroll to position [385, 0]
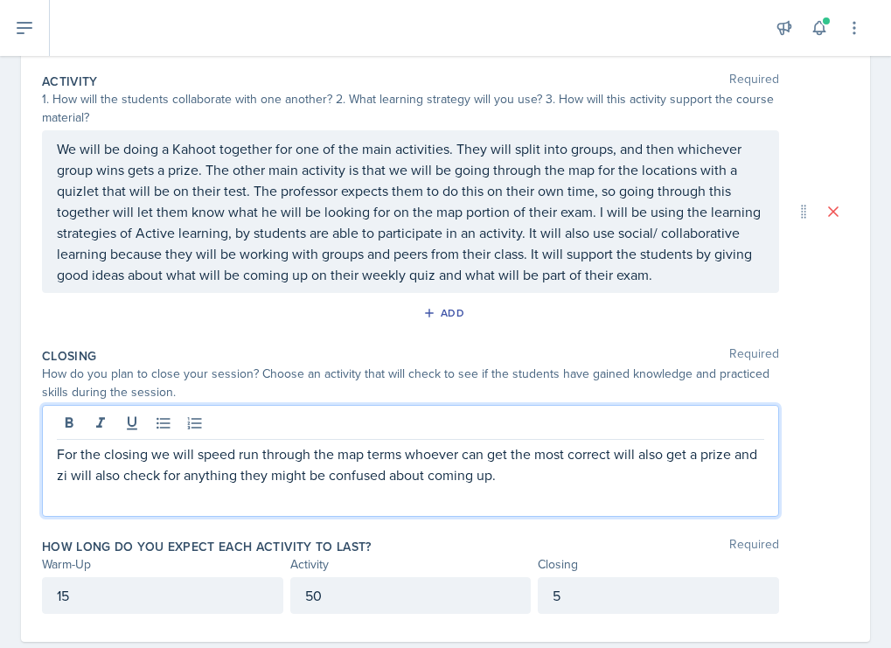
click at [59, 482] on p "For the closing we will speed run through the map terms whoever can get the mos…" at bounding box center [410, 464] width 707 height 42
click at [61, 480] on p "For the closing we will speed run through the map terms whoever can get the mos…" at bounding box center [410, 464] width 707 height 42
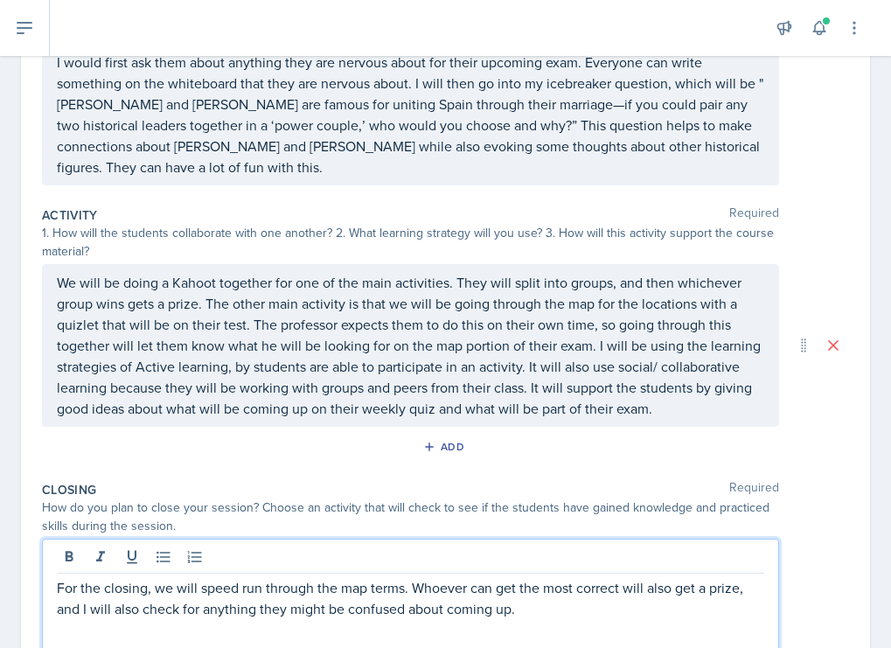
scroll to position [0, 0]
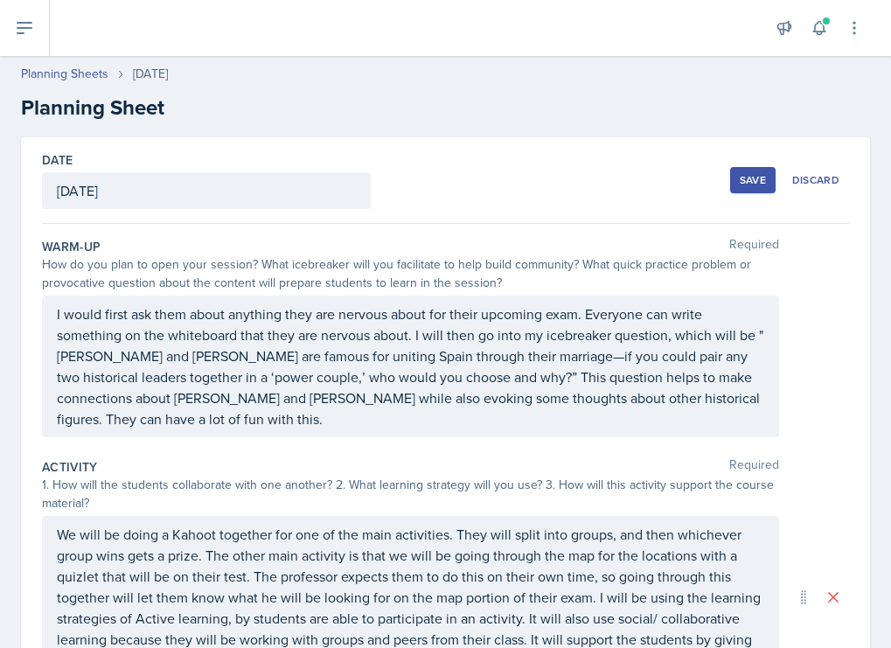
click at [751, 184] on div "Save" at bounding box center [752, 180] width 26 height 14
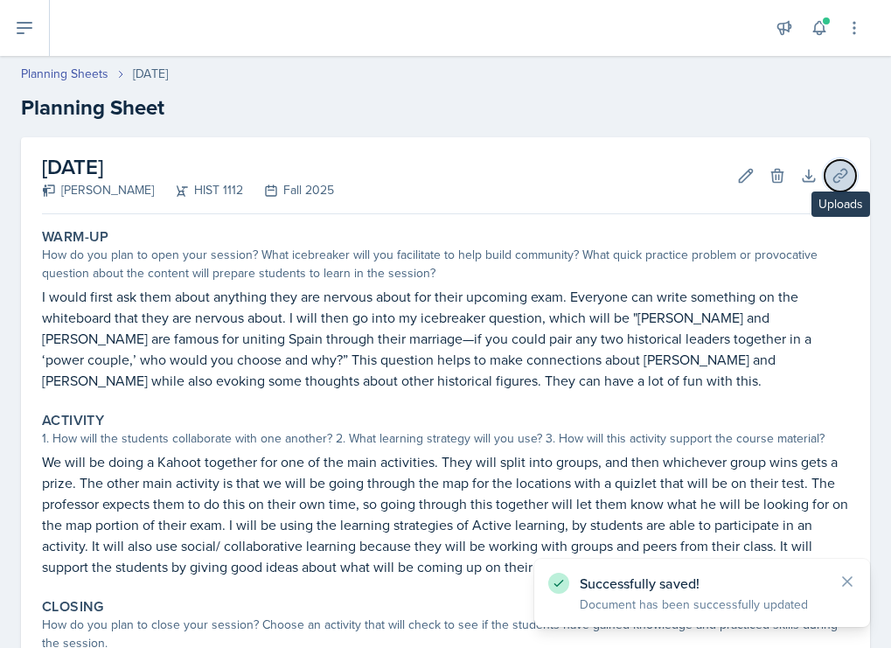
click at [768, 179] on icon at bounding box center [839, 175] width 17 height 17
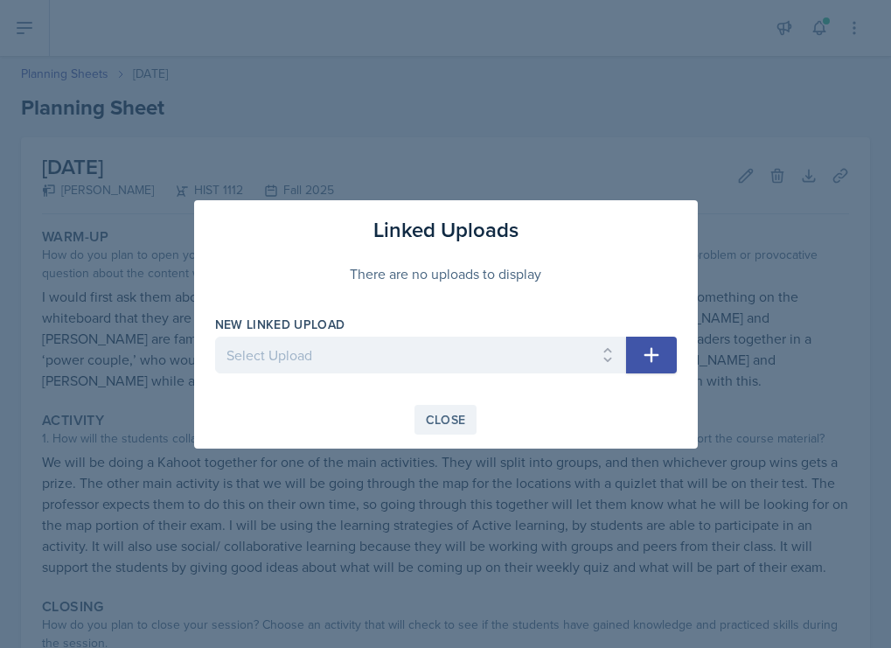
click at [436, 424] on div "Close" at bounding box center [446, 420] width 40 height 14
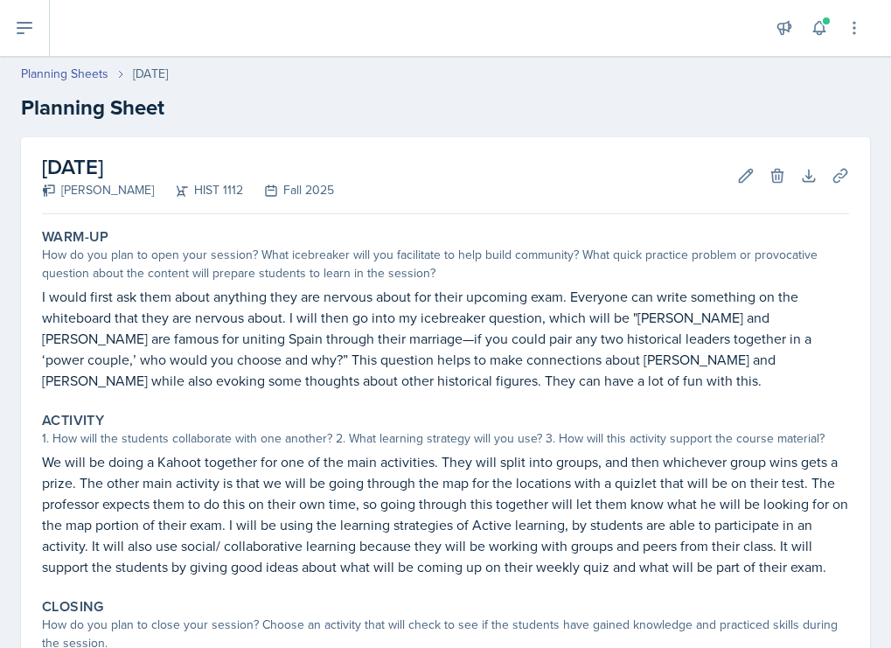
scroll to position [252, 0]
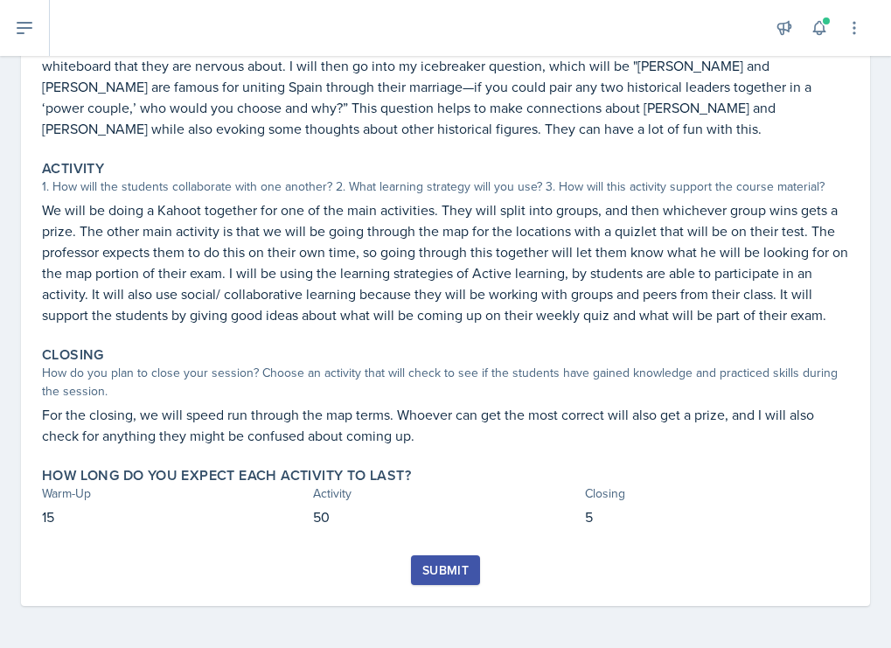
click at [435, 552] on div "Warm-Up How do you plan to open your session? What icebreaker will you facilita…" at bounding box center [445, 262] width 807 height 586
click at [442, 567] on div "Submit" at bounding box center [445, 570] width 46 height 14
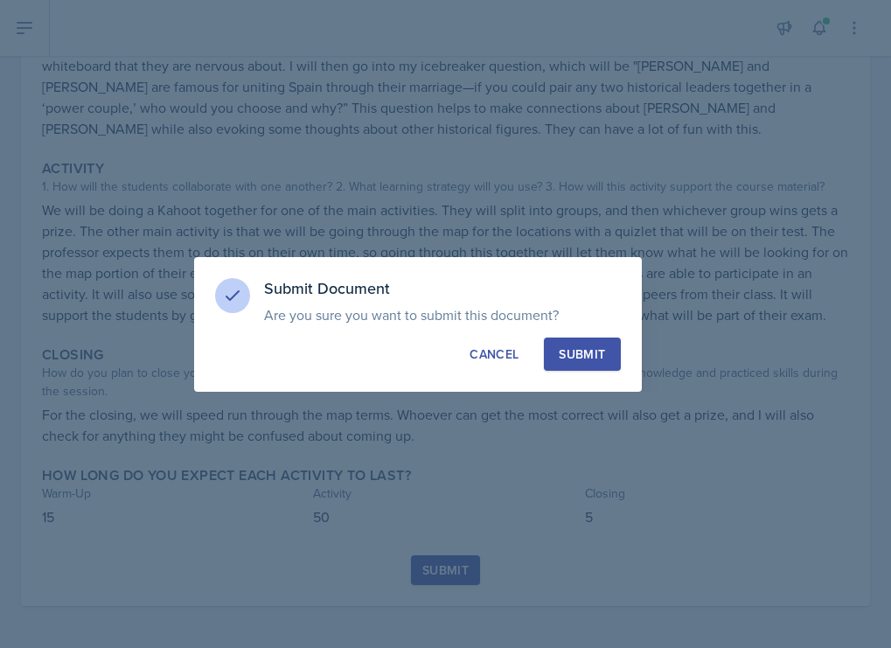
click at [590, 355] on div "Submit" at bounding box center [581, 353] width 46 height 17
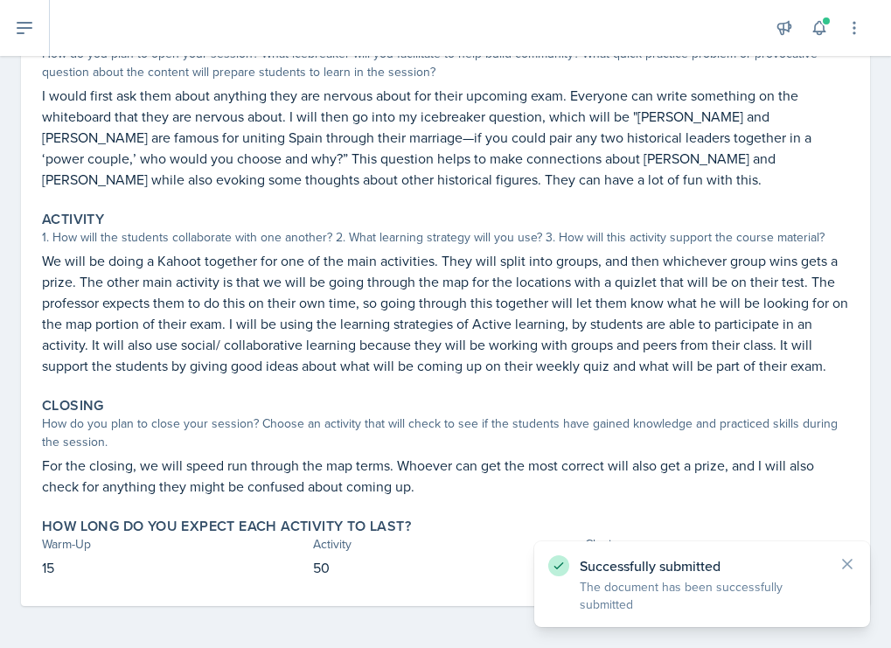
scroll to position [0, 0]
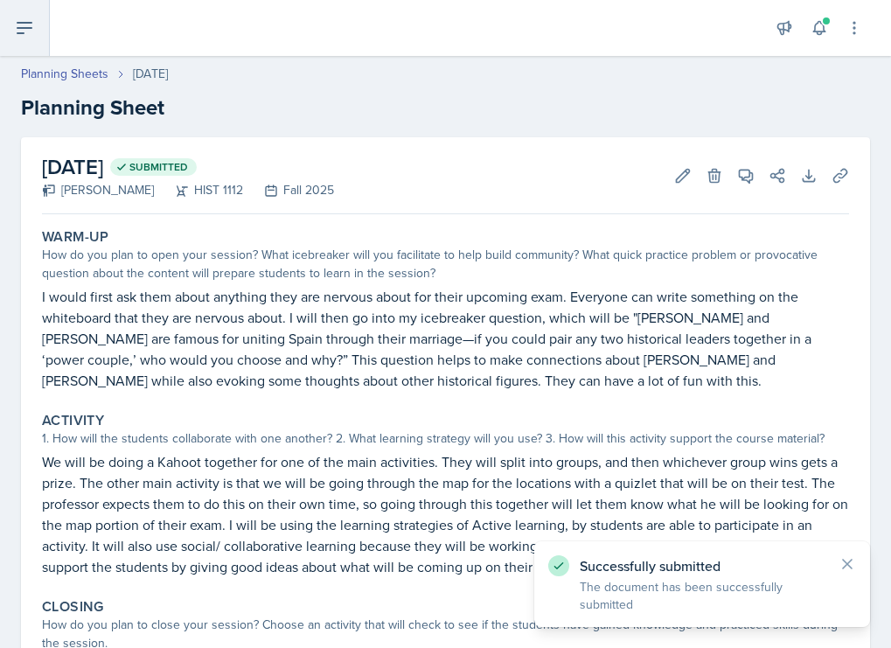
click at [24, 24] on icon at bounding box center [24, 27] width 21 height 21
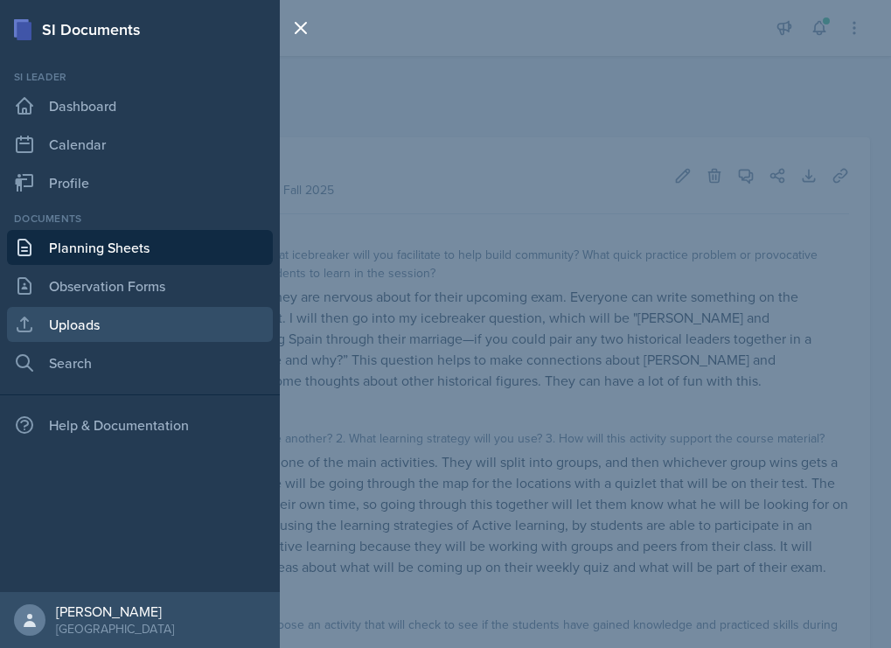
click at [63, 326] on link "Uploads" at bounding box center [140, 324] width 266 height 35
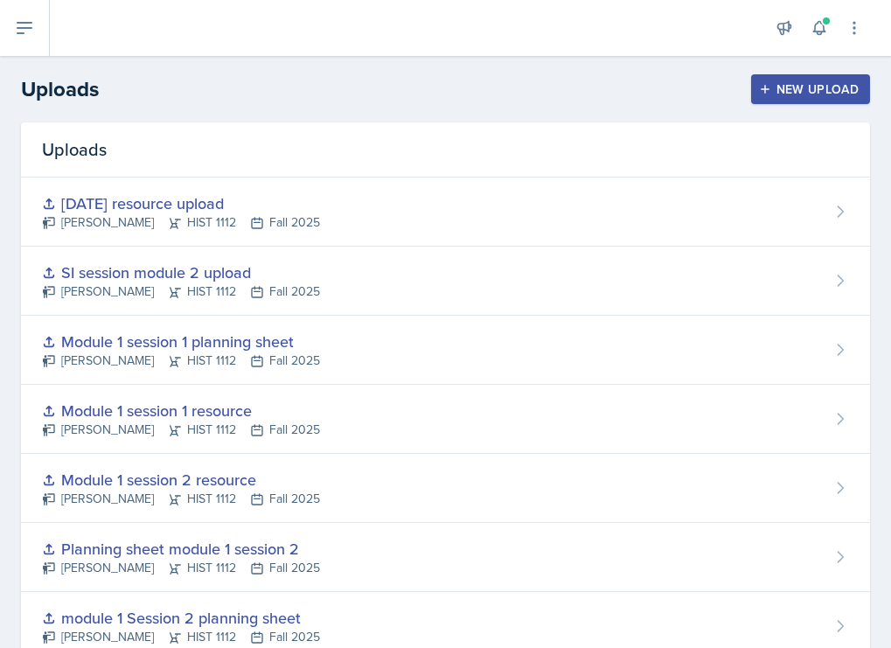
click at [768, 86] on div "New Upload" at bounding box center [810, 89] width 97 height 14
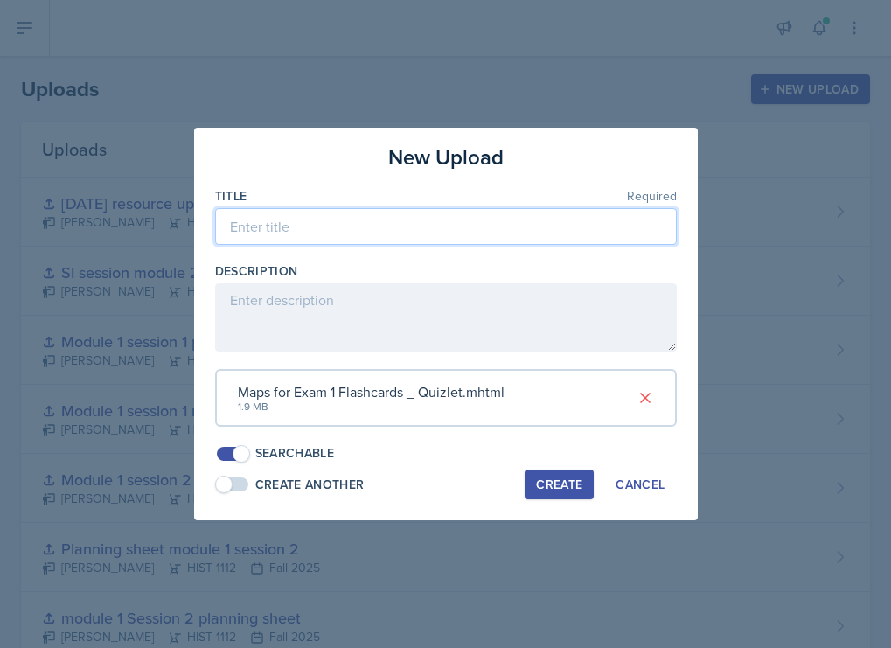
click at [440, 227] on input at bounding box center [445, 226] width 461 height 37
drag, startPoint x: 466, startPoint y: 225, endPoint x: 408, endPoint y: 227, distance: 57.7
click at [408, 227] on input "Map quizlet resource upload exam 1" at bounding box center [445, 226] width 461 height 37
click at [229, 225] on input "Map quizlet resource upload" at bounding box center [445, 226] width 461 height 37
type input "exam 1 Map quizlet resource upload"
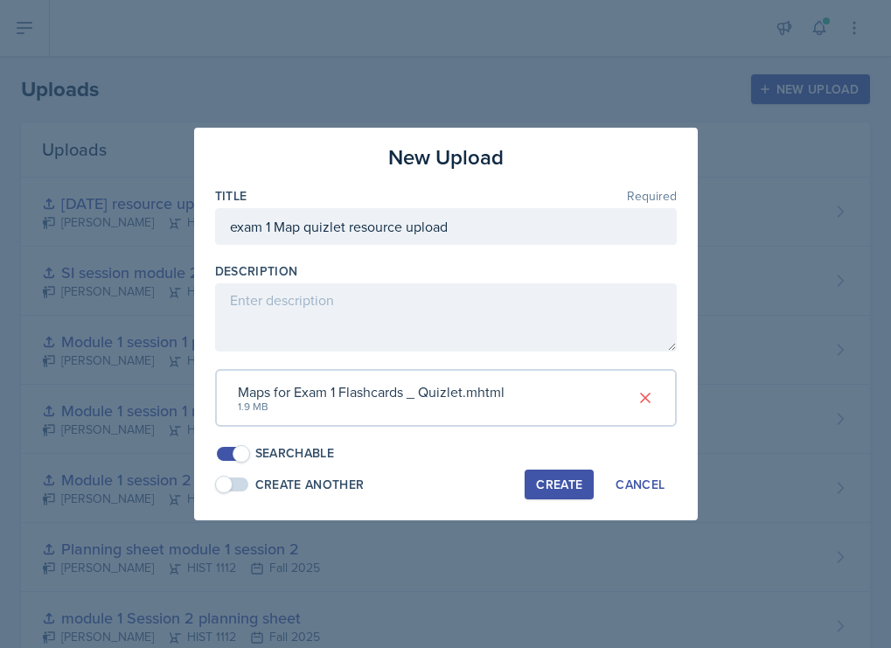
click at [572, 491] on div "Create" at bounding box center [559, 484] width 46 height 14
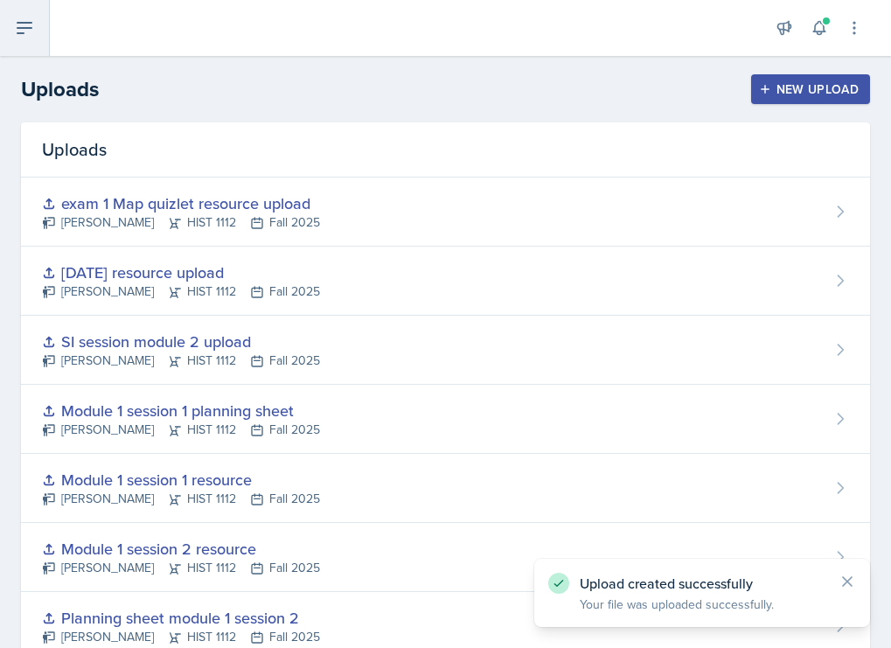
click at [10, 21] on button at bounding box center [25, 28] width 50 height 56
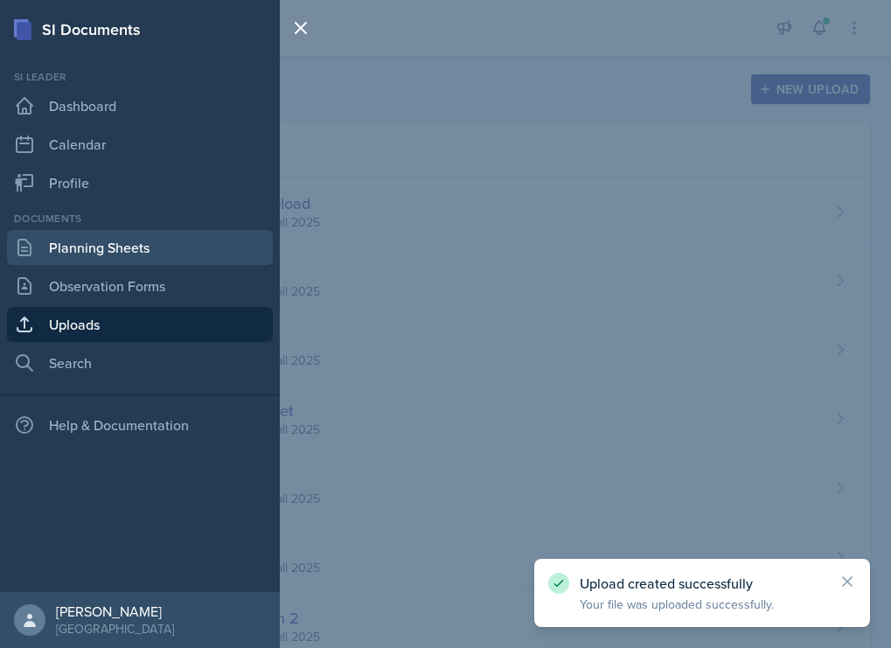
click at [83, 244] on link "Planning Sheets" at bounding box center [140, 247] width 266 height 35
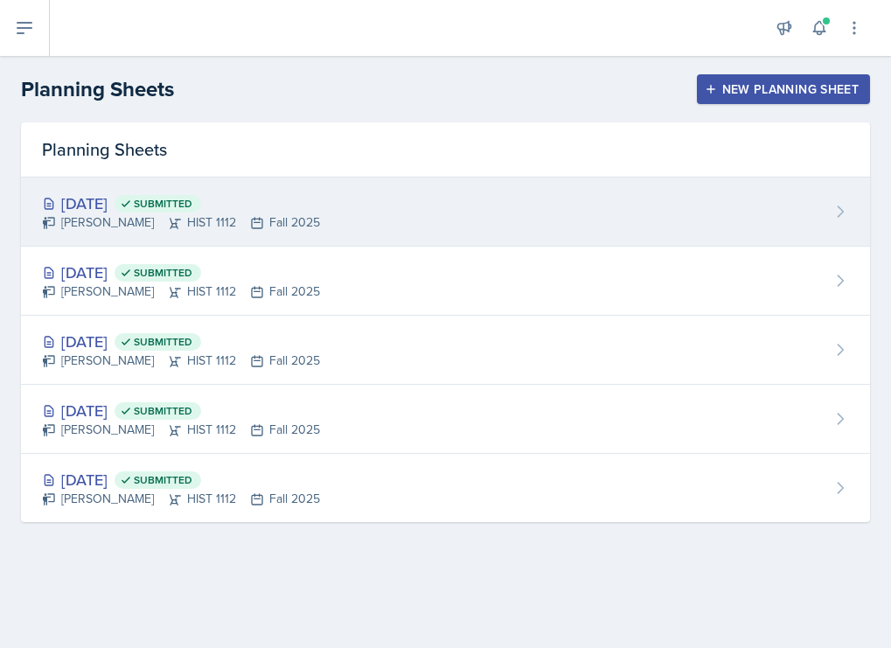
click at [483, 219] on div "Sep 9th, 2025 Submitted Darby Bowen HIST 1112 Fall 2025" at bounding box center [445, 211] width 849 height 69
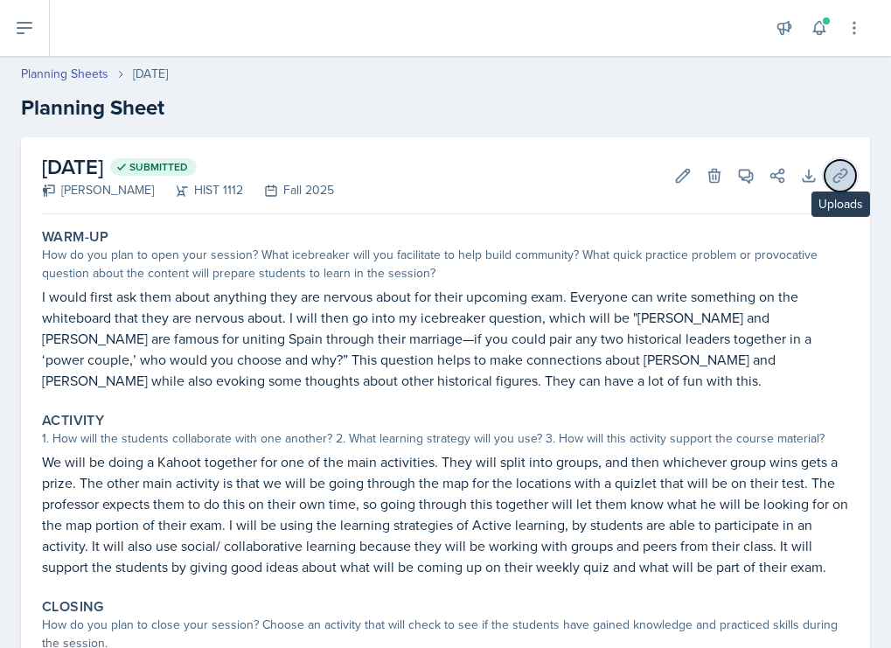
click at [768, 179] on icon at bounding box center [839, 175] width 13 height 13
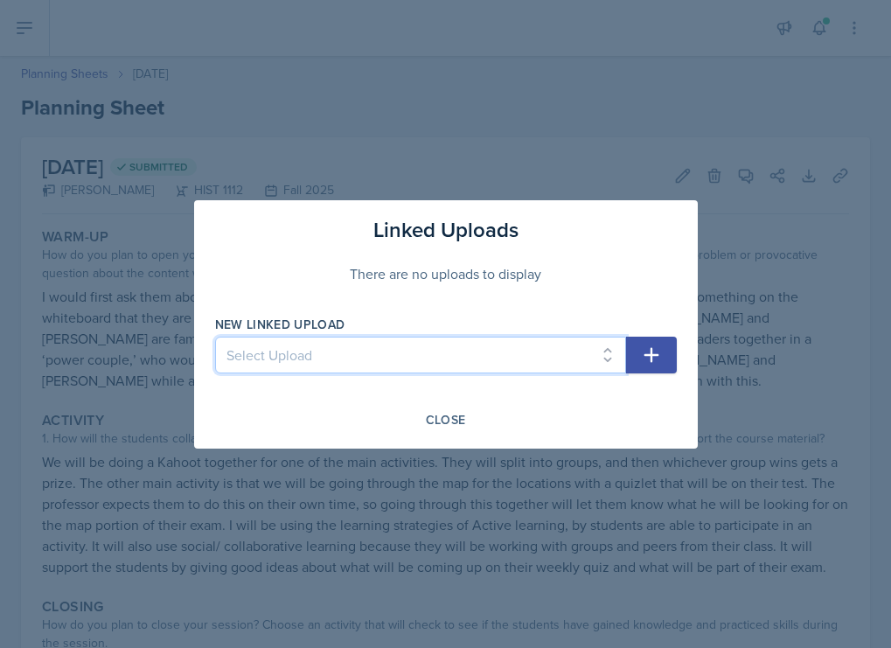
click at [498, 350] on select "Select Upload Session 2 planning sheet module 1 Session 2 planning sheet module…" at bounding box center [420, 354] width 411 height 37
select select "3cb78bc8-6413-4bef-8ad1-4fd80b3a6b6c"
click at [215, 336] on select "Select Upload Session 2 planning sheet module 1 Session 2 planning sheet module…" at bounding box center [420, 354] width 411 height 37
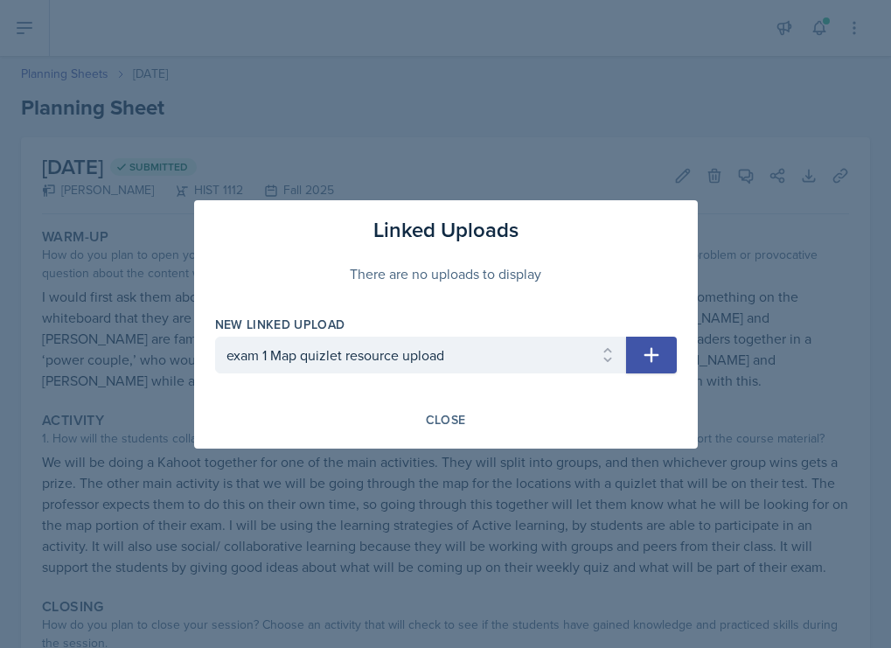
click at [656, 348] on icon "button" at bounding box center [651, 354] width 21 height 21
select select
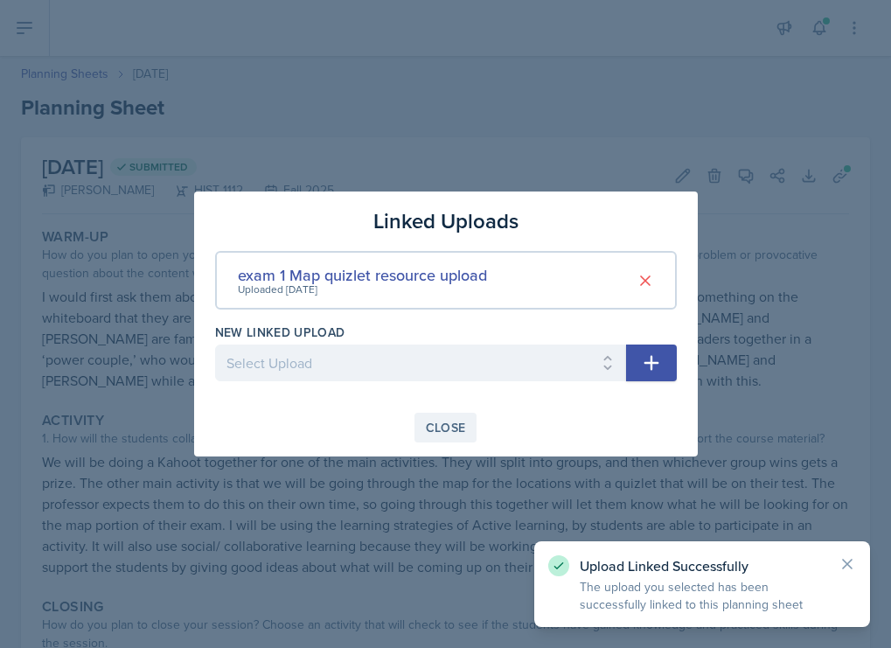
click at [456, 422] on div "Close" at bounding box center [446, 427] width 40 height 14
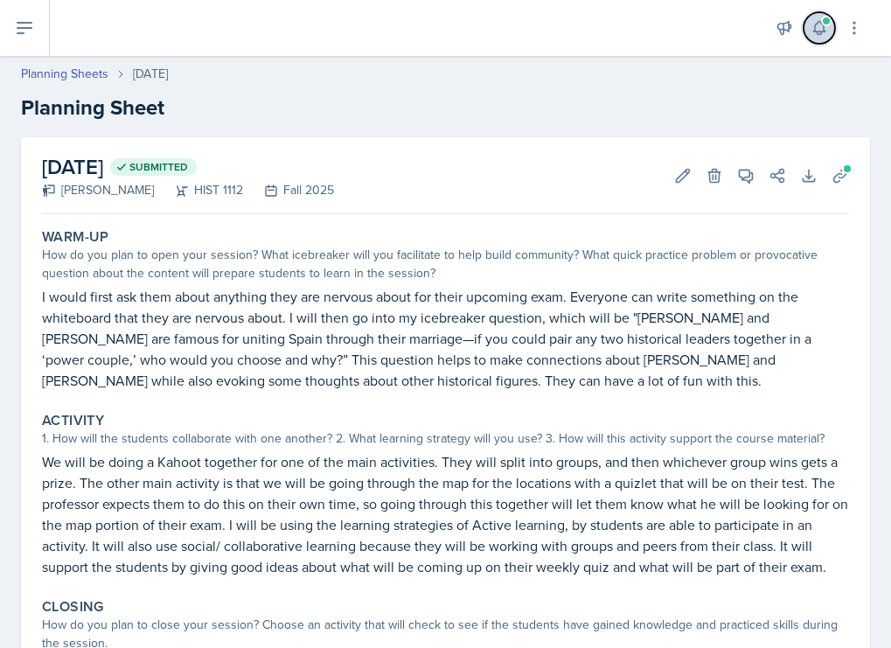
click at [768, 31] on button at bounding box center [818, 27] width 31 height 31
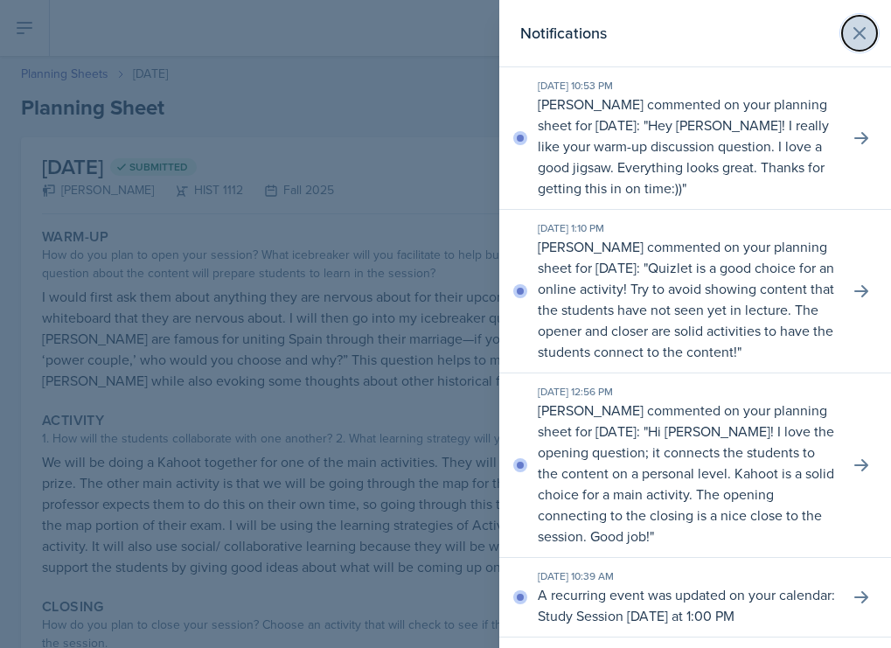
click at [768, 30] on icon at bounding box center [859, 33] width 10 height 10
